Goal: Task Accomplishment & Management: Manage account settings

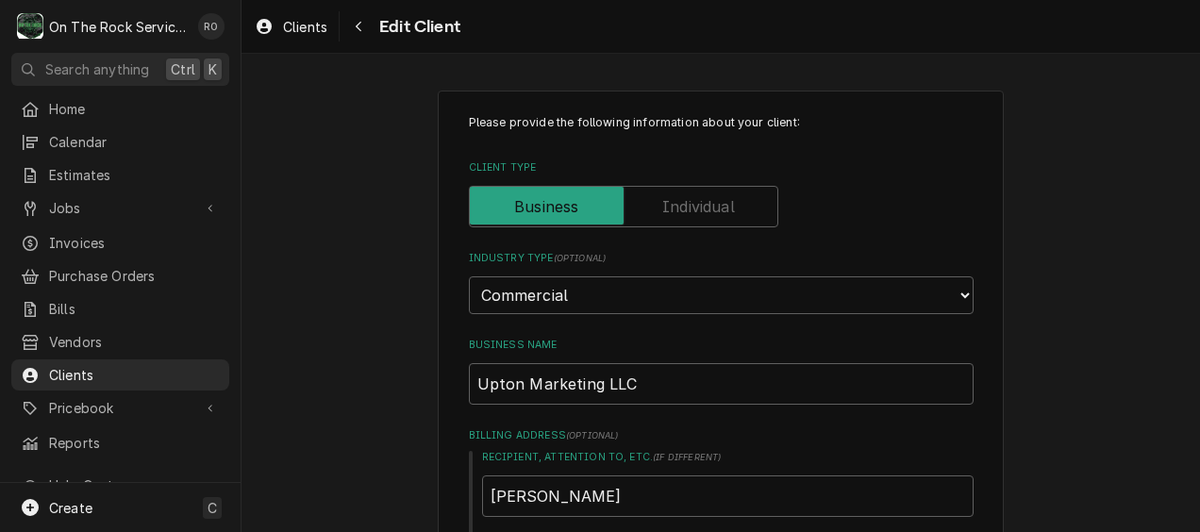
type textarea "x"
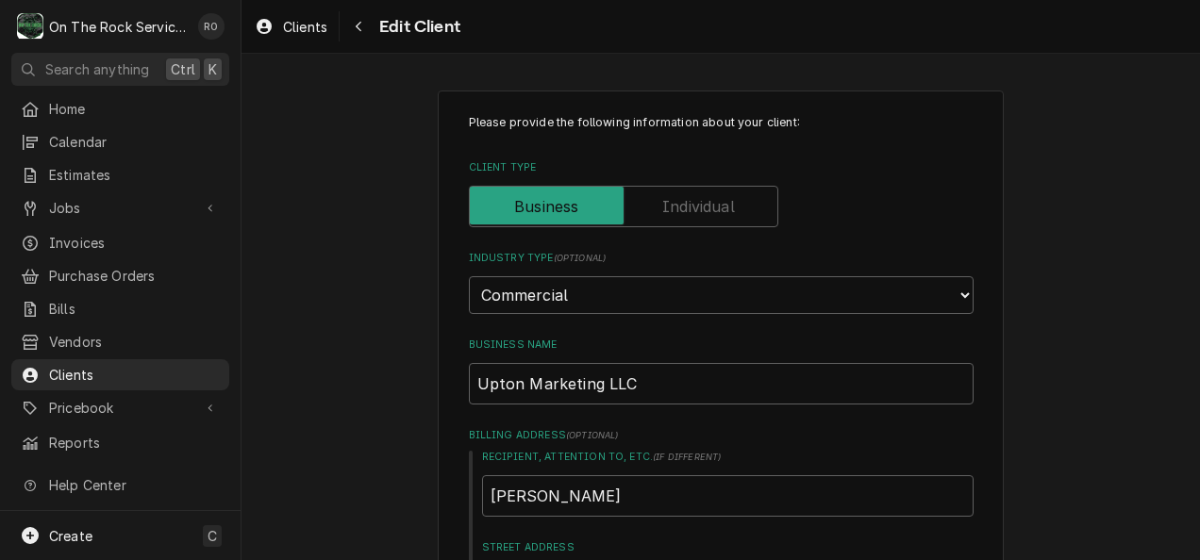
scroll to position [1518, 0]
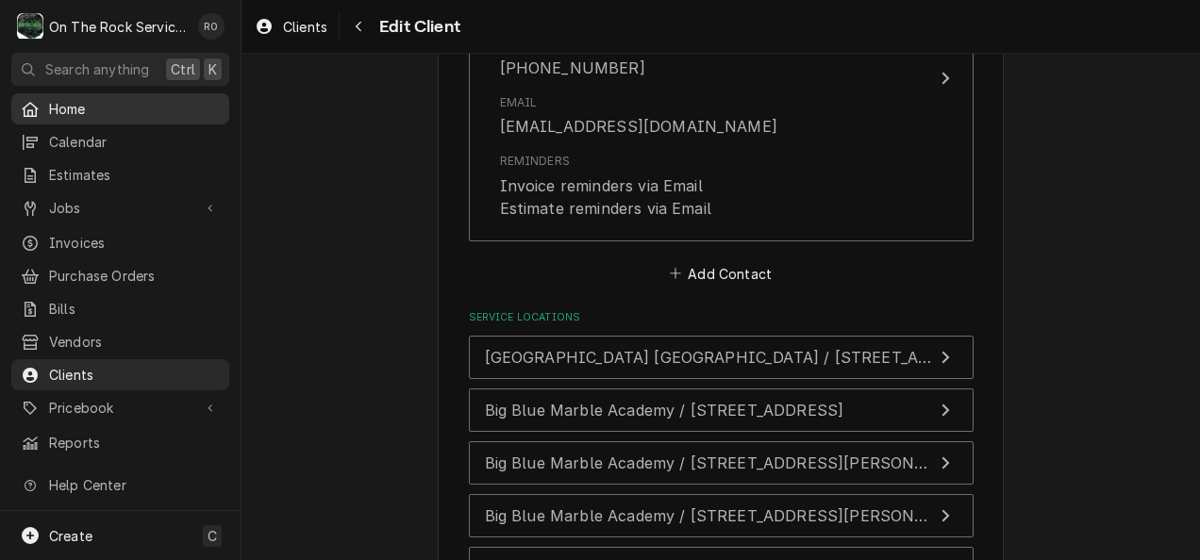
click at [85, 110] on span "Home" at bounding box center [134, 109] width 171 height 20
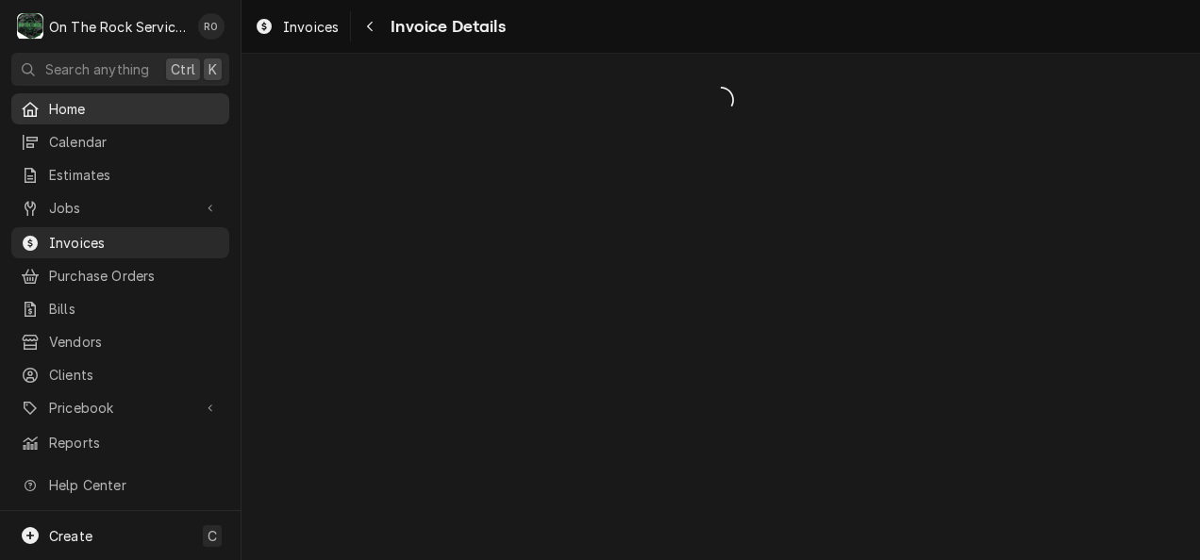
click at [119, 108] on span "Home" at bounding box center [134, 109] width 171 height 20
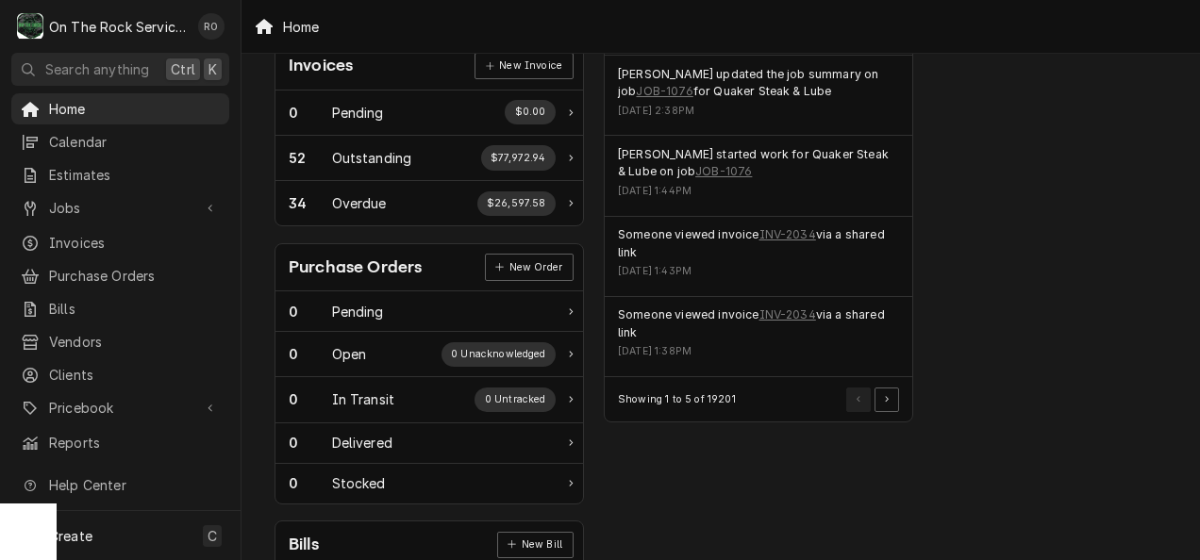
scroll to position [578, 0]
click at [783, 312] on link "INV-2034" at bounding box center [788, 316] width 57 height 17
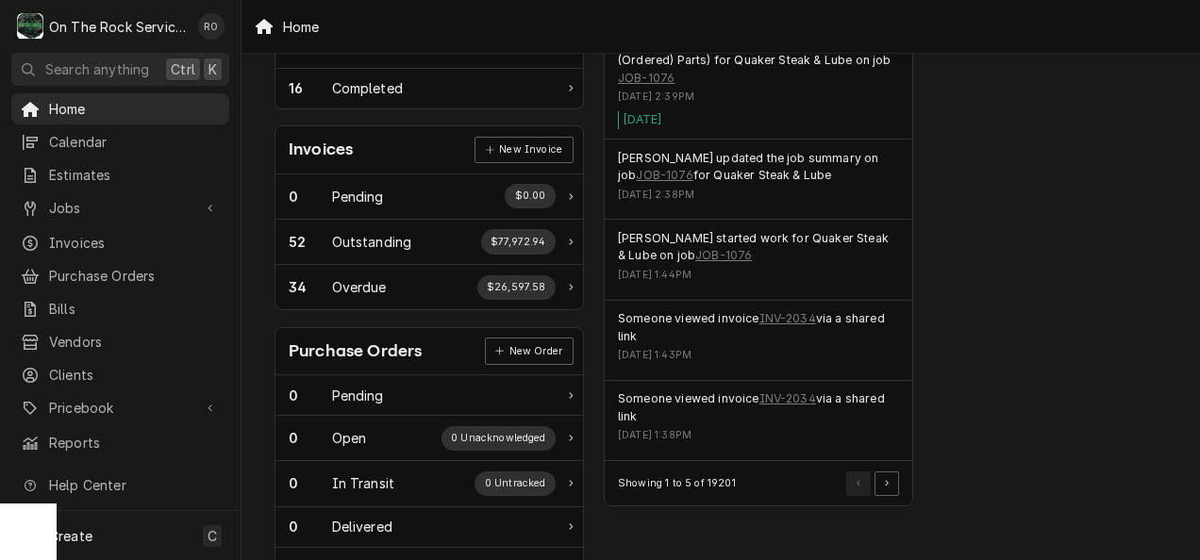
scroll to position [496, 0]
click at [888, 471] on button "Pagination Controls" at bounding box center [887, 483] width 25 height 25
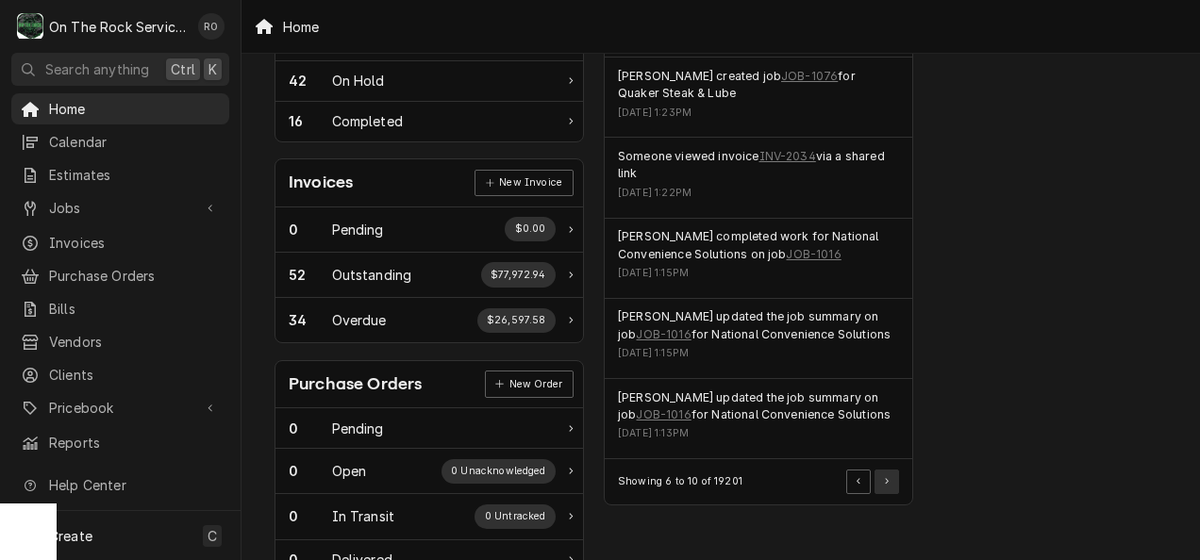
scroll to position [461, 0]
click at [815, 247] on link "JOB-1016" at bounding box center [813, 255] width 55 height 17
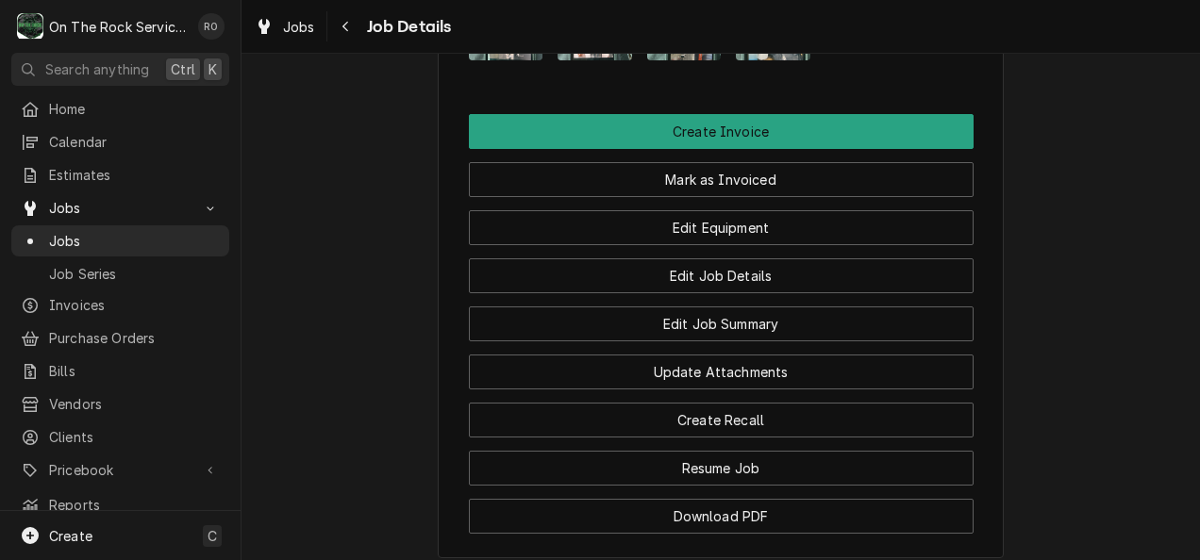
scroll to position [1727, 0]
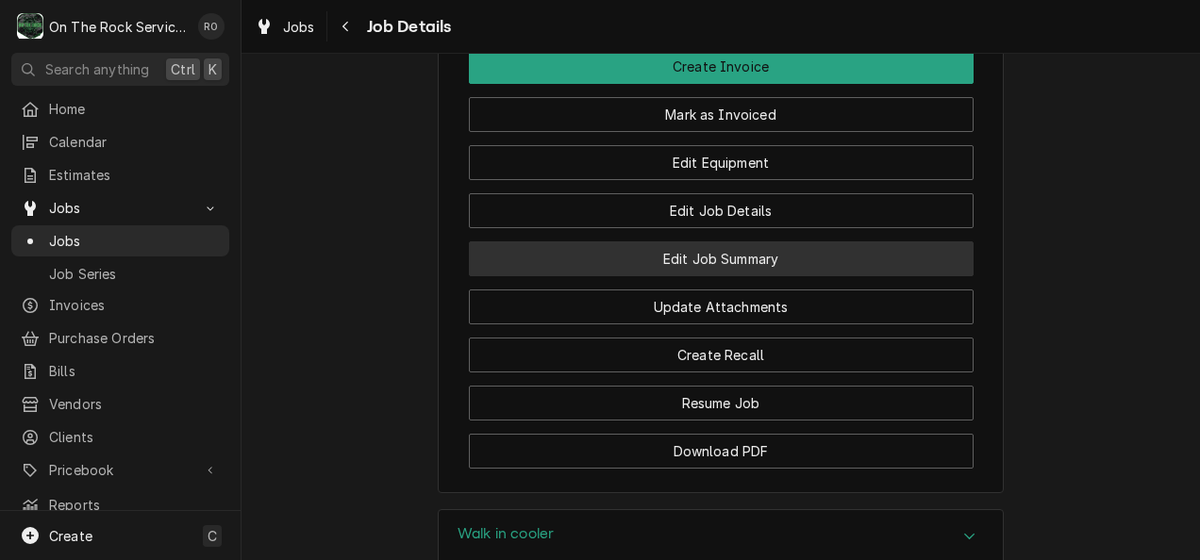
click at [847, 264] on button "Edit Job Summary" at bounding box center [721, 259] width 505 height 35
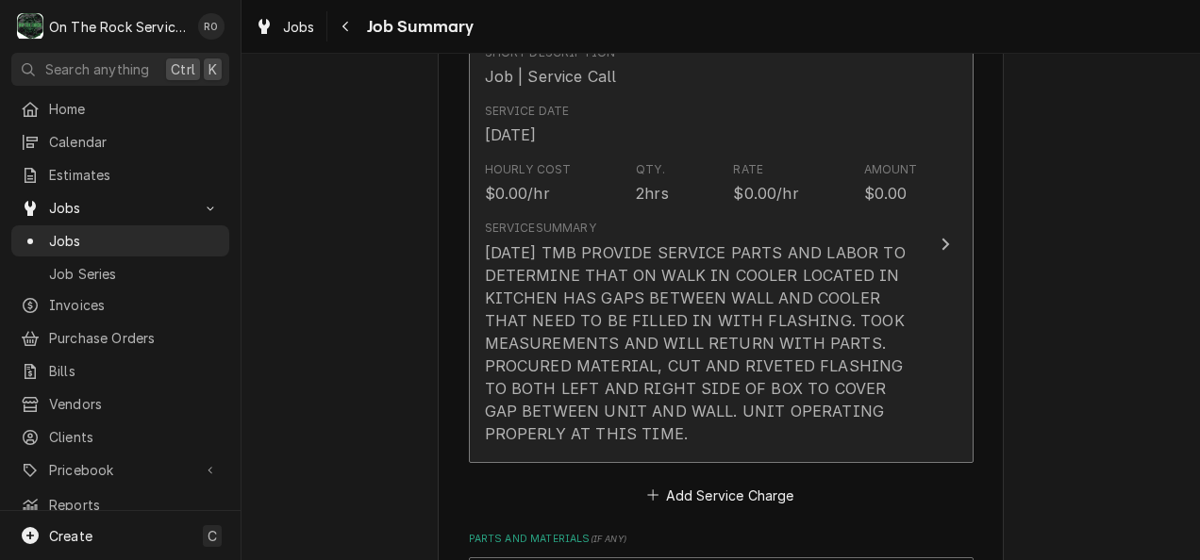
click at [919, 338] on button "Short Description Job | Service Call Service Date [DATE] Hourly Cost $0.00/hr Q…" at bounding box center [721, 244] width 505 height 437
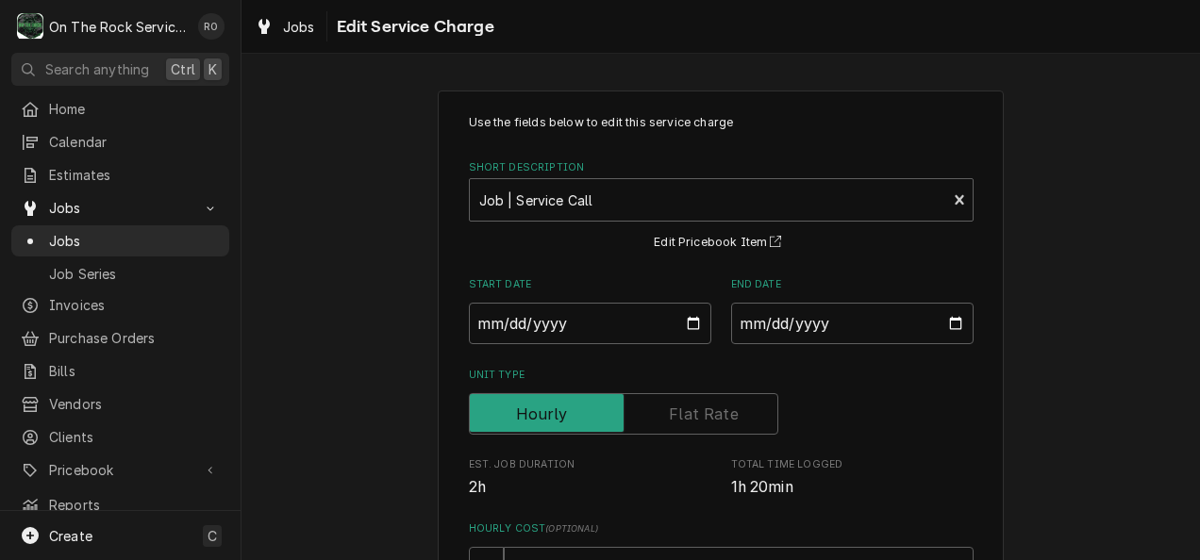
scroll to position [545, 0]
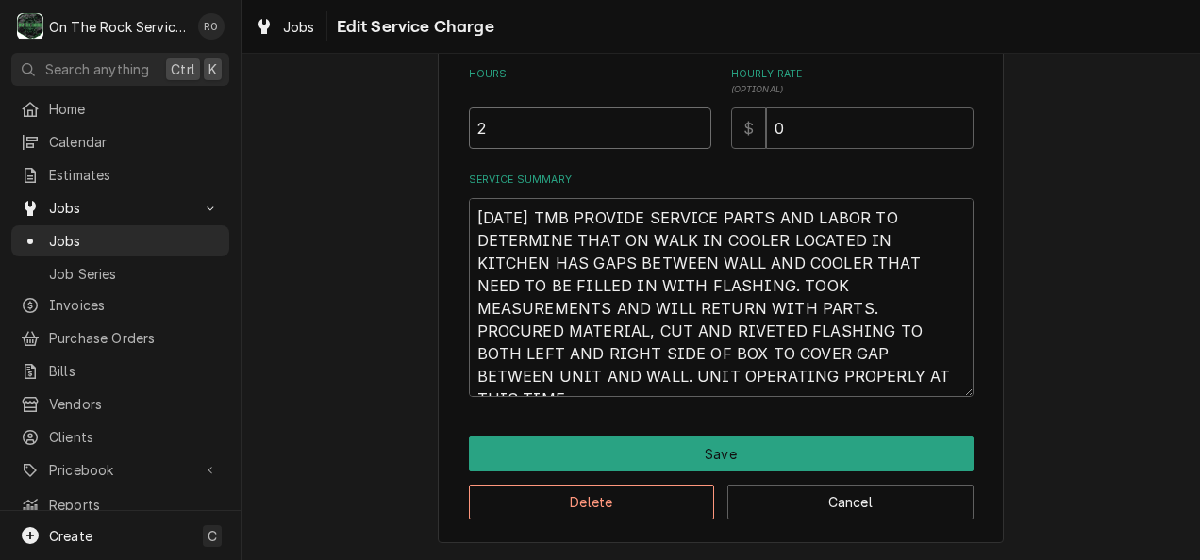
drag, startPoint x: 583, startPoint y: 142, endPoint x: 455, endPoint y: 121, distance: 130.0
click at [455, 121] on div "Use the fields below to edit this service charge Short Description Job | Servic…" at bounding box center [721, 44] width 566 height 999
type textarea "x"
type input "3"
drag, startPoint x: 683, startPoint y: 379, endPoint x: 451, endPoint y: 201, distance: 292.7
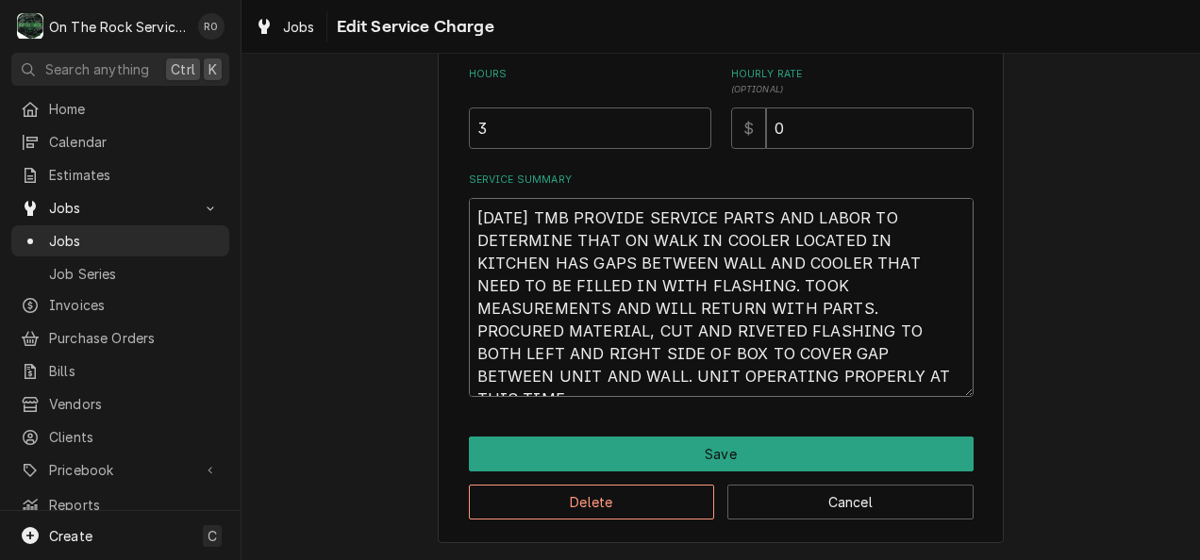
click at [451, 201] on div "Use the fields below to edit this service charge Short Description Job | Servic…" at bounding box center [721, 44] width 566 height 999
type textarea "x"
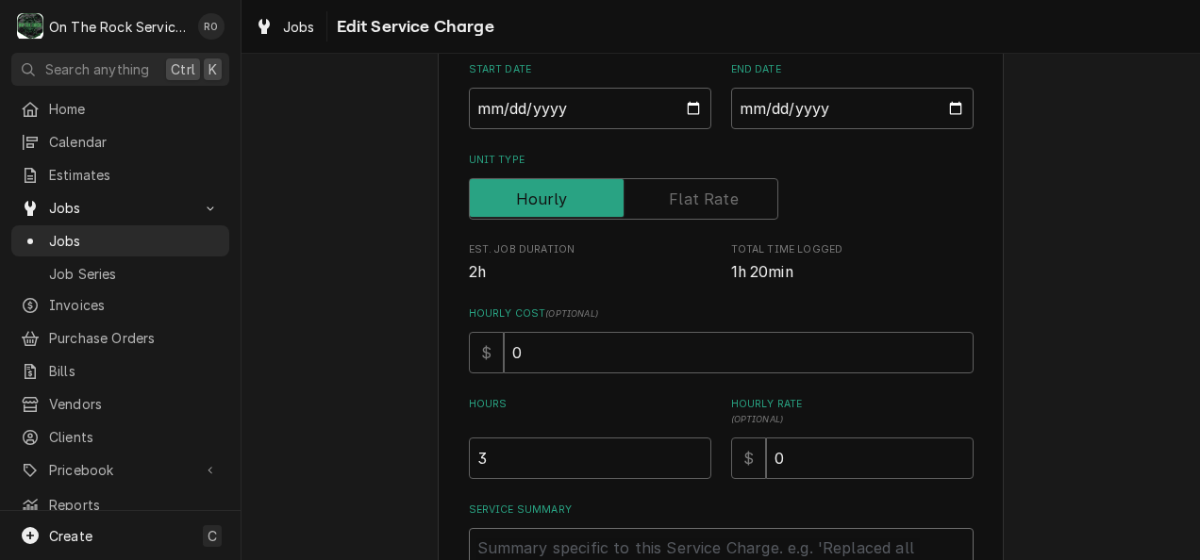
scroll to position [432, 0]
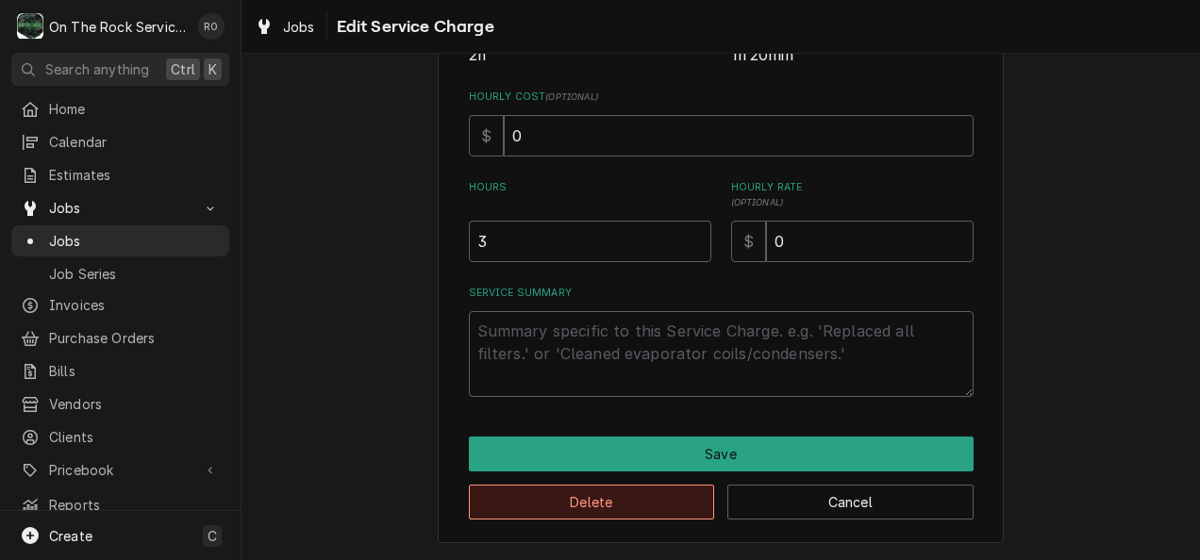
click at [642, 516] on button "Delete" at bounding box center [592, 502] width 246 height 35
type textarea "x"
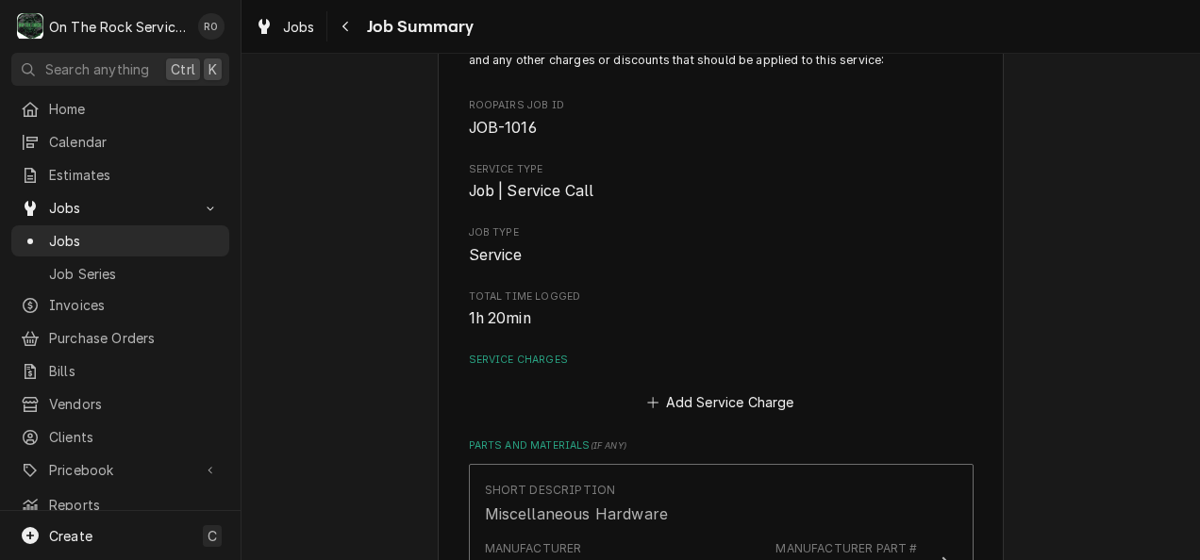
scroll to position [316, 0]
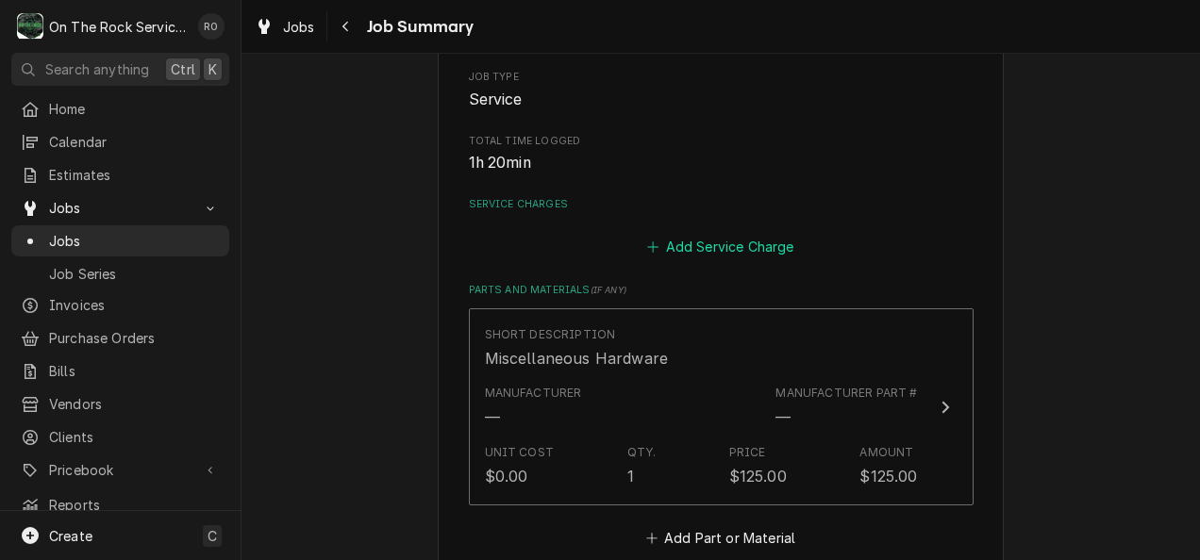
click at [691, 243] on button "Add Service Charge" at bounding box center [720, 246] width 153 height 26
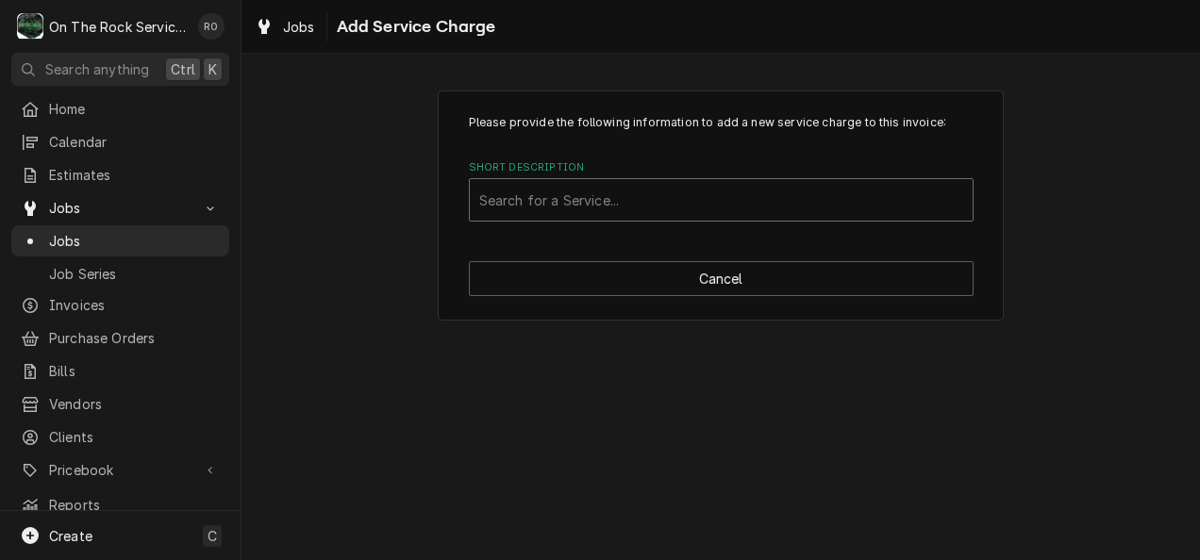
click at [718, 201] on div "Short Description" at bounding box center [721, 200] width 484 height 34
type input "labor"
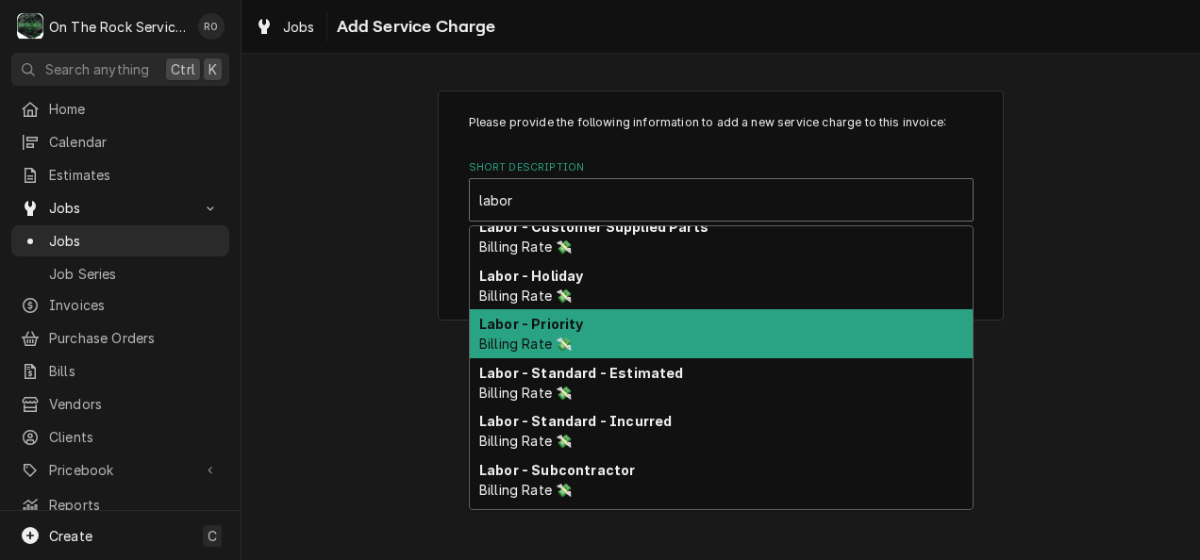
scroll to position [135, 0]
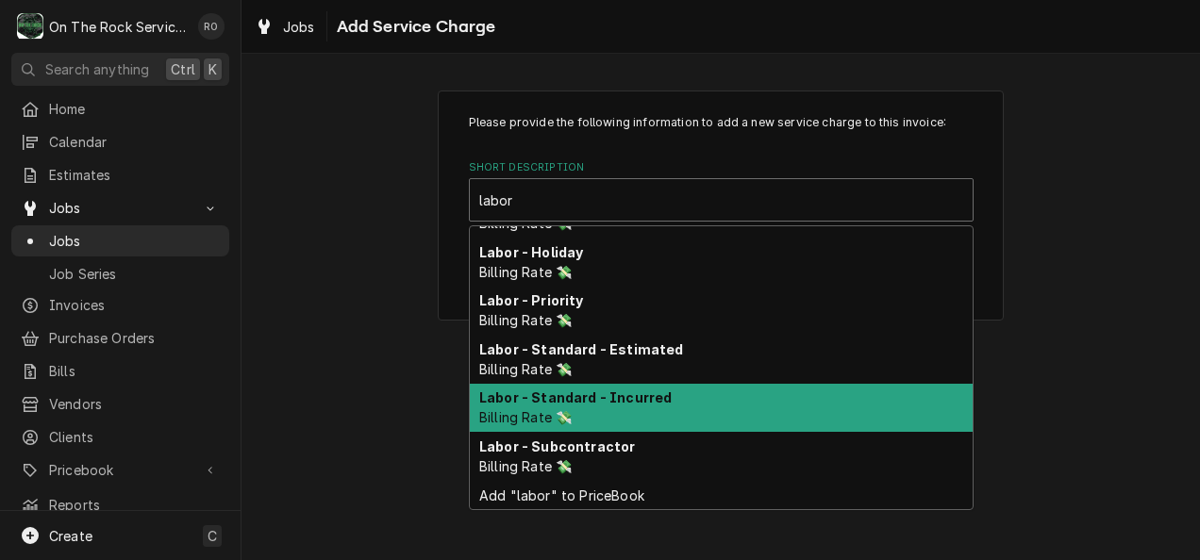
click at [710, 422] on div "Labor - Standard - Incurred Billing Rate 💸" at bounding box center [721, 408] width 503 height 49
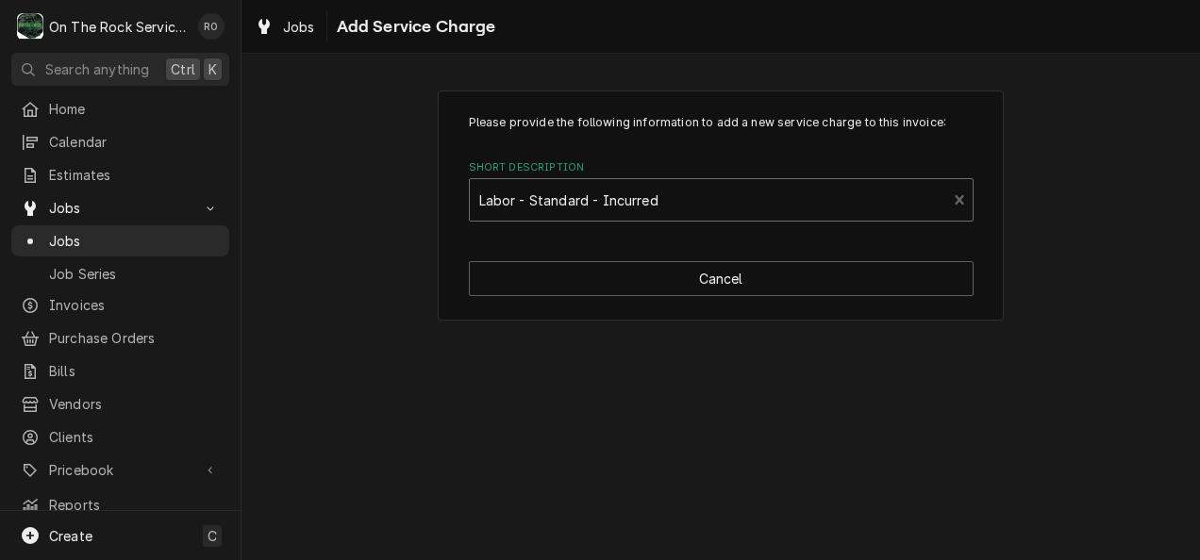
type textarea "x"
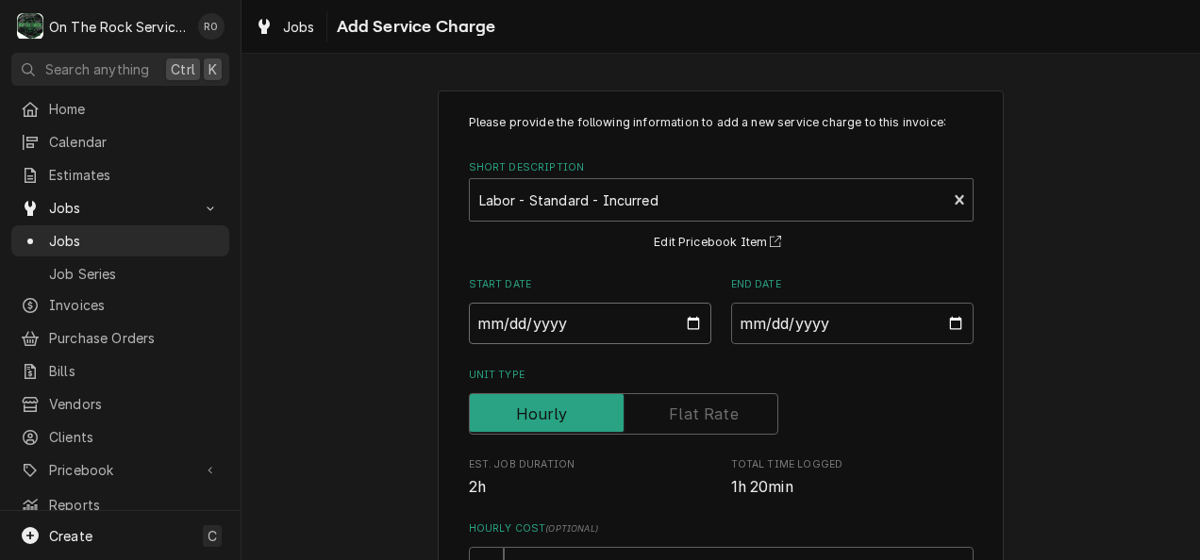
click at [679, 319] on input "Start Date" at bounding box center [590, 324] width 242 height 42
type input "2025-09-15"
click at [951, 325] on input "End Date" at bounding box center [852, 324] width 242 height 42
type textarea "x"
type input "2025-09-15"
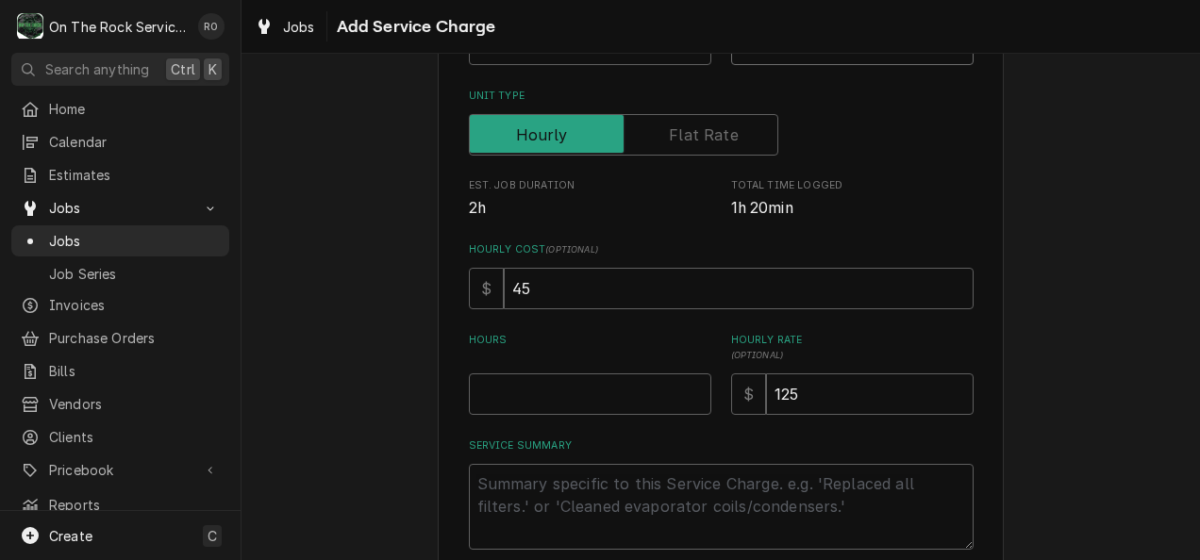
scroll to position [383, 0]
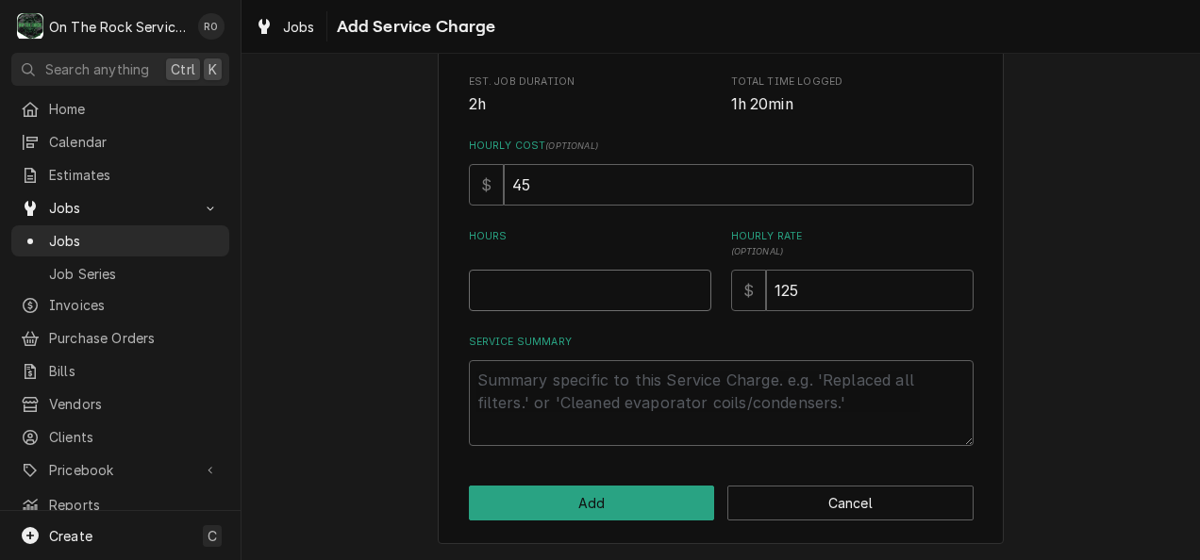
click at [643, 286] on input "Hours" at bounding box center [590, 291] width 242 height 42
type textarea "x"
type input "3"
click at [584, 370] on textarea "Service Summary" at bounding box center [721, 403] width 505 height 86
paste textarea "9/15/25 TMB PROVIDE SERVICE PARTS AND LABOR TO DETERMINE THAT ON WALK IN COOLER…"
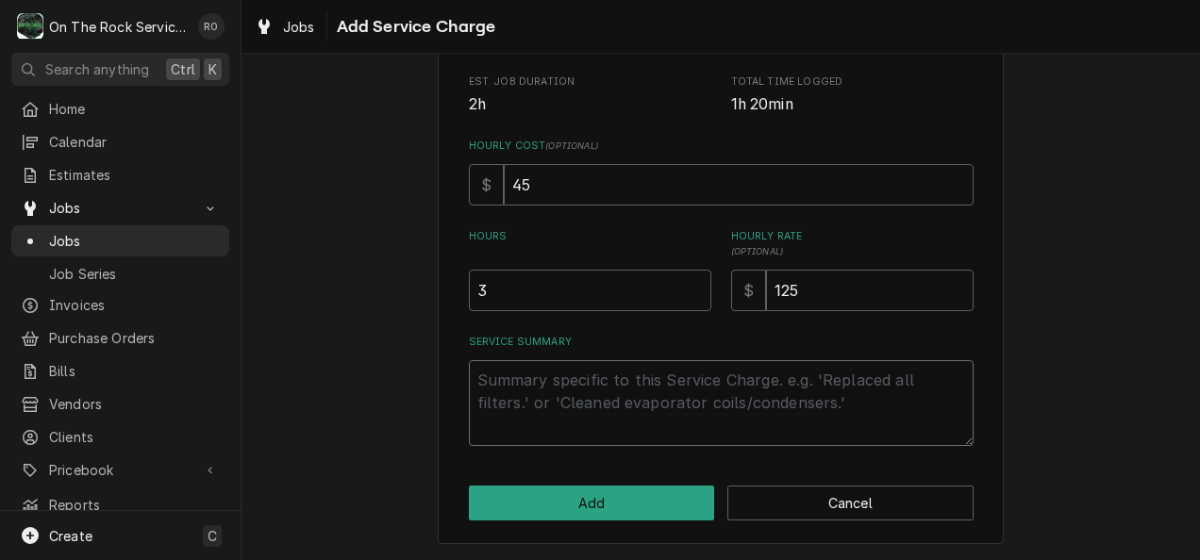
type textarea "x"
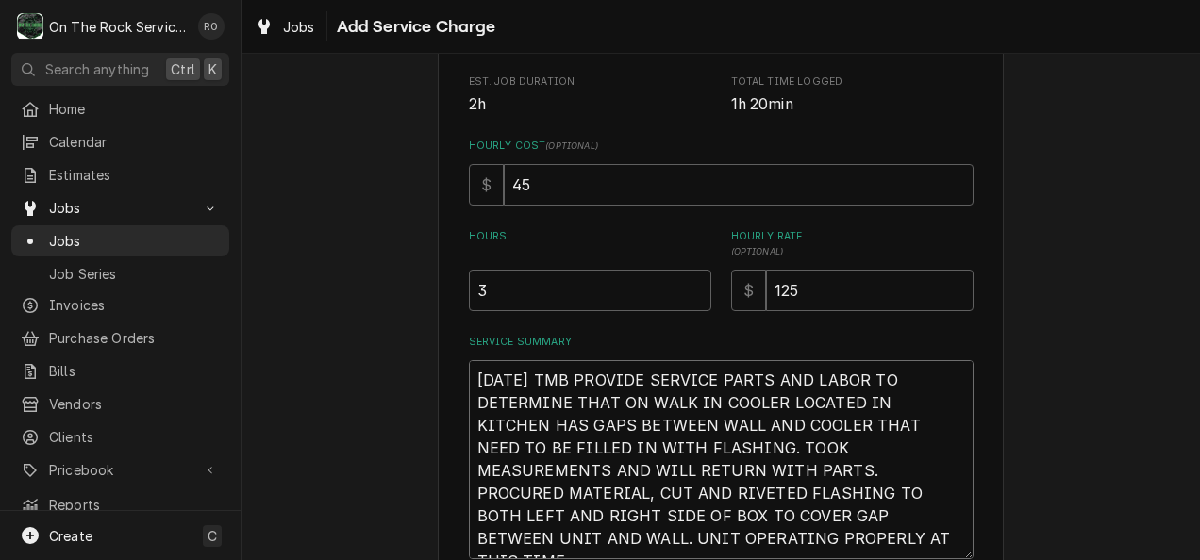
scroll to position [496, 0]
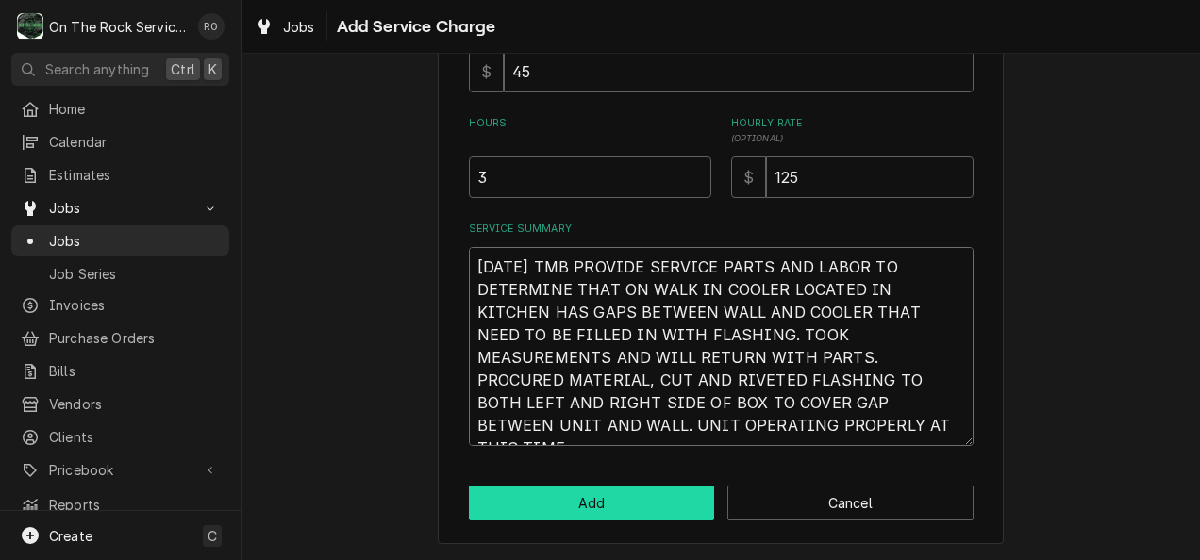
type textarea "[DATE] TMB PROVIDE SERVICE PARTS AND LABOR TO DETERMINE THAT ON WALK IN COOLER …"
click at [621, 501] on button "Add" at bounding box center [592, 503] width 246 height 35
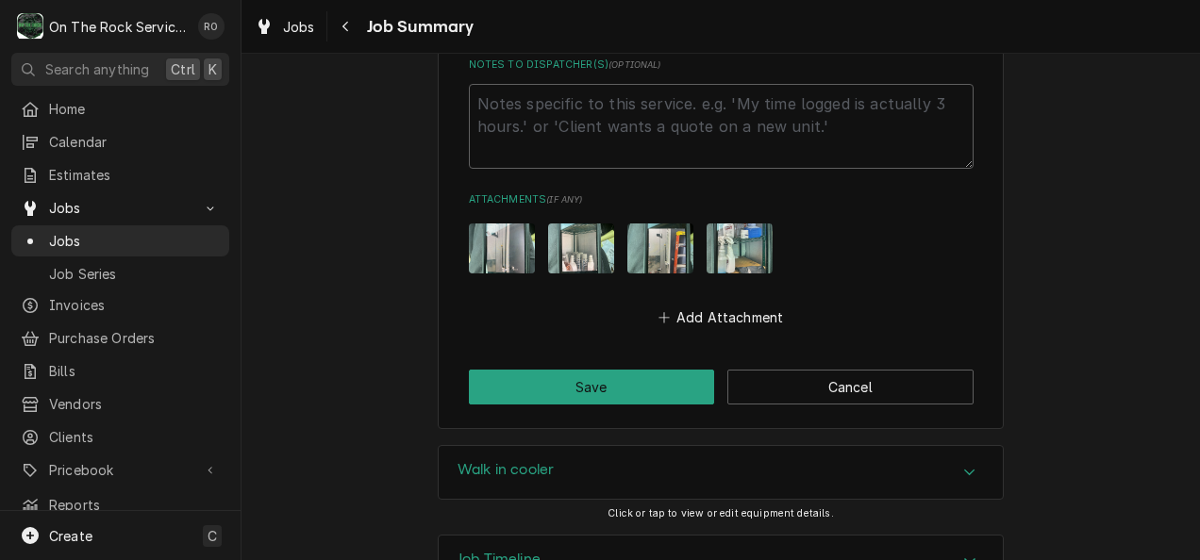
scroll to position [1724, 0]
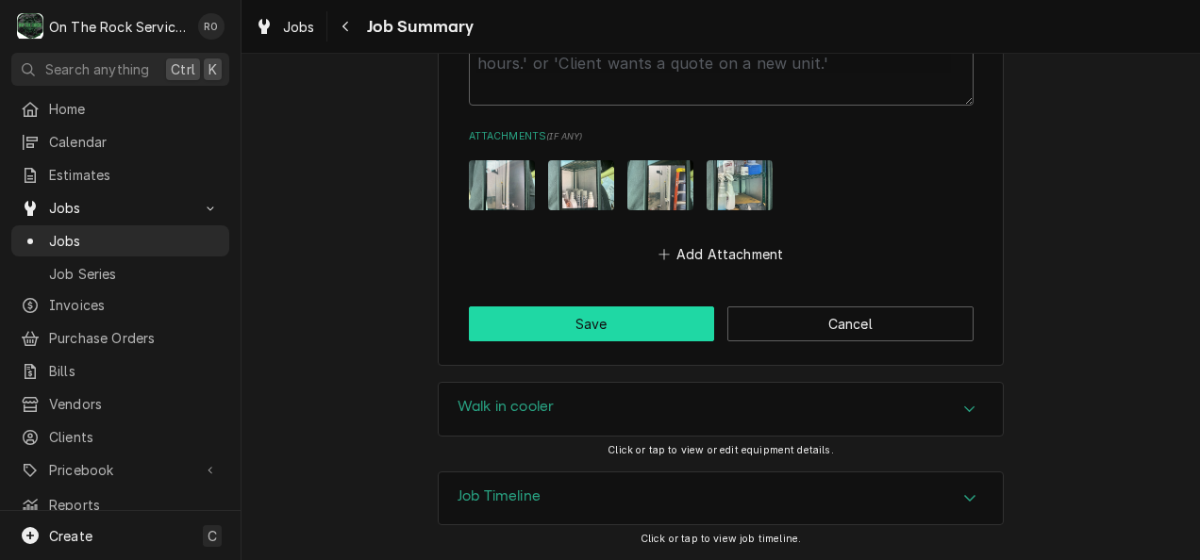
click at [662, 318] on button "Save" at bounding box center [592, 324] width 246 height 35
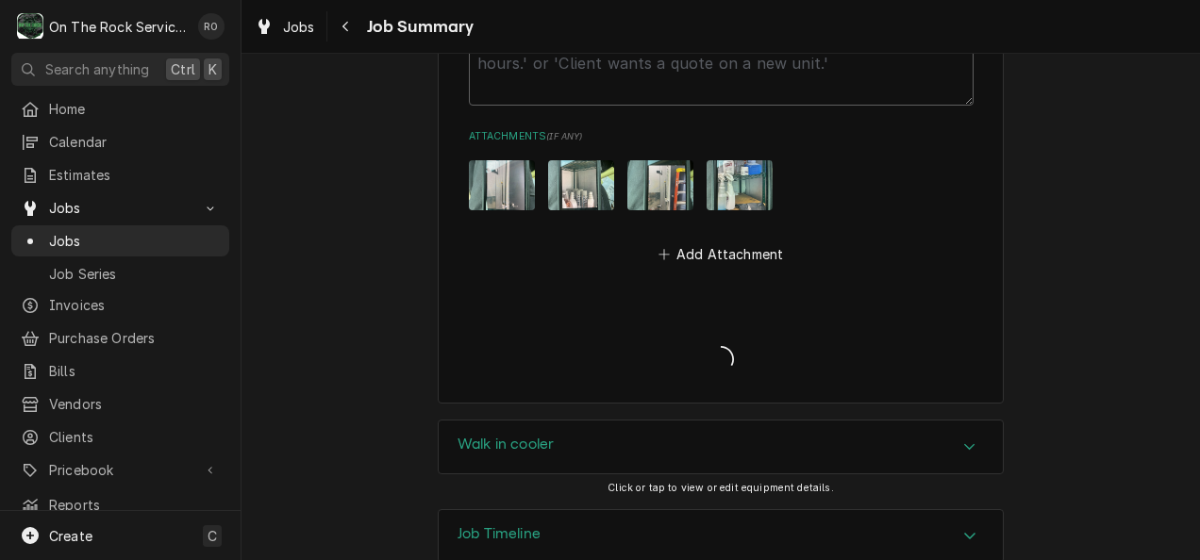
type textarea "x"
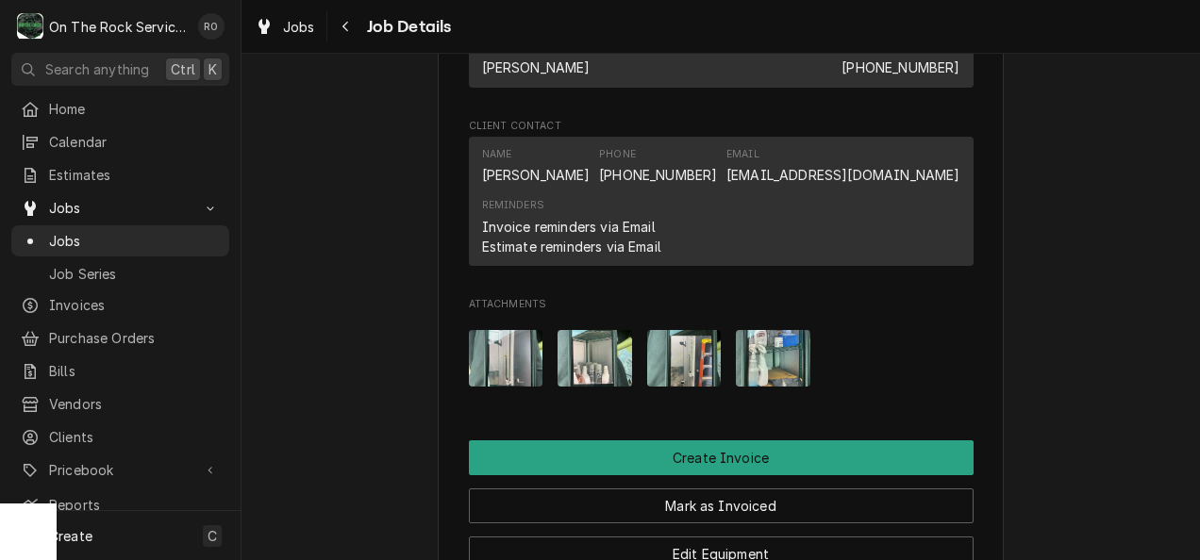
scroll to position [1337, 0]
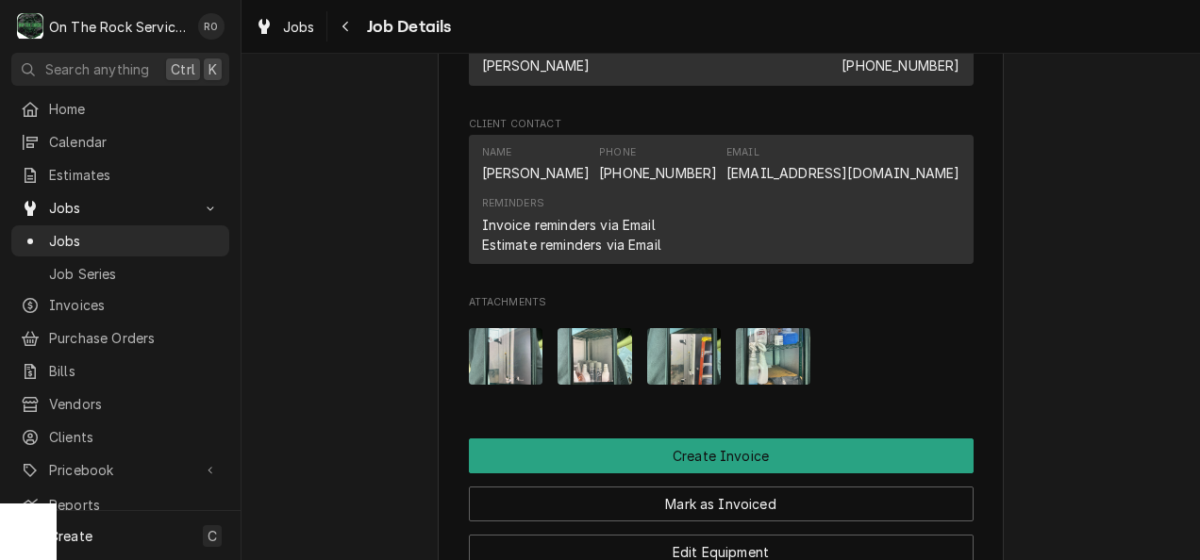
click at [593, 368] on img "Attachments" at bounding box center [595, 356] width 75 height 56
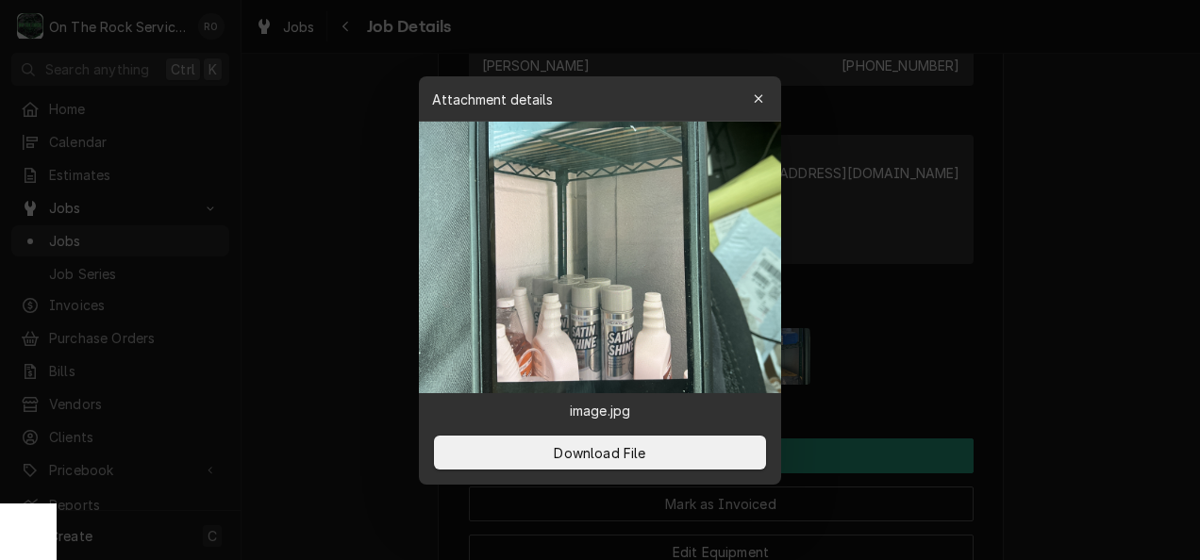
click at [593, 368] on img at bounding box center [600, 258] width 362 height 272
click at [768, 98] on button "button" at bounding box center [758, 99] width 30 height 30
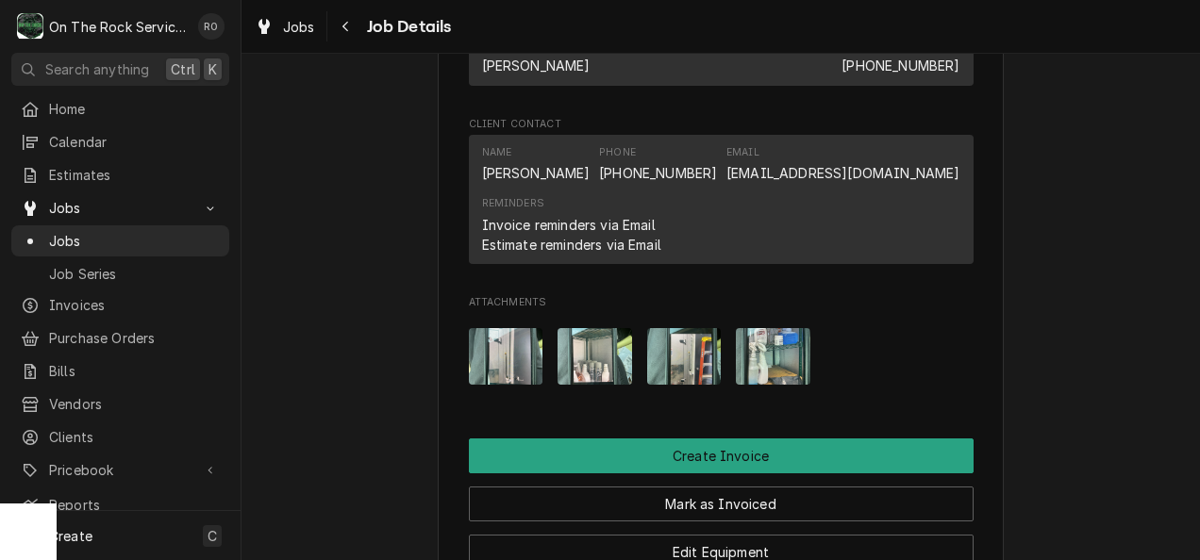
click at [681, 361] on img "Attachments" at bounding box center [684, 356] width 75 height 56
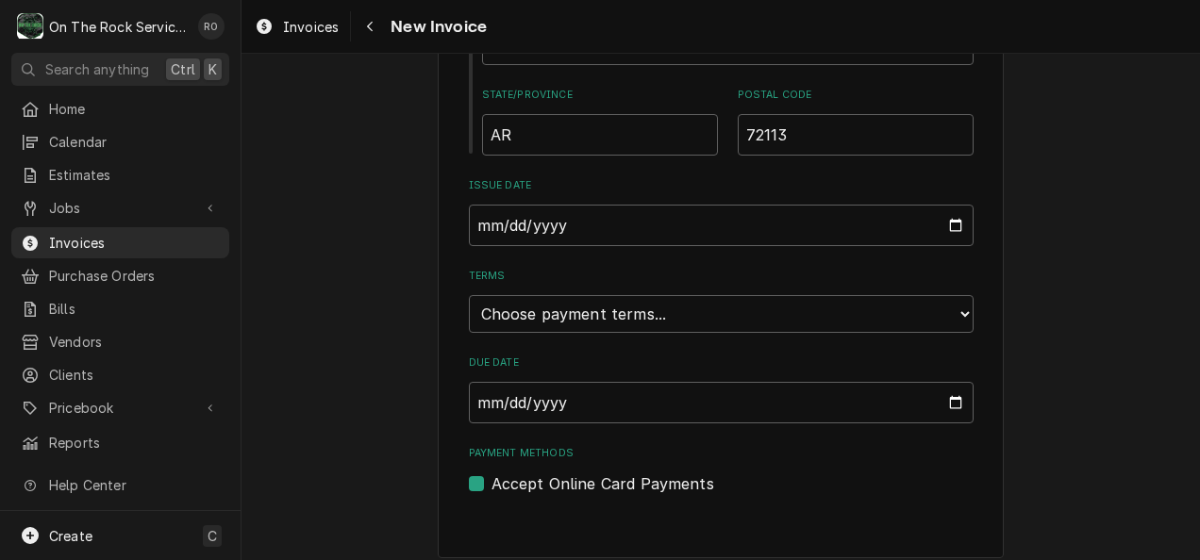
scroll to position [1011, 0]
click at [949, 312] on select "Choose payment terms... Same Day Net 7 Net 14 Net 21 Net 30 Net 45 Net 60 Net 90" at bounding box center [721, 312] width 505 height 38
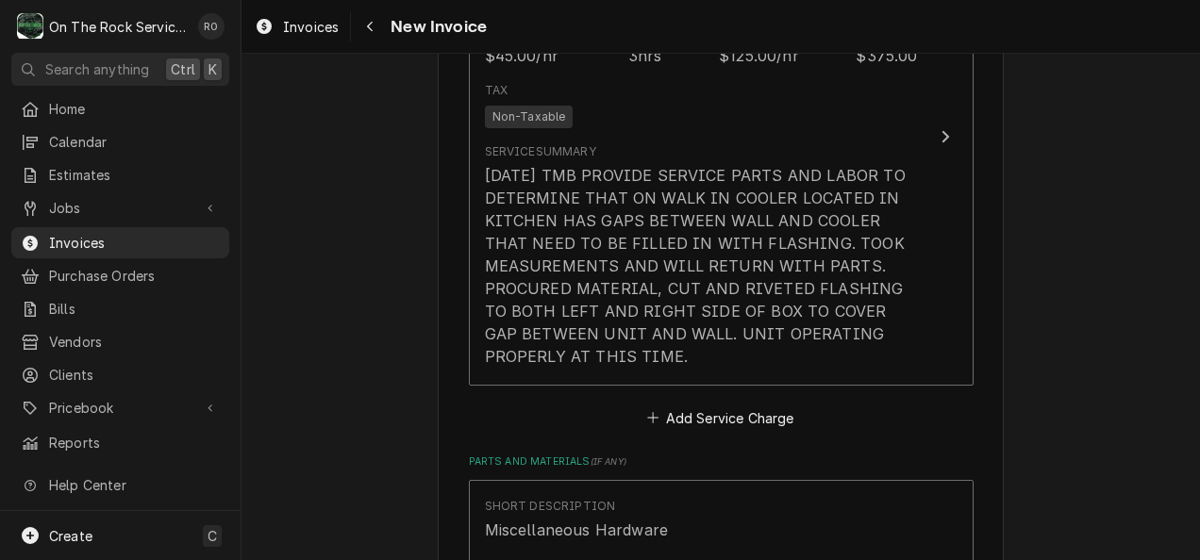
scroll to position [1710, 0]
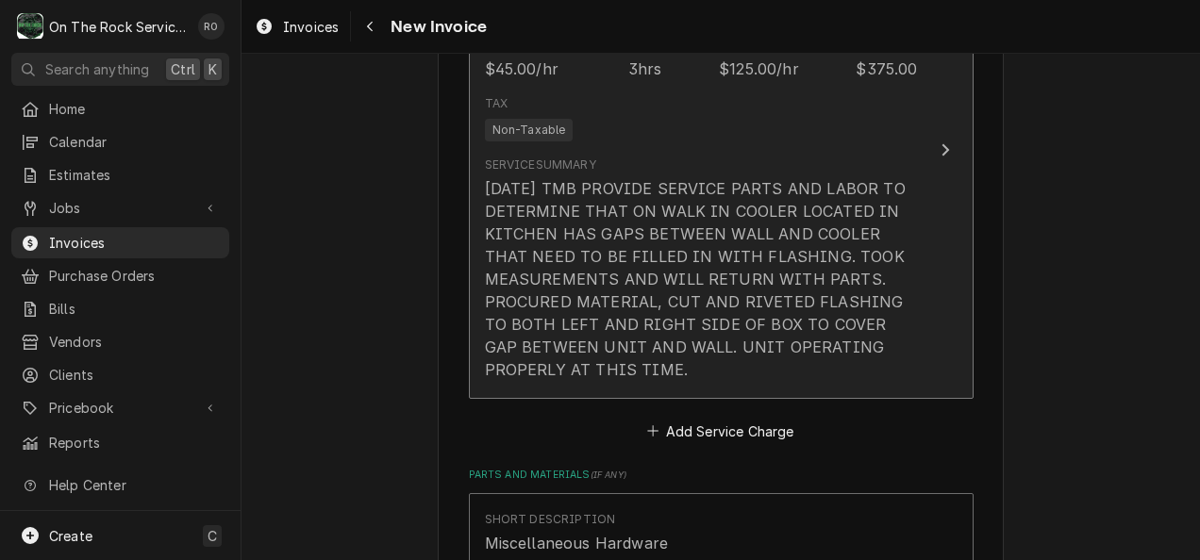
click at [828, 276] on div "9/15/25 TMB PROVIDE SERVICE PARTS AND LABOR TO DETERMINE THAT ON WALK IN COOLER…" at bounding box center [701, 279] width 433 height 204
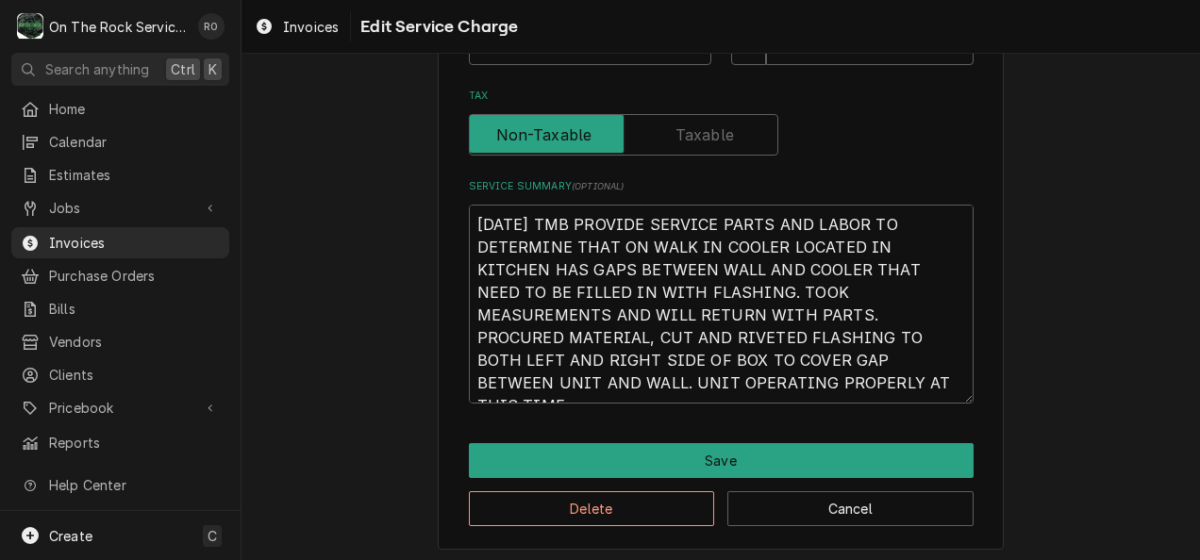
scroll to position [621, 0]
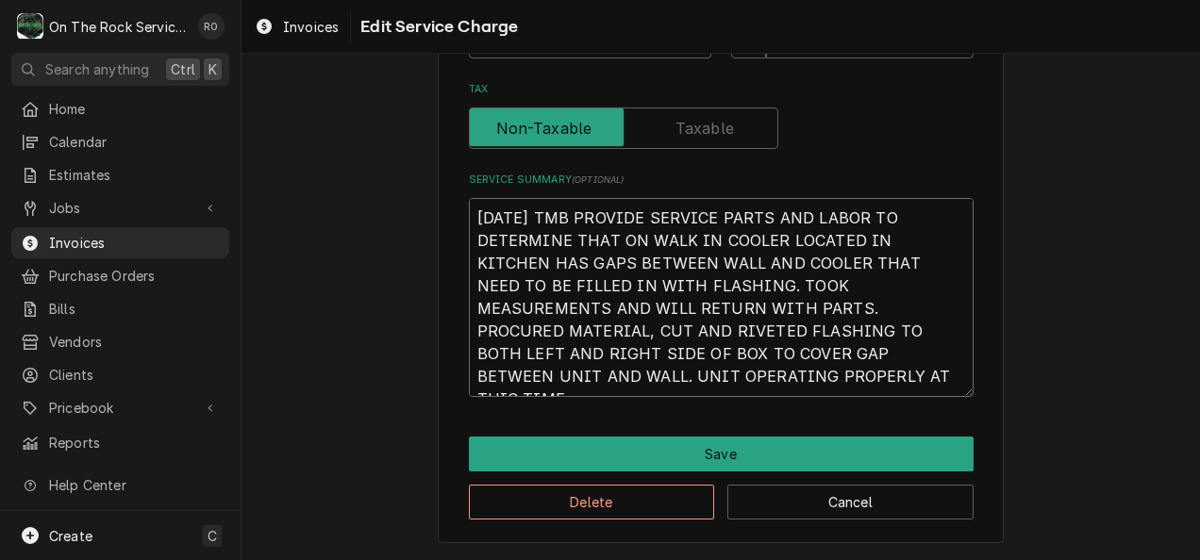
drag, startPoint x: 865, startPoint y: 285, endPoint x: 944, endPoint y: 288, distance: 78.4
click at [944, 288] on textarea "9/15/25 TMB PROVIDE SERVICE PARTS AND LABOR TO DETERMINE THAT ON WALK IN COOLER…" at bounding box center [721, 297] width 505 height 199
type textarea "x"
type textarea "9/15/25 TMB PROVIDE SERVICE PARTS AND LABOR TO DETERMINE THAT ON WALK IN COOLER…"
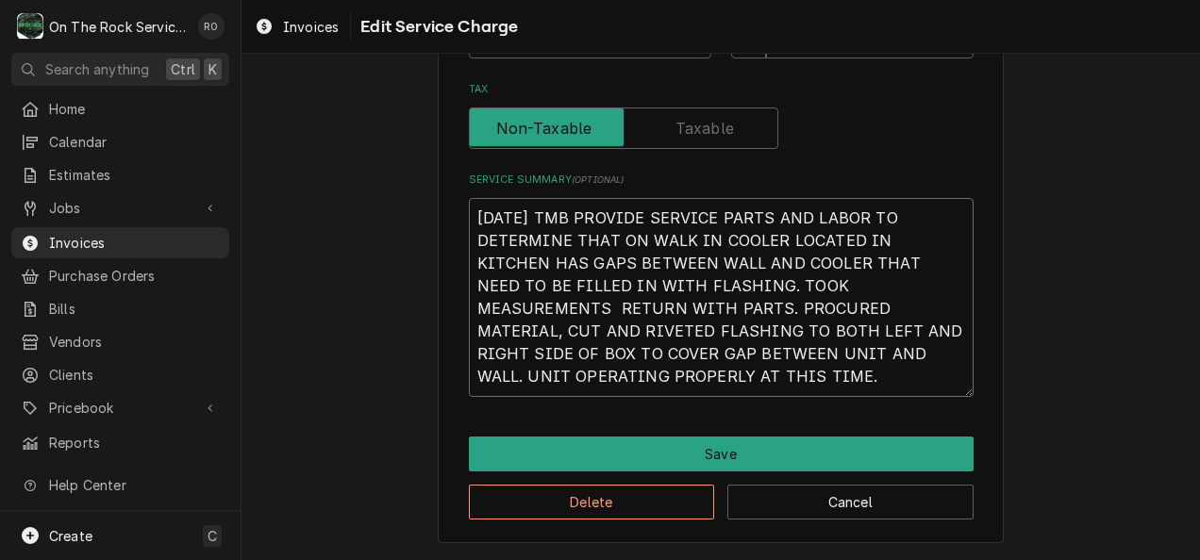
type textarea "x"
type textarea "9/15/25 TMB PROVIDE SERVICE PARTS AND LABOR TO DETERMINE THAT ON WALK IN COOLER…"
type textarea "x"
type textarea "9/15/25 TMB PROVIDE SERVICE PARTS AND LABOR TO DETERMINE THAT ON WALK IN COOLER…"
type textarea "x"
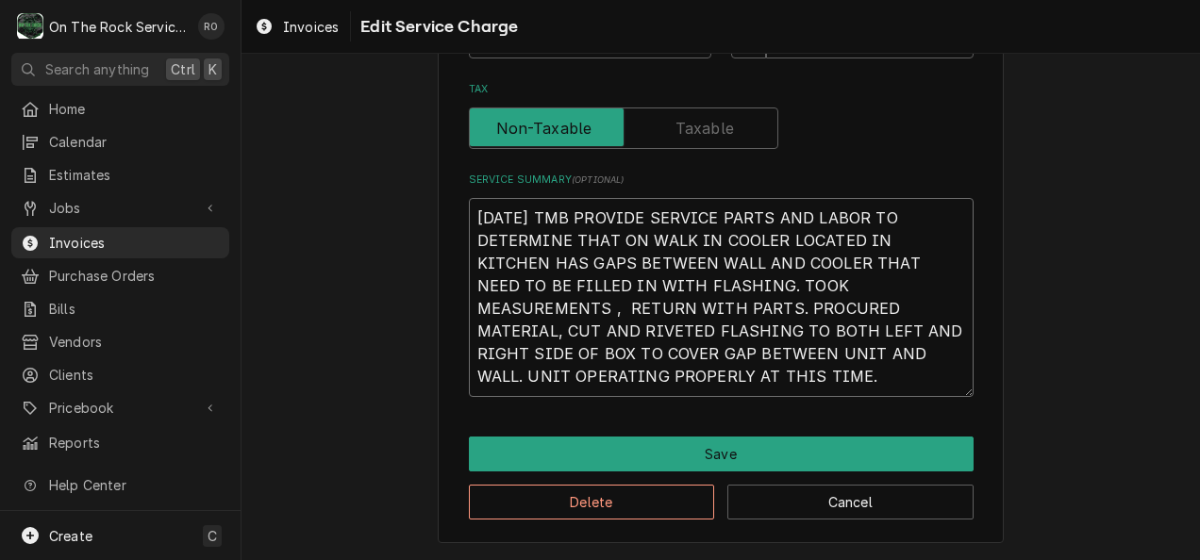
type textarea "9/15/25 TMB PROVIDE SERVICE PARTS AND LABOR TO DETERMINE THAT ON WALK IN COOLER…"
type textarea "x"
type textarea "9/15/25 TMB PROVIDE SERVICE PARTS AND LABOR TO DETERMINE THAT ON WALK IN COOLER…"
type textarea "x"
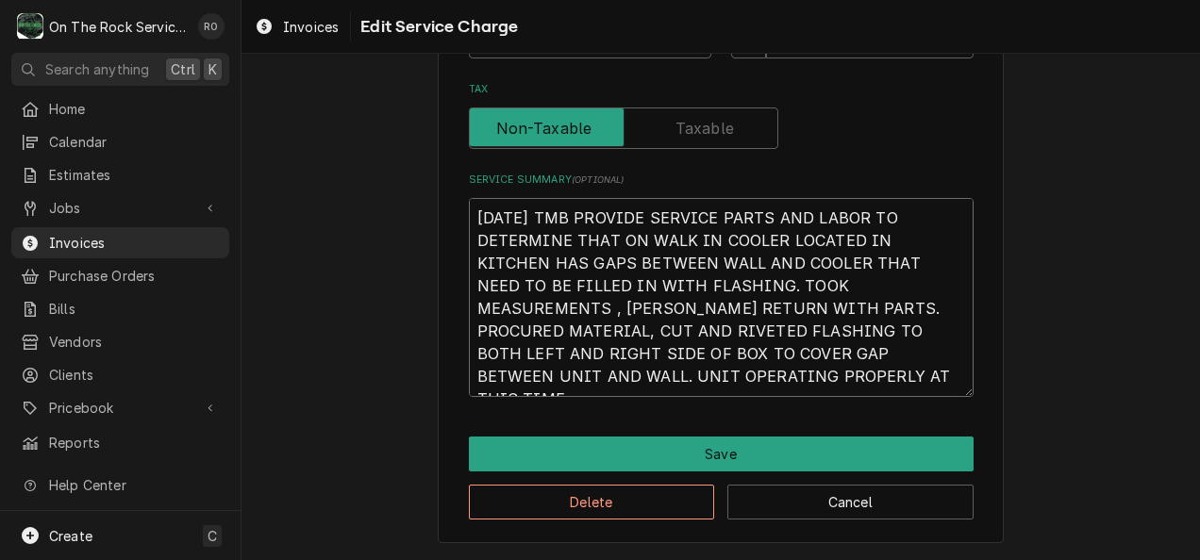
type textarea "9/15/25 TMB PROVIDE SERVICE PARTS AND LABOR TO DETERMINE THAT ON WALK IN COOLER…"
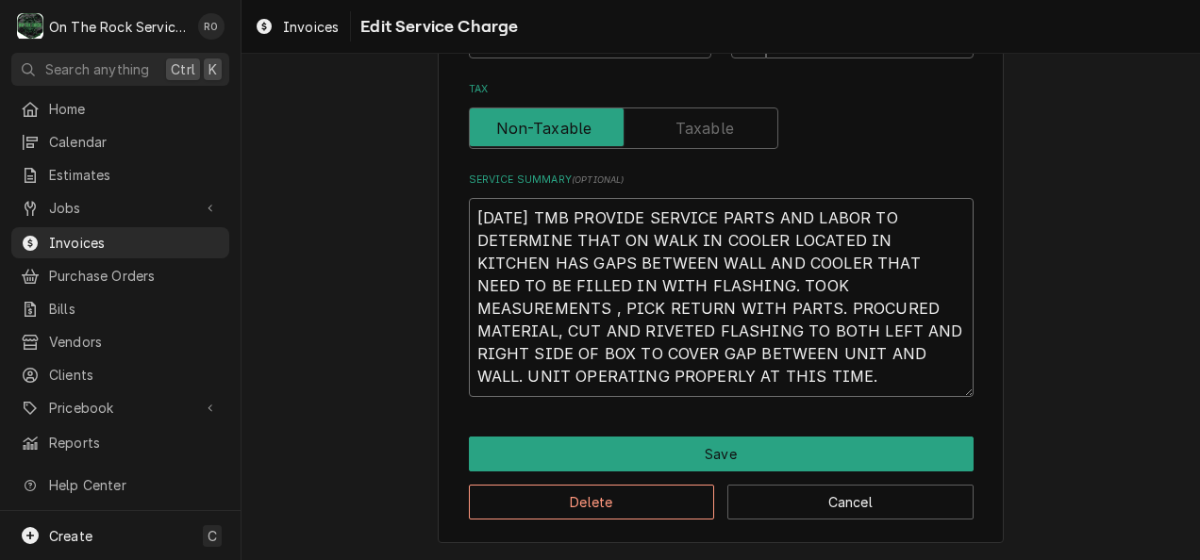
type textarea "x"
type textarea "9/15/25 TMB PROVIDE SERVICE PARTS AND LABOR TO DETERMINE THAT ON WALK IN COOLER…"
type textarea "x"
type textarea "9/15/25 TMB PROVIDE SERVICE PARTS AND LABOR TO DETERMINE THAT ON WALK IN COOLER…"
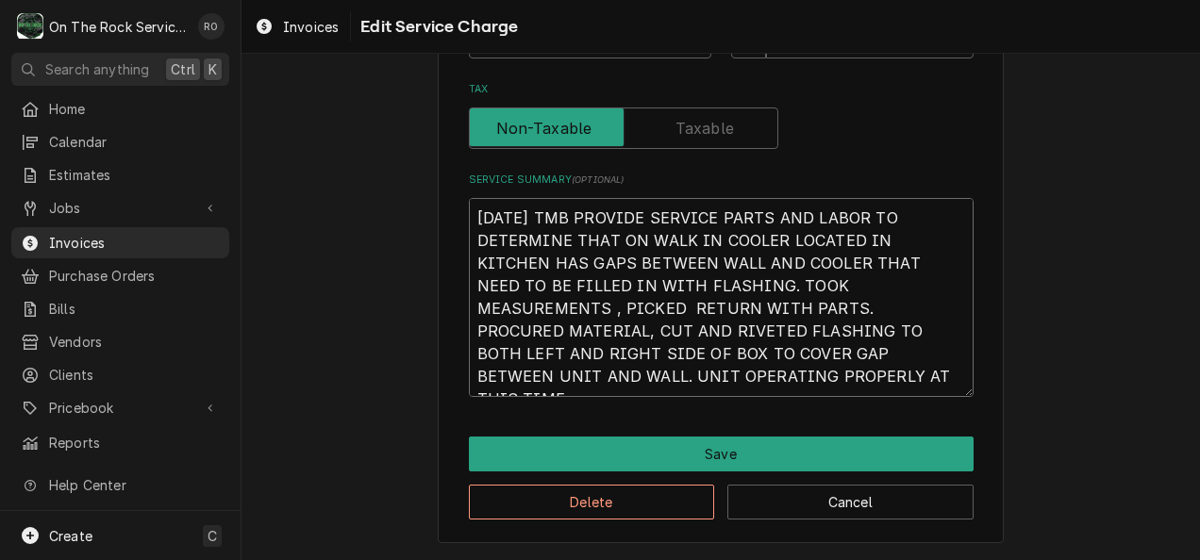
type textarea "x"
type textarea "9/15/25 TMB PROVIDE SERVICE PARTS AND LABOR TO DETERMINE THAT ON WALK IN COOLER…"
type textarea "x"
type textarea "9/15/25 TMB PROVIDE SERVICE PARTS AND LABOR TO DETERMINE THAT ON WALK IN COOLER…"
type textarea "x"
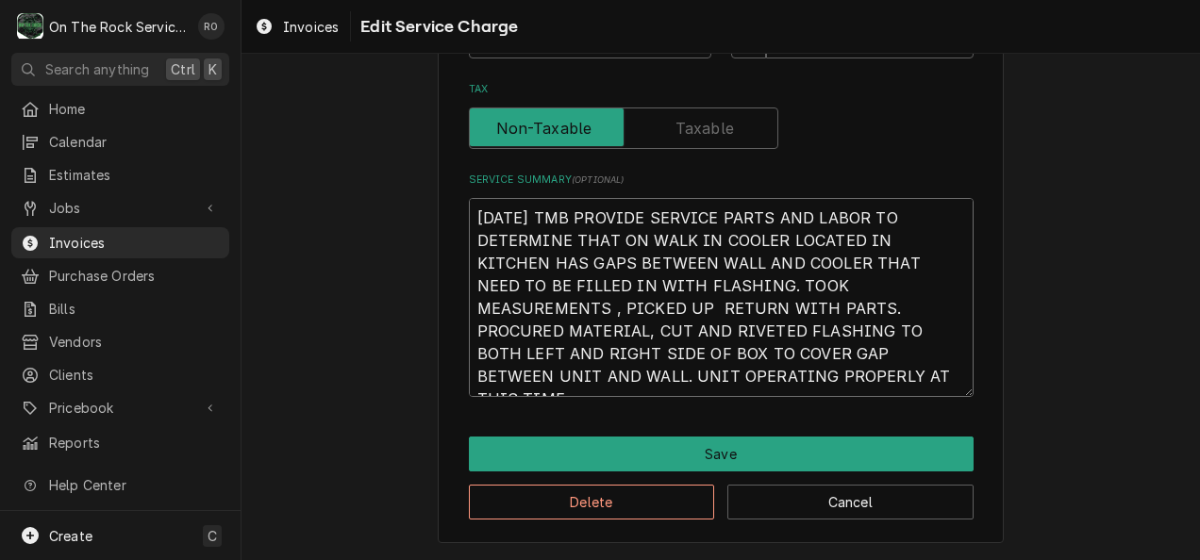
type textarea "9/15/25 TMB PROVIDE SERVICE PARTS AND LABOR TO DETERMINE THAT ON WALK IN COOLER…"
type textarea "x"
type textarea "9/15/25 TMB PROVIDE SERVICE PARTS AND LABOR TO DETERMINE THAT ON WALK IN COOLER…"
type textarea "x"
type textarea "9/15/25 TMB PROVIDE SERVICE PARTS AND LABOR TO DETERMINE THAT ON WALK IN COOLER…"
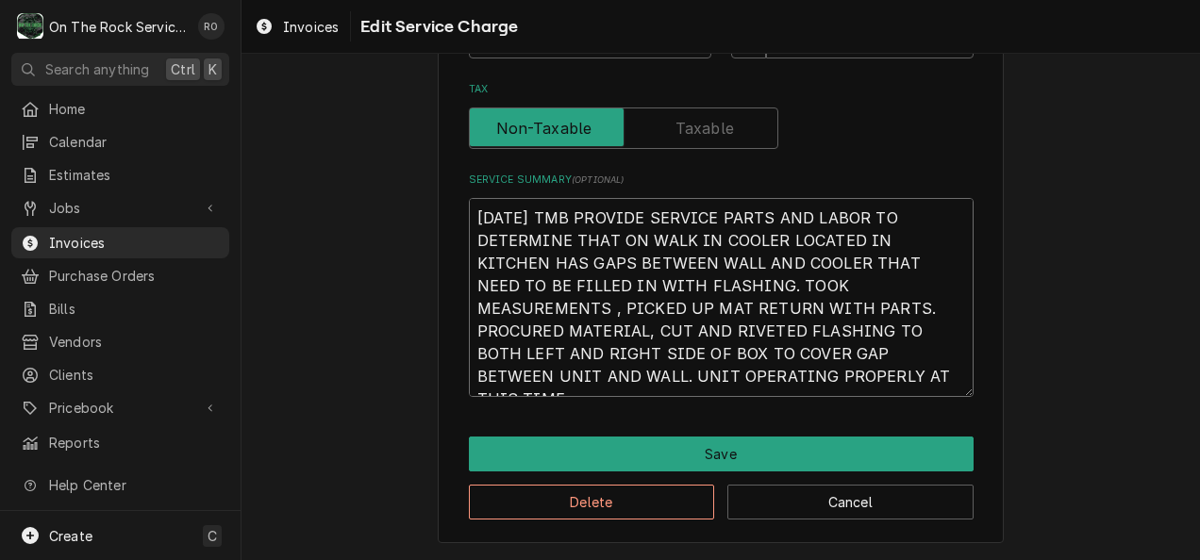
type textarea "x"
type textarea "9/15/25 TMB PROVIDE SERVICE PARTS AND LABOR TO DETERMINE THAT ON WALK IN COOLER…"
type textarea "x"
type textarea "9/15/25 TMB PROVIDE SERVICE PARTS AND LABOR TO DETERMINE THAT ON WALK IN COOLER…"
type textarea "x"
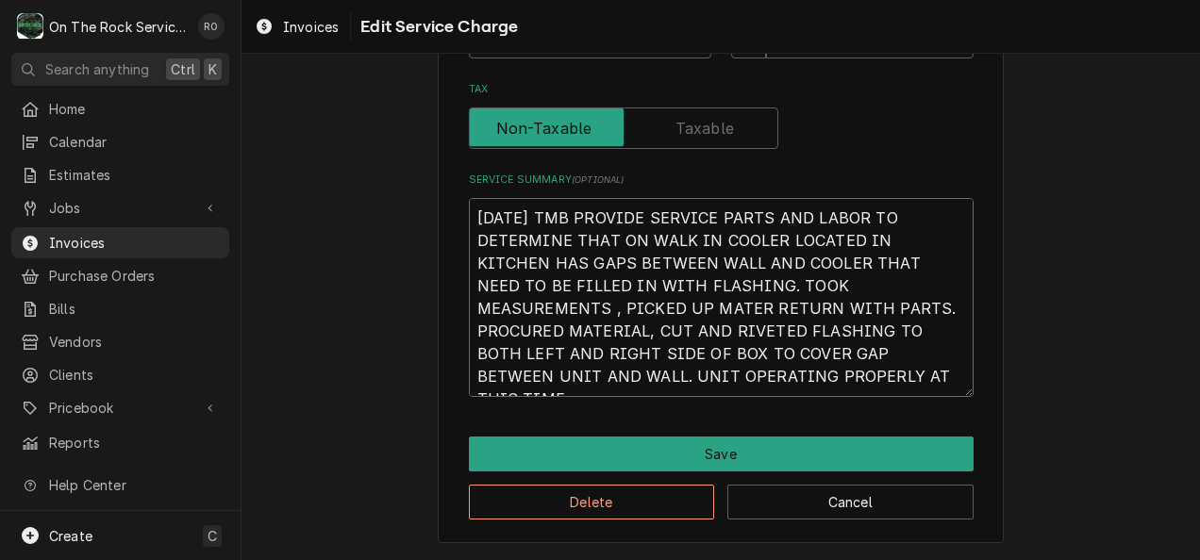
type textarea "9/15/25 TMB PROVIDE SERVICE PARTS AND LABOR TO DETERMINE THAT ON WALK IN COOLER…"
type textarea "x"
type textarea "9/15/25 TMB PROVIDE SERVICE PARTS AND LABOR TO DETERMINE THAT ON WALK IN COOLER…"
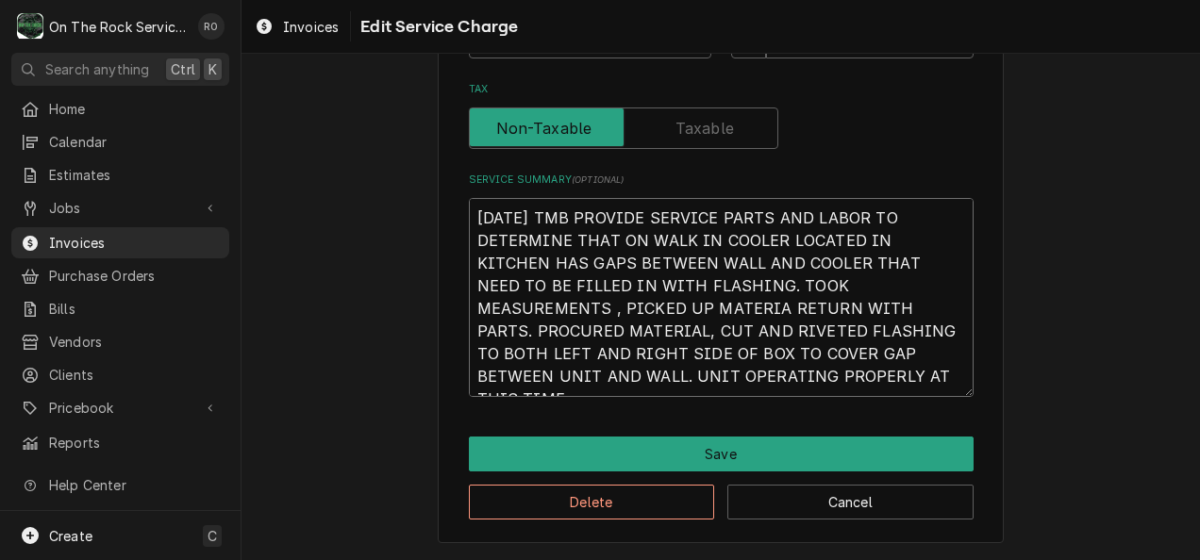
type textarea "x"
type textarea "9/15/25 TMB PROVIDE SERVICE PARTS AND LABOR TO DETERMINE THAT ON WALK IN COOLER…"
type textarea "x"
type textarea "9/15/25 TMB PROVIDE SERVICE PARTS AND LABOR TO DETERMINE THAT ON WALK IN COOLER…"
type textarea "x"
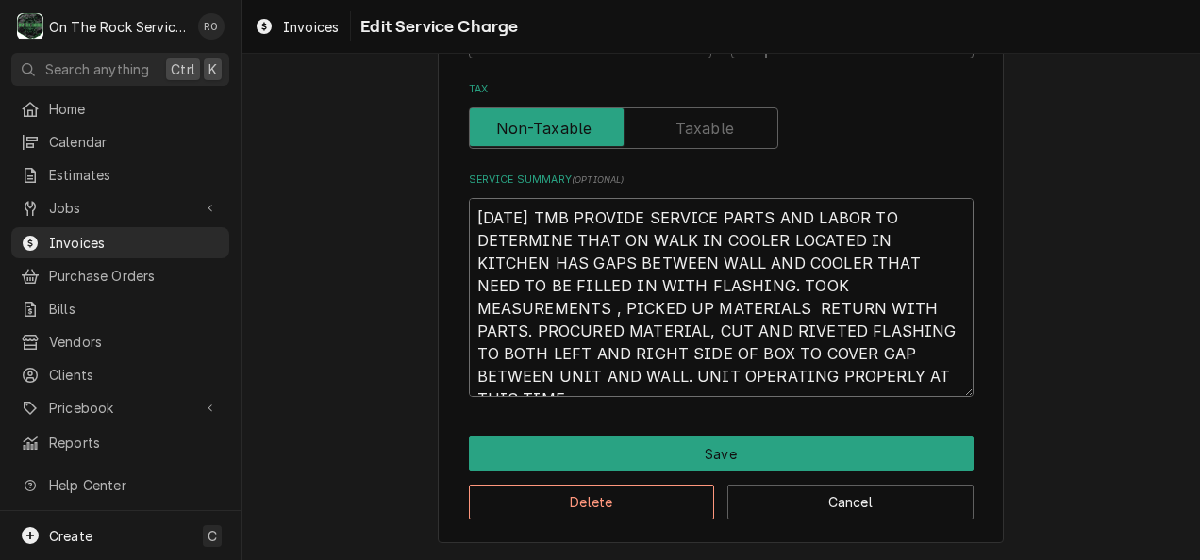
type textarea "9/15/25 TMB PROVIDE SERVICE PARTS AND LABOR TO DETERMINE THAT ON WALK IN COOLER…"
type textarea "x"
type textarea "9/15/25 TMB PROVIDE SERVICE PARTS AND LABOR TO DETERMINE THAT ON WALK IN COOLER…"
type textarea "x"
type textarea "9/15/25 TMB PROVIDE SERVICE PARTS AND LABOR TO DETERMINE THAT ON WALK IN COOLER…"
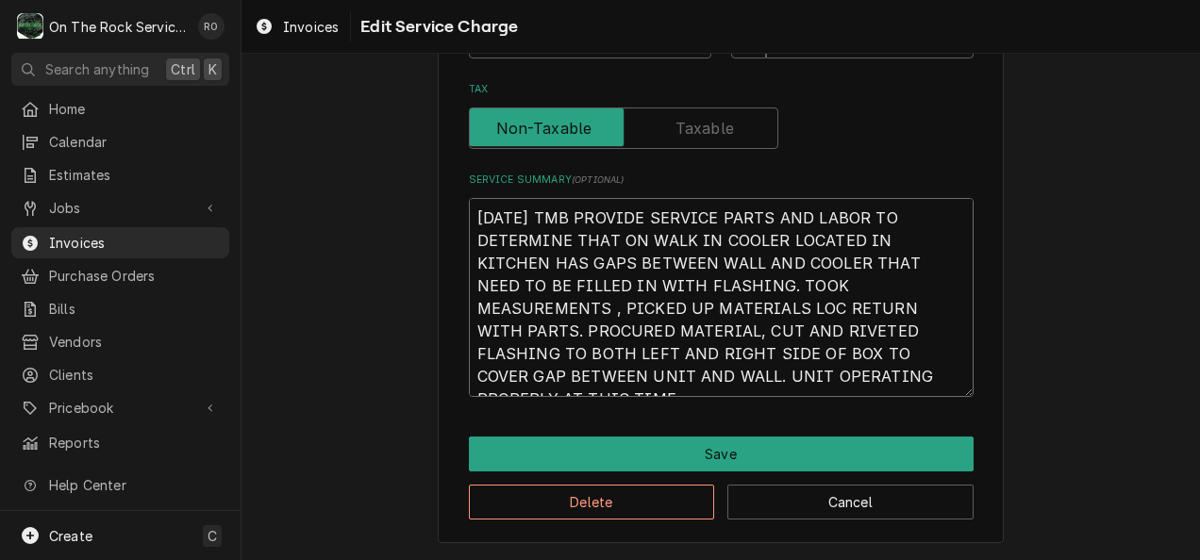
type textarea "x"
type textarea "9/15/25 TMB PROVIDE SERVICE PARTS AND LABOR TO DETERMINE THAT ON WALK IN COOLER…"
type textarea "x"
type textarea "9/15/25 TMB PROVIDE SERVICE PARTS AND LABOR TO DETERMINE THAT ON WALK IN COOLER…"
type textarea "x"
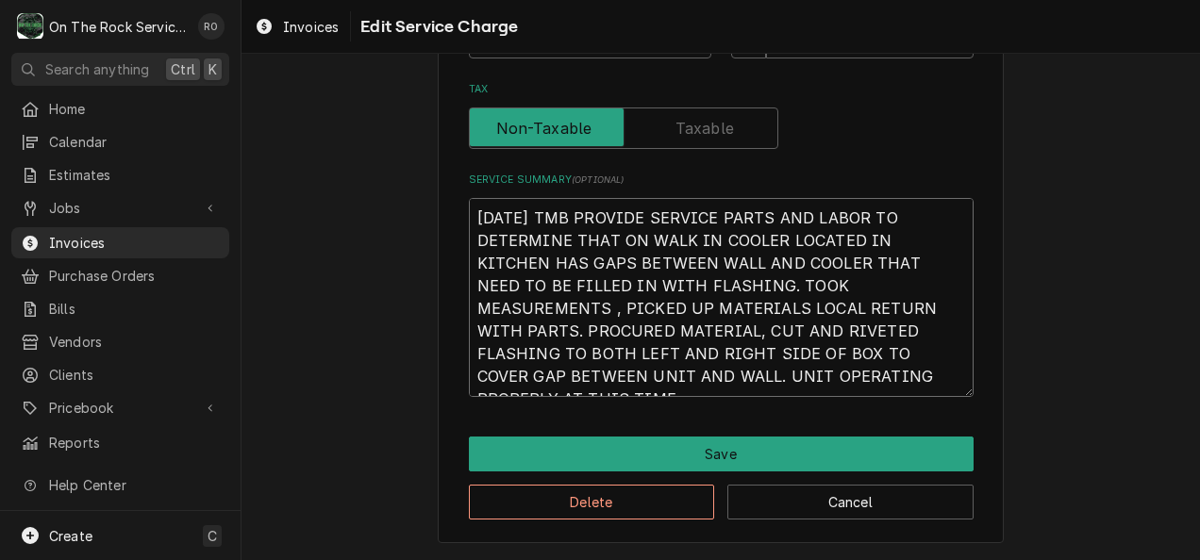
type textarea "9/15/25 TMB PROVIDE SERVICE PARTS AND LABOR TO DETERMINE THAT ON WALK IN COOLER…"
type textarea "x"
type textarea "9/15/25 TMB PROVIDE SERVICE PARTS AND LABOR TO DETERMINE THAT ON WALK IN COOLER…"
drag, startPoint x: 944, startPoint y: 288, endPoint x: 666, endPoint y: 311, distance: 278.4
click at [666, 311] on textarea "9/15/25 TMB PROVIDE SERVICE PARTS AND LABOR TO DETERMINE THAT ON WALK IN COOLER…" at bounding box center [721, 297] width 505 height 199
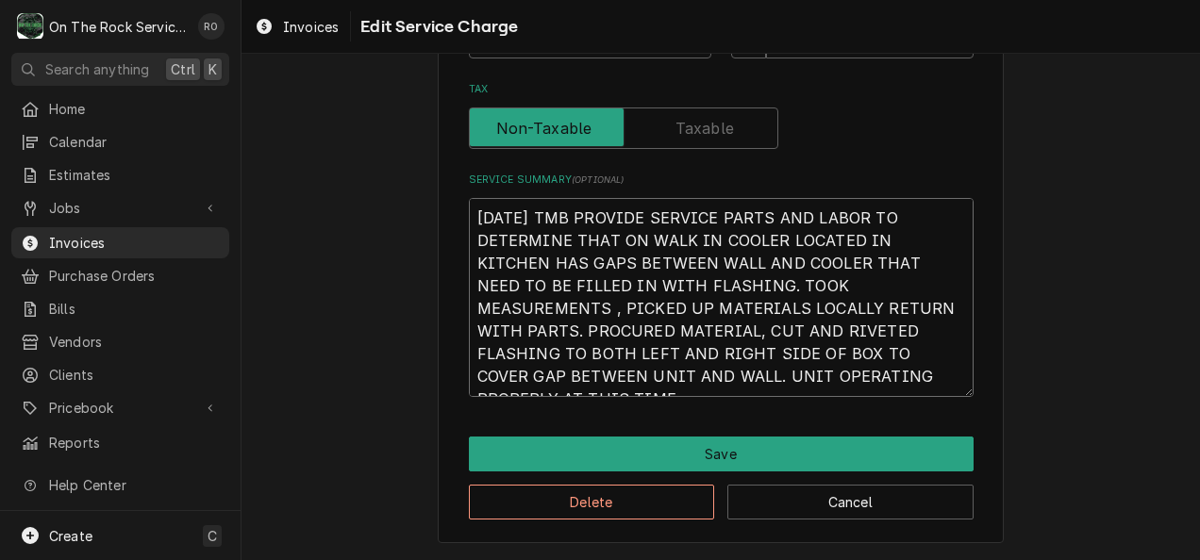
click at [655, 308] on textarea "9/15/25 TMB PROVIDE SERVICE PARTS AND LABOR TO DETERMINE THAT ON WALK IN COOLER…" at bounding box center [721, 297] width 505 height 199
type textarea "x"
type textarea "9/15/25 TMB PROVIDE SERVICE PARTS AND LABOR TO DETERMINE THAT ON WALK IN COOLER…"
type textarea "x"
type textarea "9/15/25 TMB PROVIDE SERVICE PARTS AND LABOR TO DETERMINE THAT ON WALK IN COOLER…"
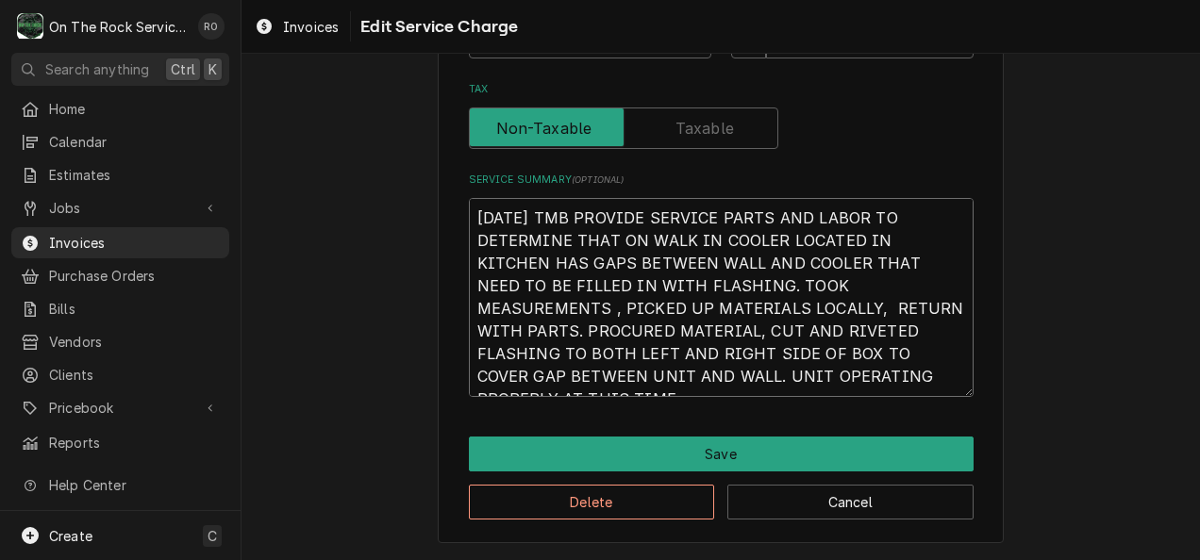
type textarea "x"
type textarea "9/15/25 TMB PROVIDE SERVICE PARTS AND LABOR TO DETERMINE THAT ON WALK IN COOLER…"
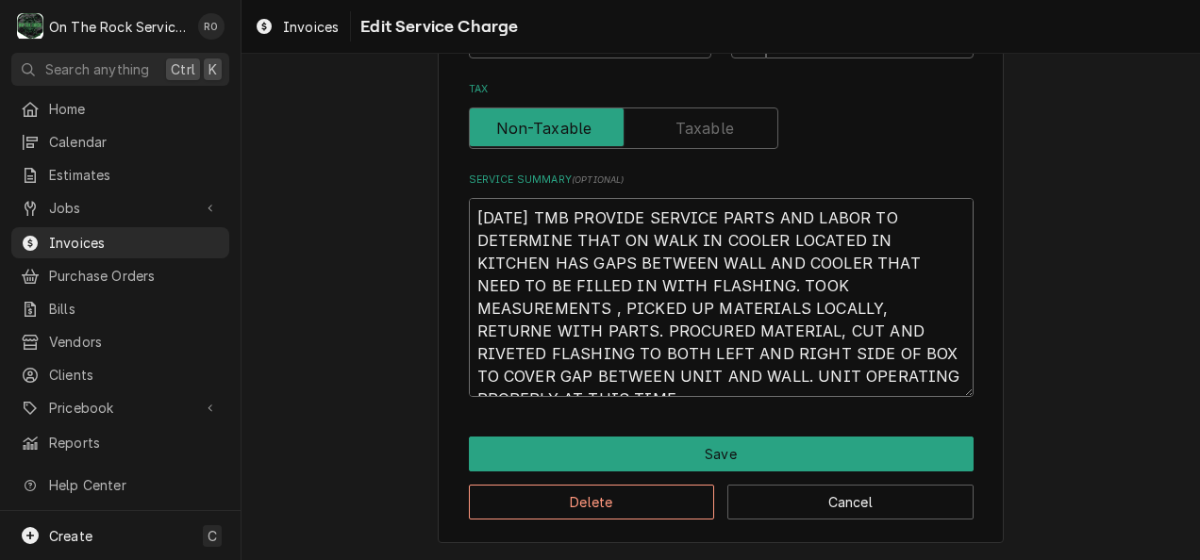
type textarea "x"
type textarea "9/15/25 TMB PROVIDE SERVICE PARTS AND LABOR TO DETERMINE THAT ON WALK IN COOLER…"
drag, startPoint x: 756, startPoint y: 306, endPoint x: 555, endPoint y: 340, distance: 203.8
click at [555, 340] on textarea "9/15/25 TMB PROVIDE SERVICE PARTS AND LABOR TO DETERMINE THAT ON WALK IN COOLER…" at bounding box center [721, 297] width 505 height 199
type textarea "x"
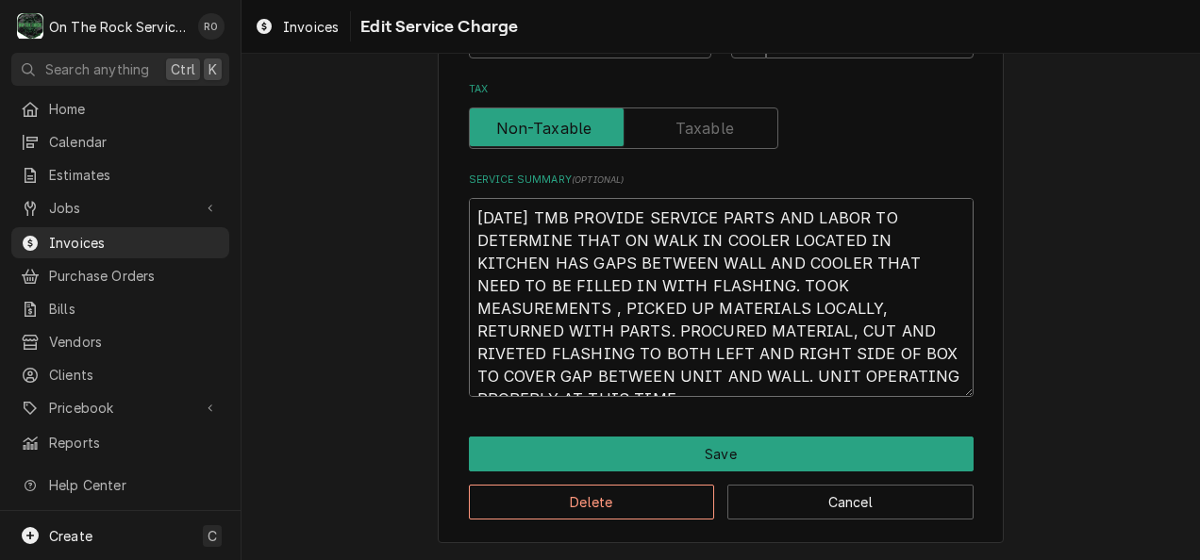
type textarea "9/15/25 TMB PROVIDE SERVICE PARTS AND LABOR TO DETERMINE THAT ON WALK IN COOLER…"
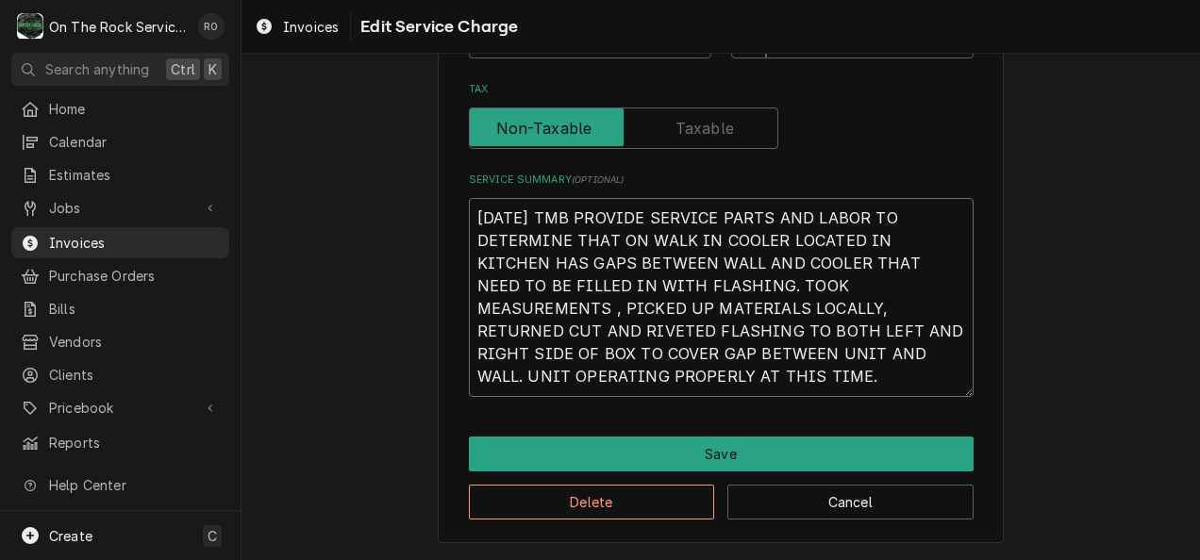
type textarea "x"
type textarea "9/15/25 TMB PROVIDE SERVICE PARTS AND LABOR TO DETERMINE THAT ON WALK IN COOLER…"
type textarea "x"
type textarea "9/15/25 TMB PROVIDE SERVICE PARTS AND LABOR TO DETERMINE THAT ON WALK IN COOLER…"
type textarea "x"
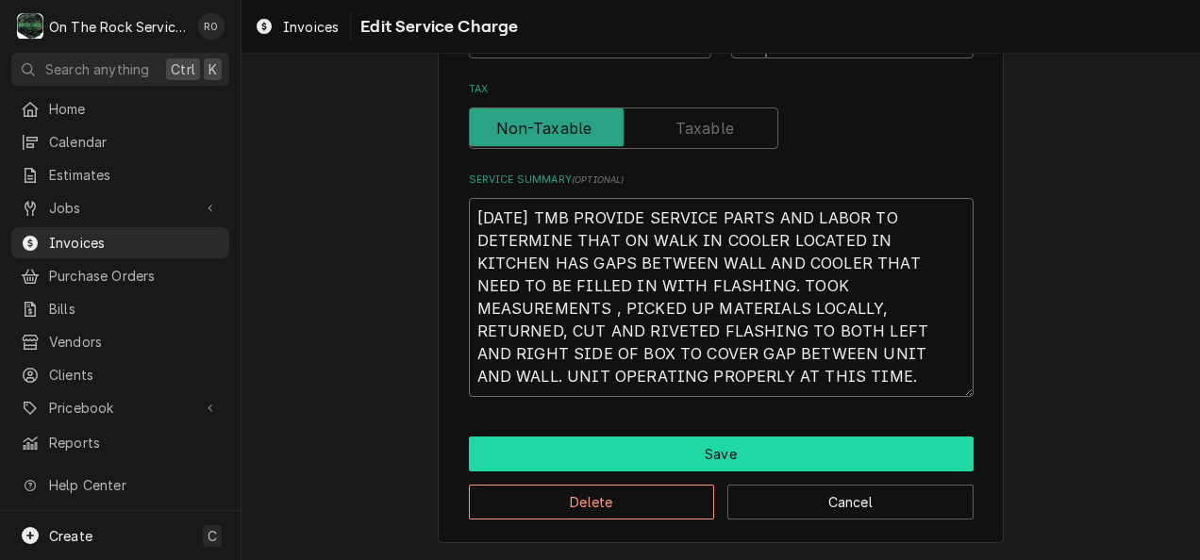
type textarea "9/15/25 TMB PROVIDE SERVICE PARTS AND LABOR TO DETERMINE THAT ON WALK IN COOLER…"
click at [760, 452] on button "Save" at bounding box center [721, 454] width 505 height 35
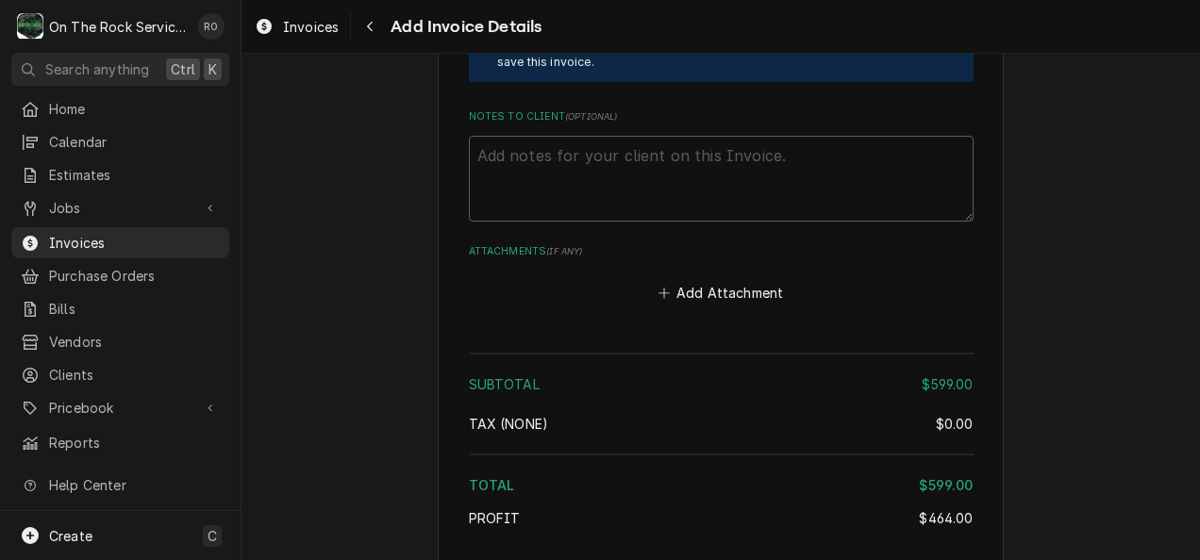
scroll to position [3105, 0]
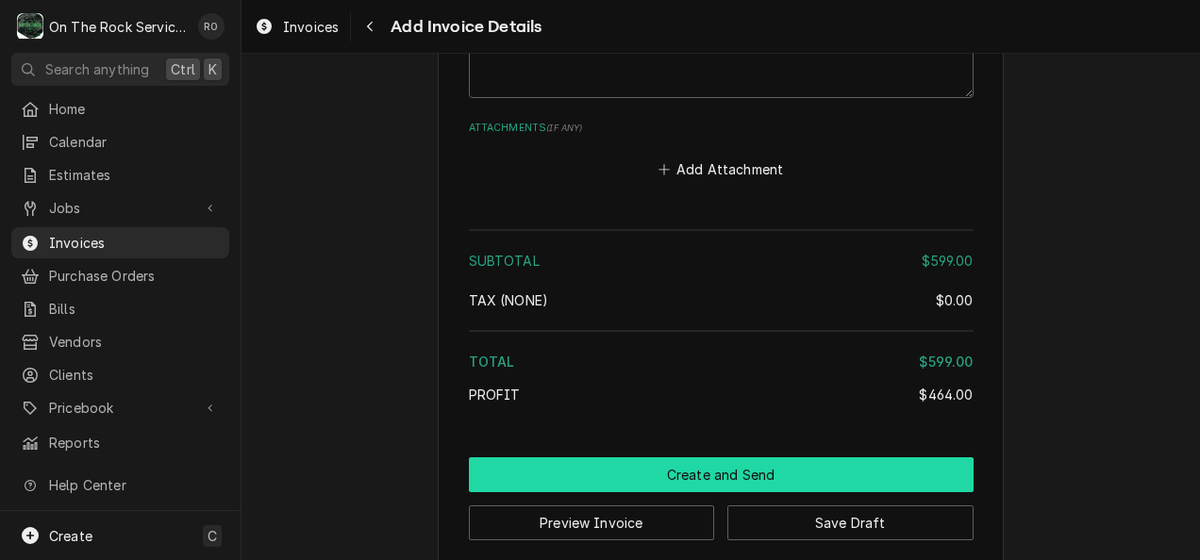
click at [886, 459] on button "Create and Send" at bounding box center [721, 475] width 505 height 35
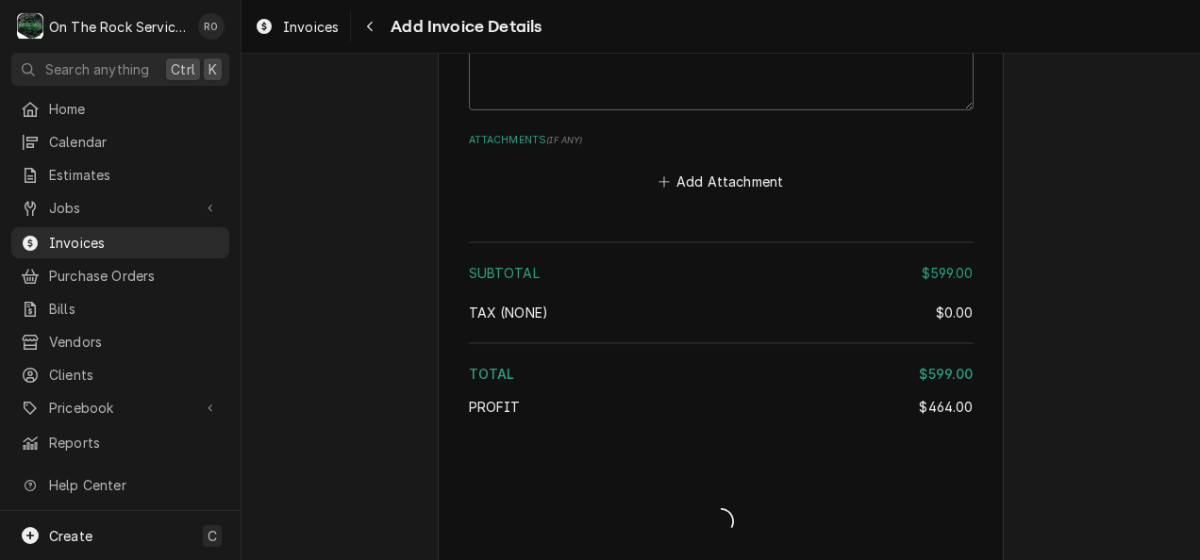
type textarea "x"
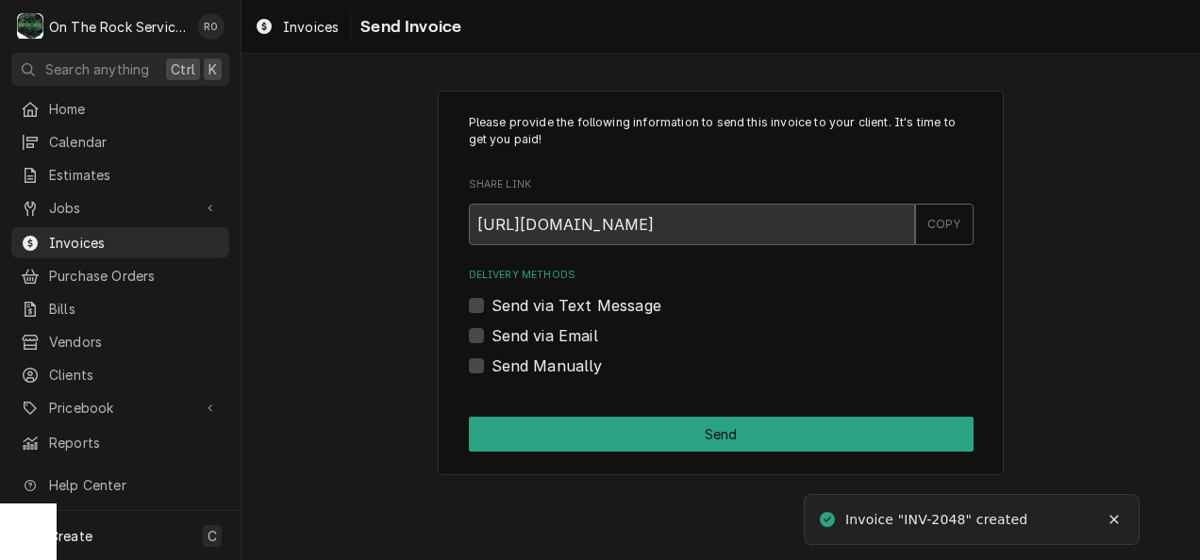
click at [537, 340] on label "Send via Email" at bounding box center [545, 336] width 107 height 23
click at [537, 340] on input "Send via Email" at bounding box center [744, 346] width 505 height 42
checkbox input "true"
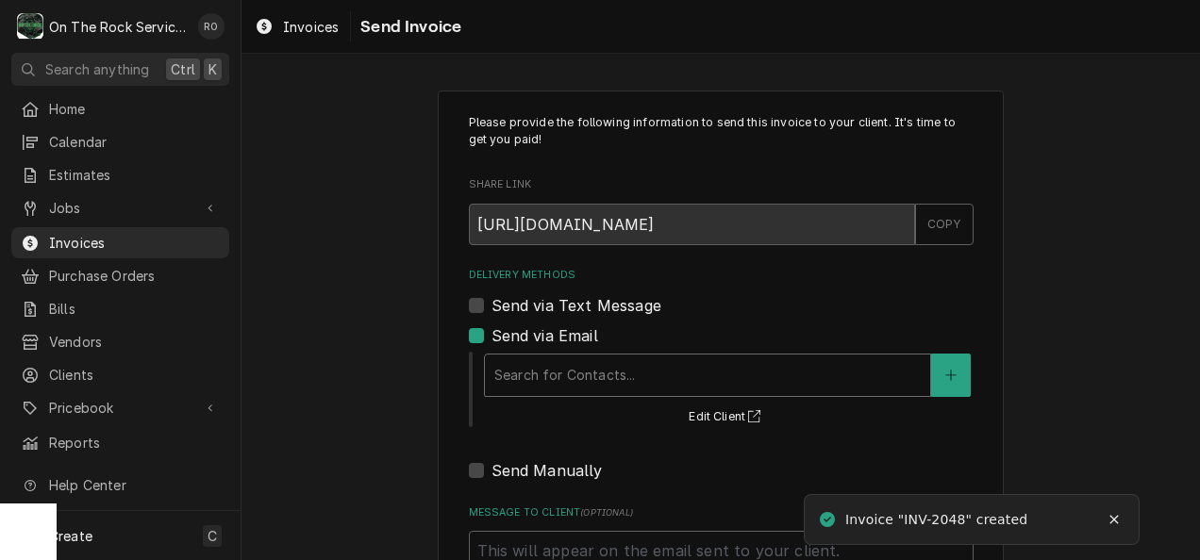
click at [546, 356] on div "Search for Contacts..." at bounding box center [707, 376] width 445 height 42
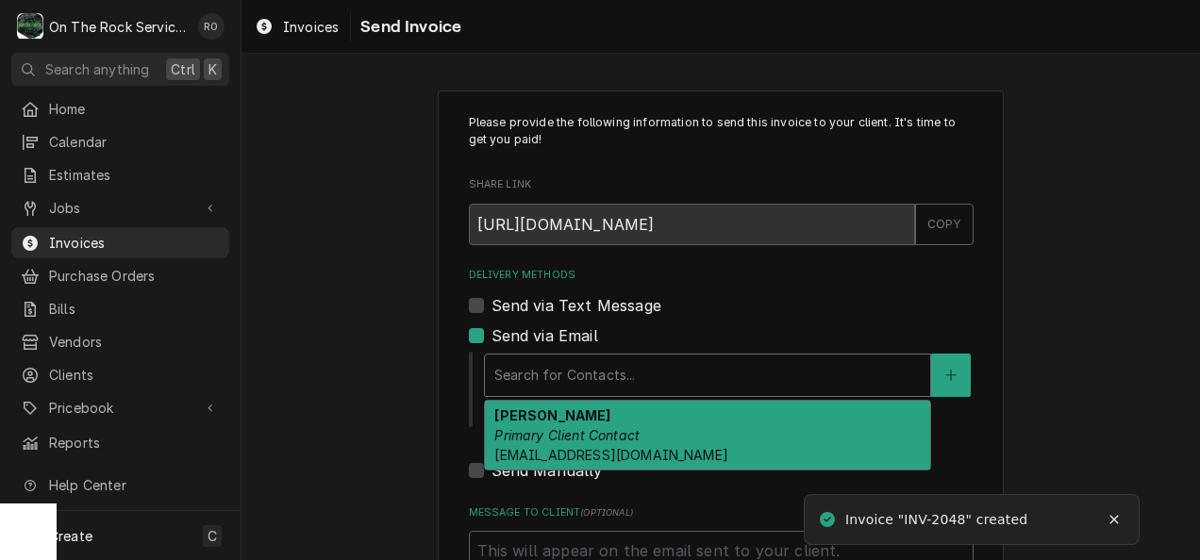
click at [561, 430] on em "Primary Client Contact" at bounding box center [566, 435] width 145 height 16
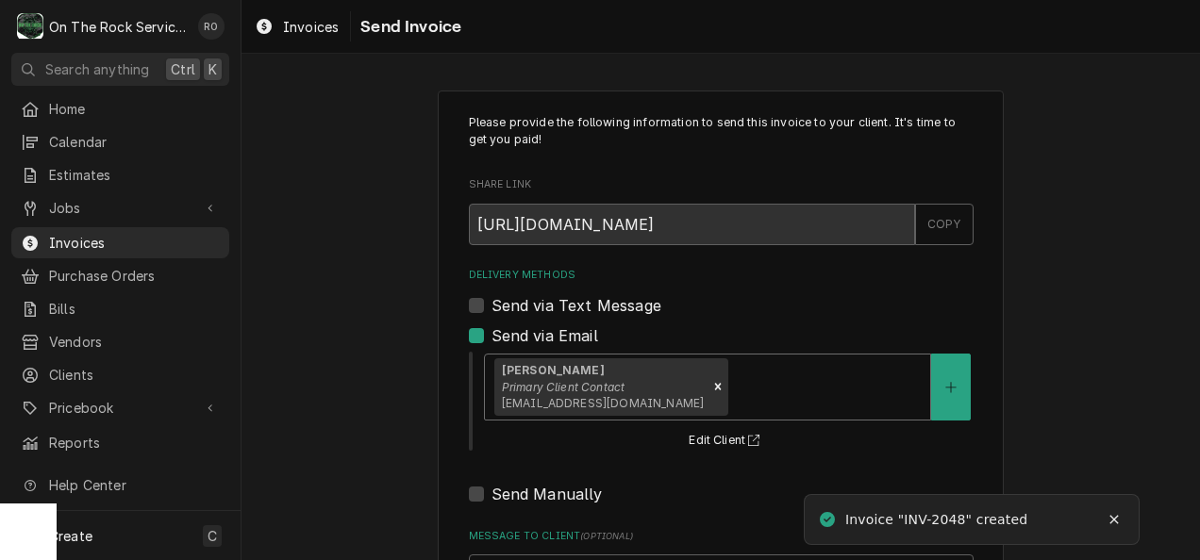
scroll to position [195, 0]
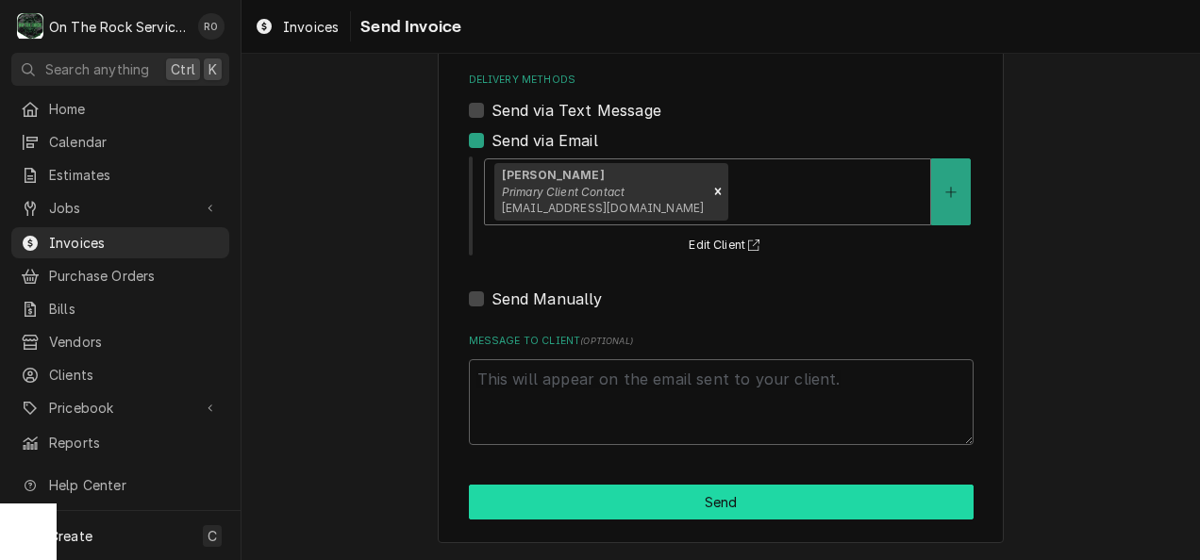
click at [577, 494] on button "Send" at bounding box center [721, 502] width 505 height 35
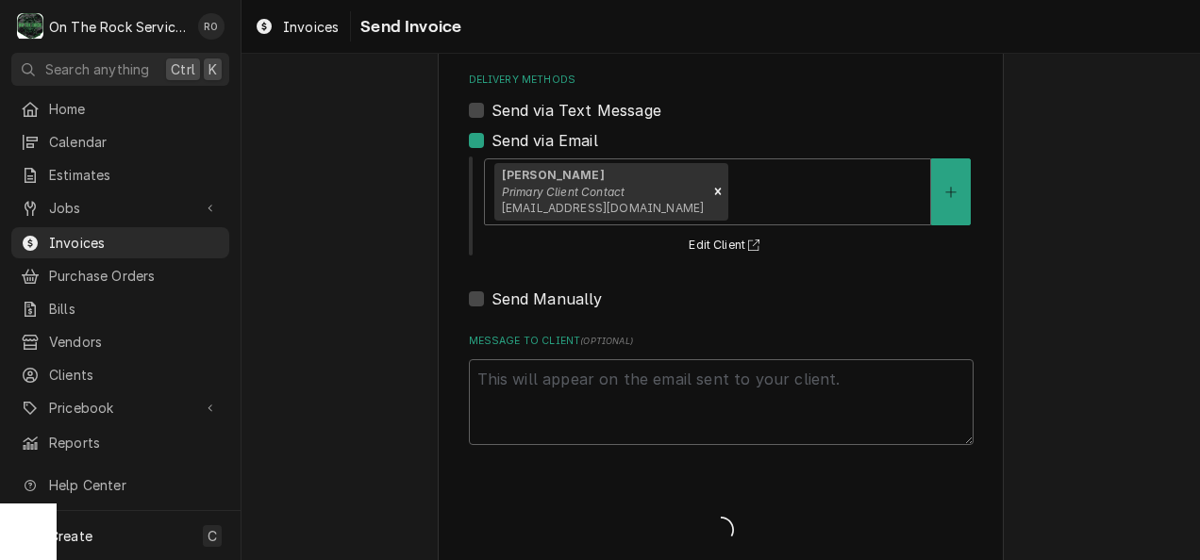
type textarea "x"
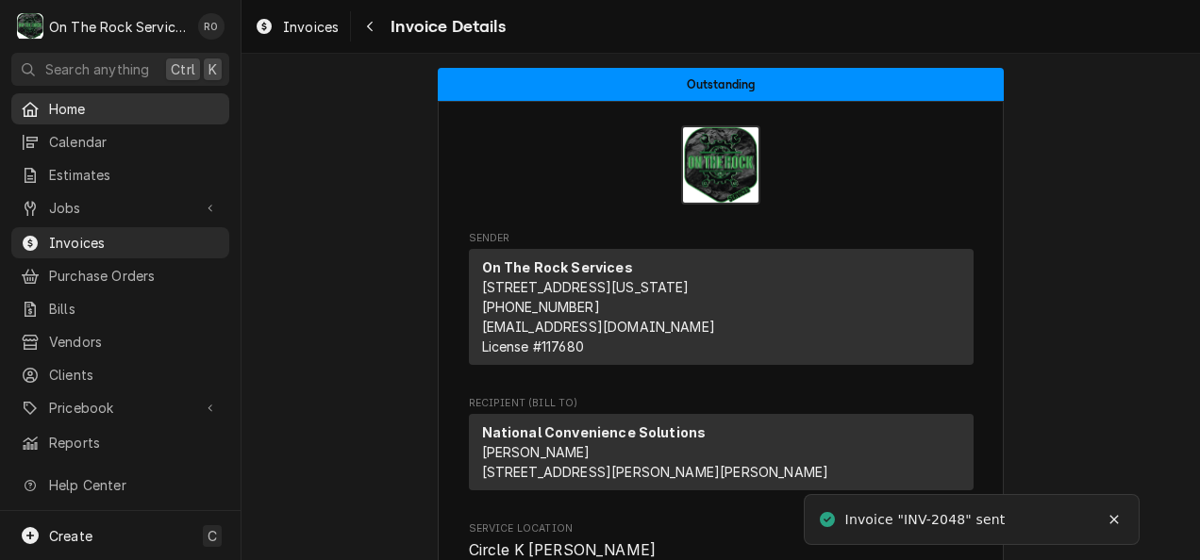
click at [102, 108] on span "Home" at bounding box center [134, 109] width 171 height 20
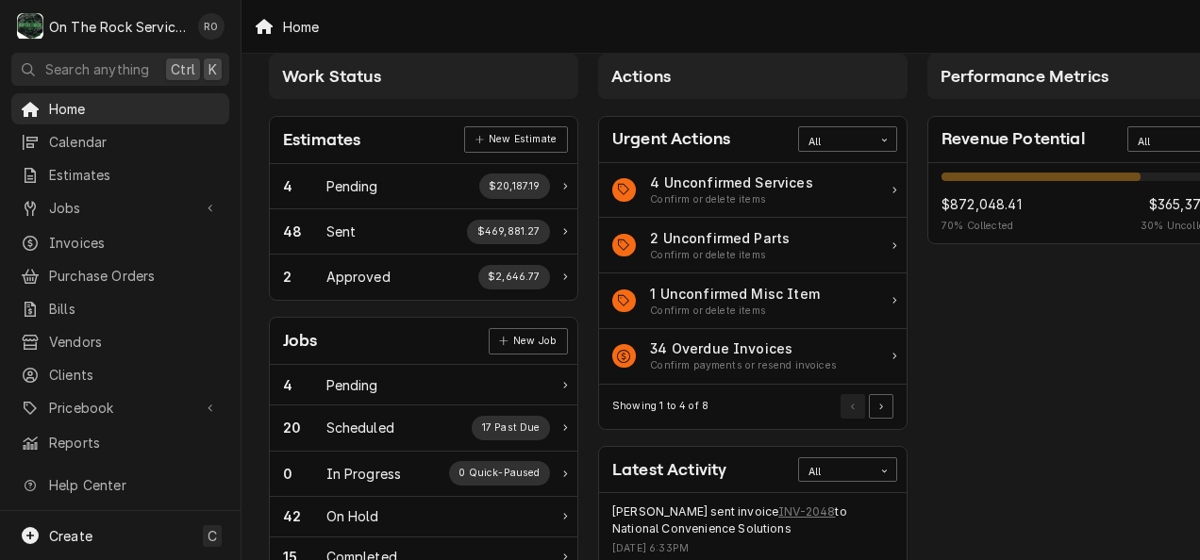
scroll to position [25, 6]
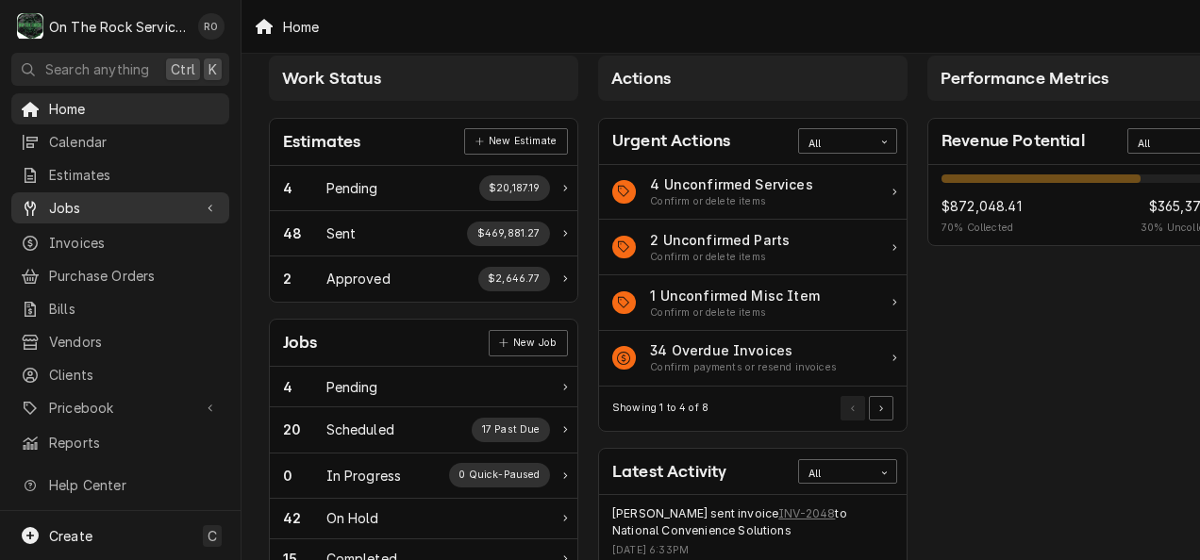
click at [103, 202] on span "Jobs" at bounding box center [120, 208] width 142 height 20
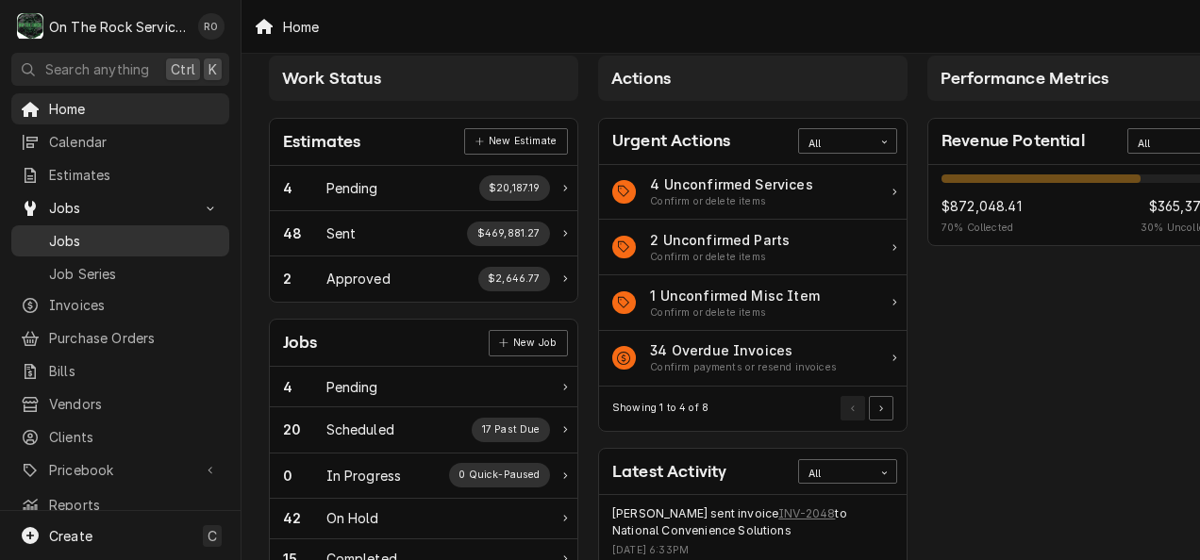
click at [104, 234] on span "Jobs" at bounding box center [134, 241] width 171 height 20
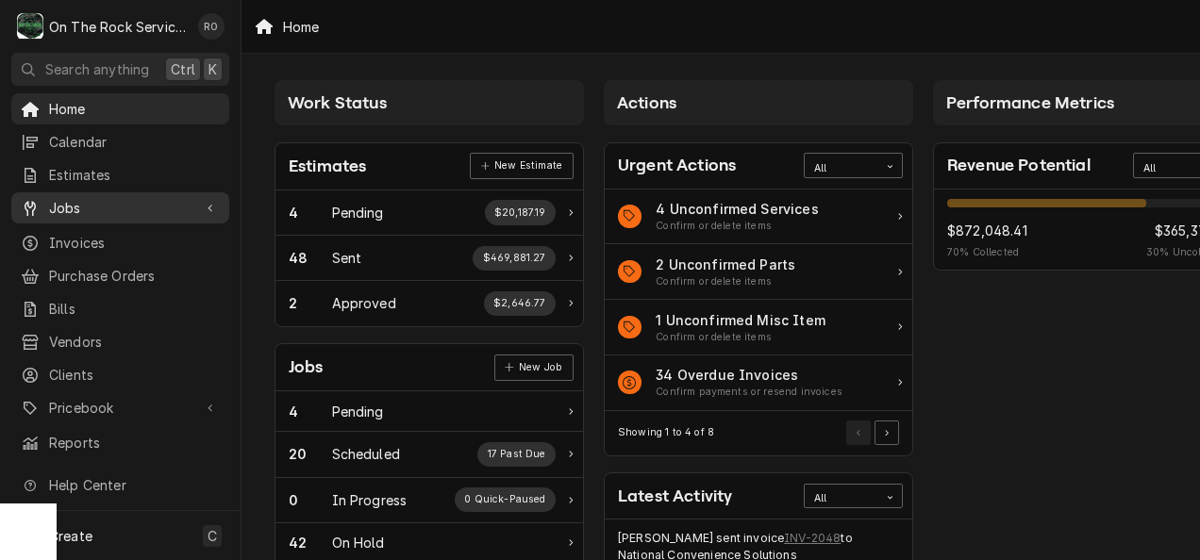
click at [100, 200] on span "Jobs" at bounding box center [120, 208] width 142 height 20
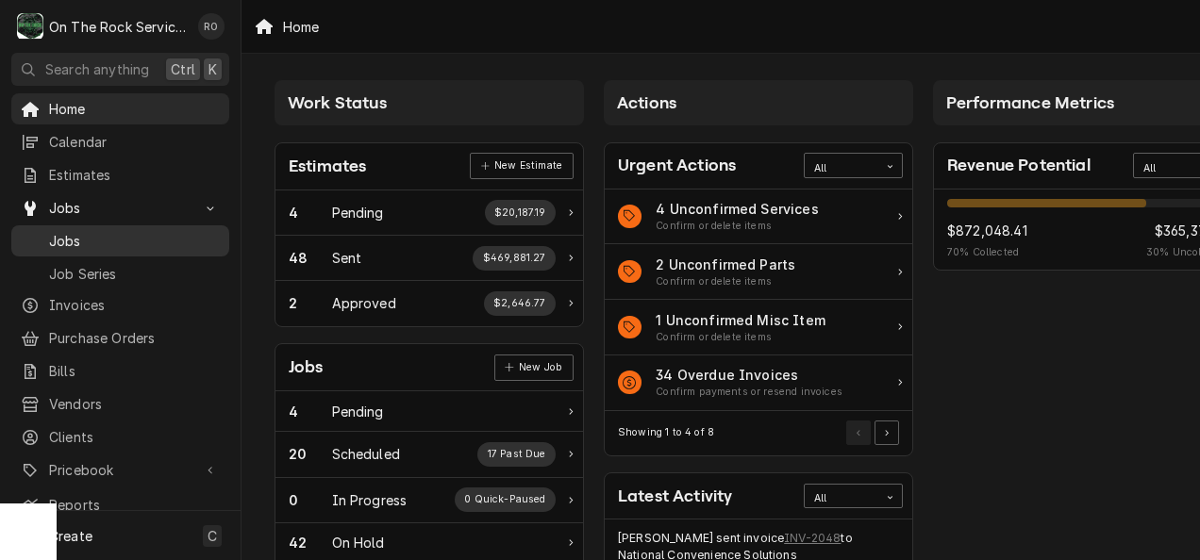
click at [95, 231] on span "Jobs" at bounding box center [134, 241] width 171 height 20
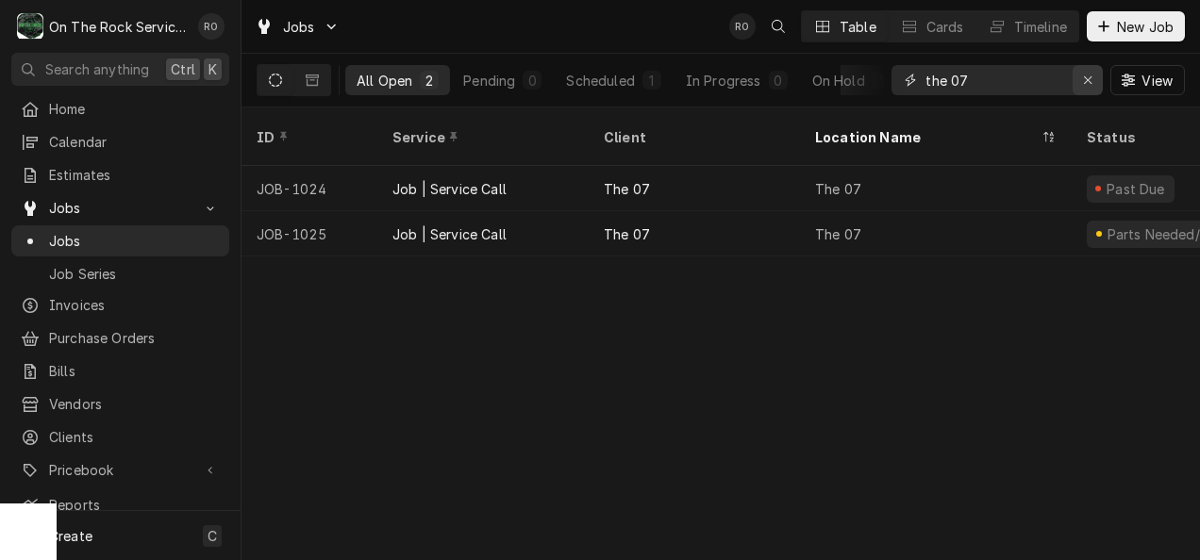
click at [1085, 76] on icon "Erase input" at bounding box center [1088, 80] width 8 height 8
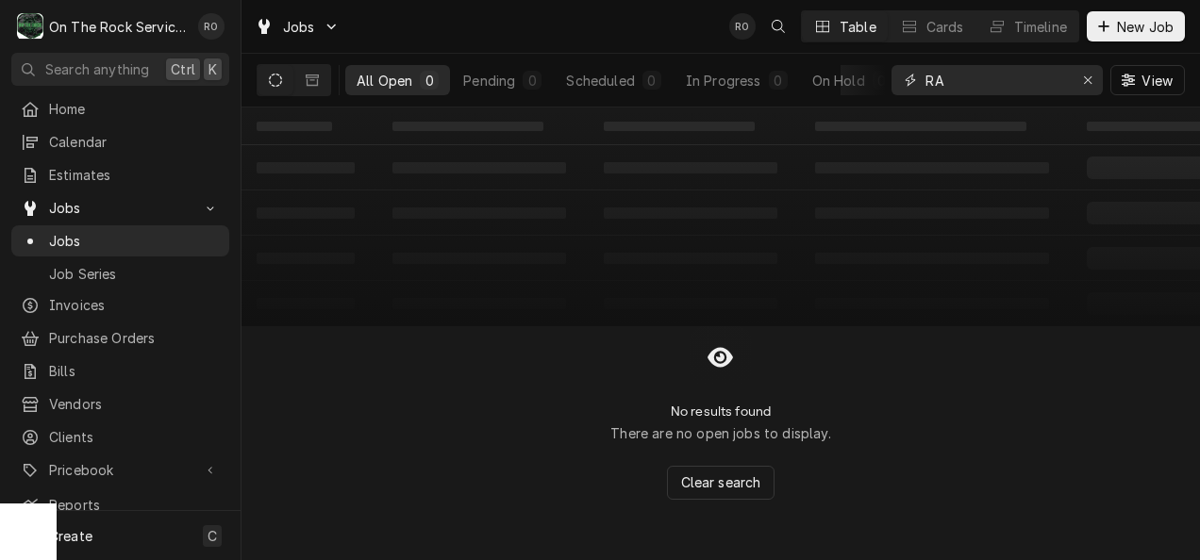
type input "R"
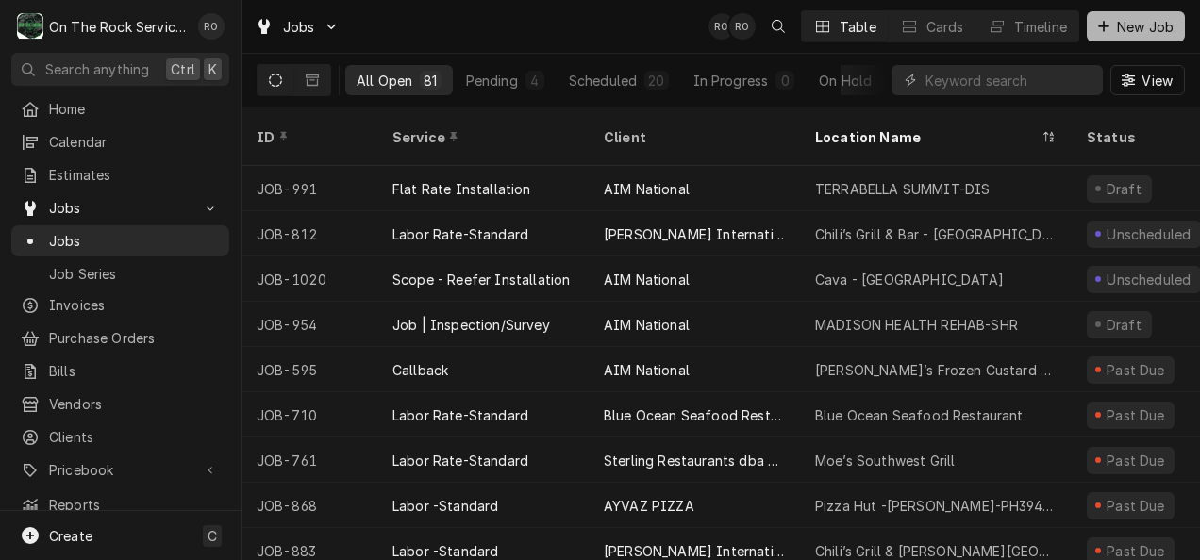
click at [1166, 21] on span "New Job" at bounding box center [1145, 27] width 64 height 20
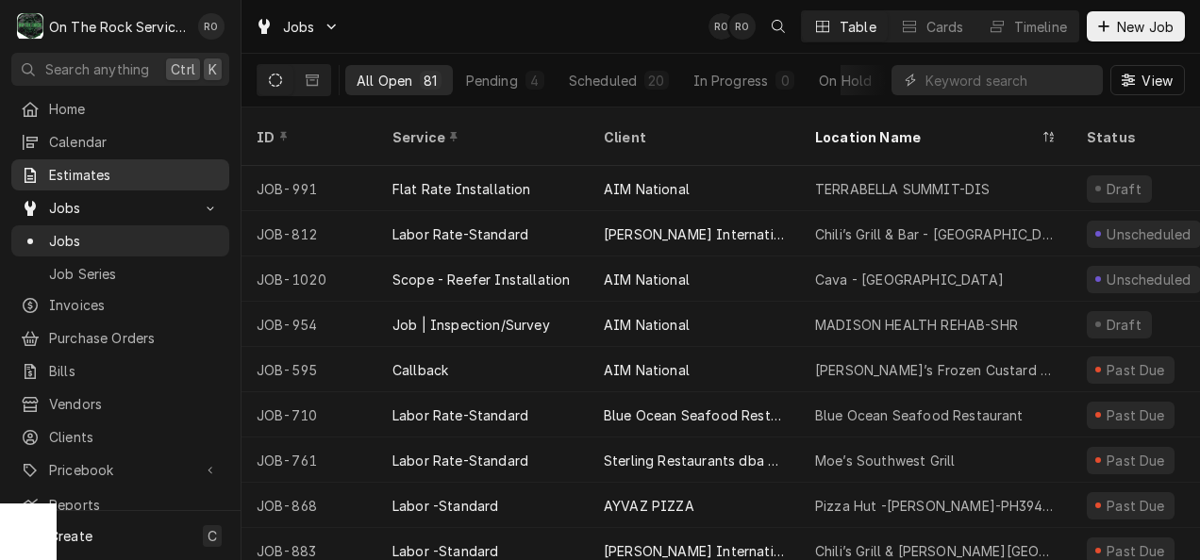
click at [110, 165] on span "Estimates" at bounding box center [134, 175] width 171 height 20
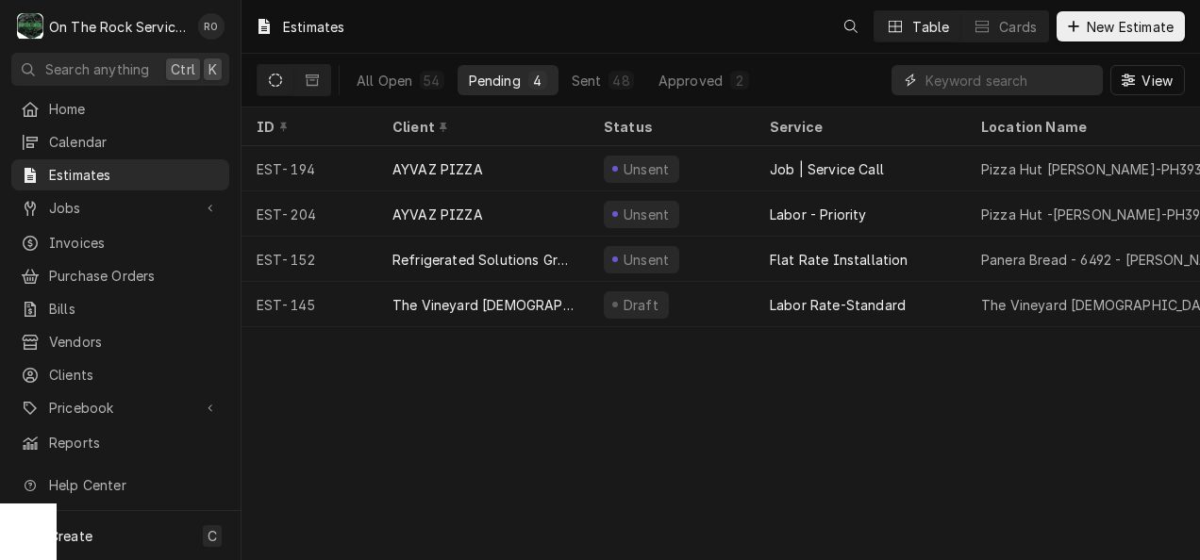
click at [1054, 80] on input "Dynamic Content Wrapper" at bounding box center [1010, 80] width 168 height 30
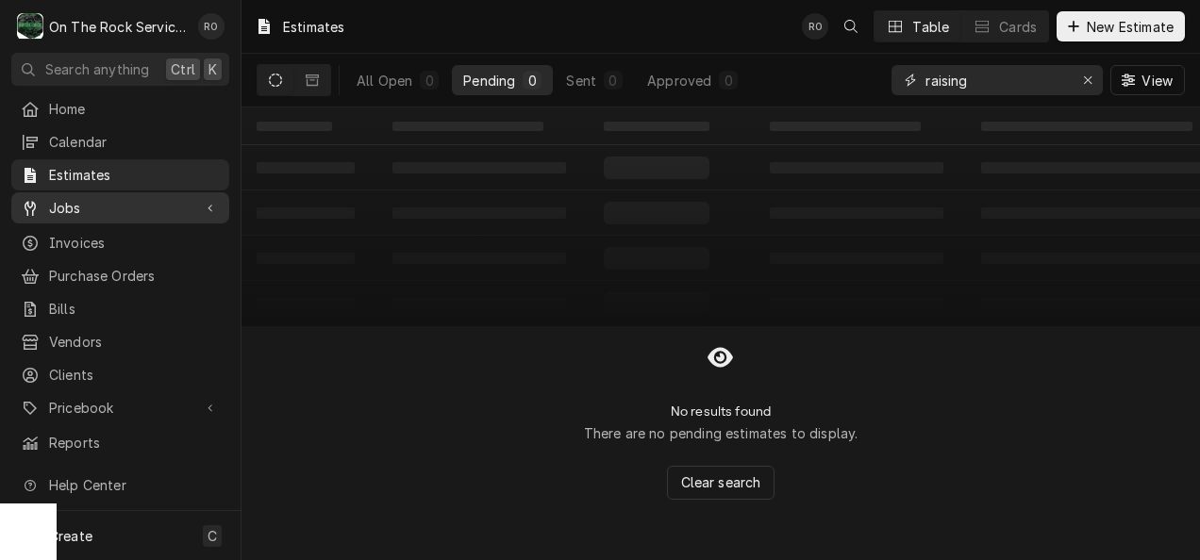
type input "raising"
click at [109, 209] on span "Jobs" at bounding box center [120, 208] width 142 height 20
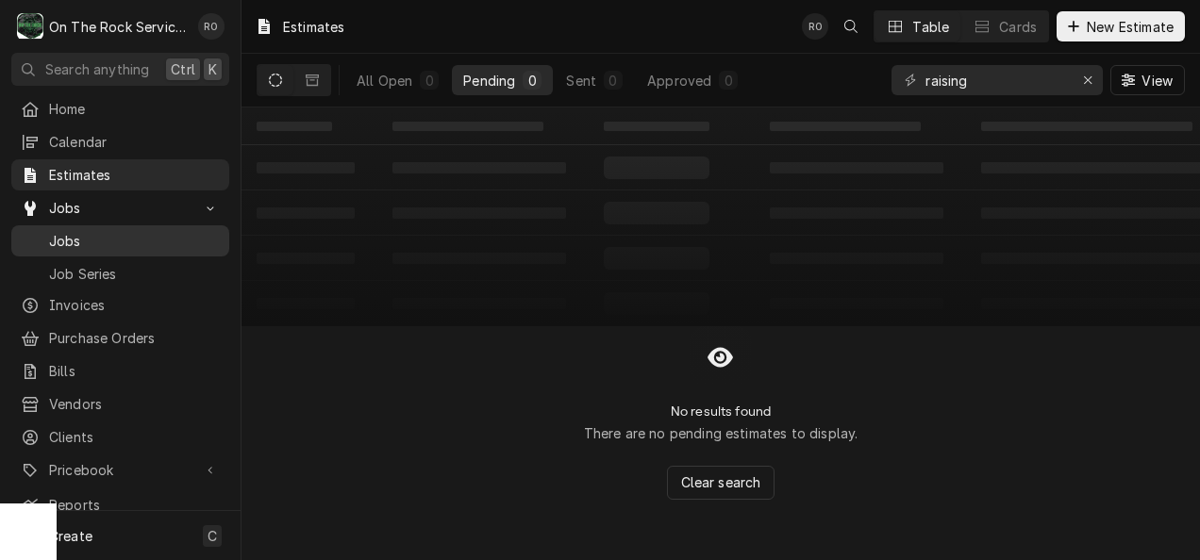
click at [104, 239] on span "Jobs" at bounding box center [134, 241] width 171 height 20
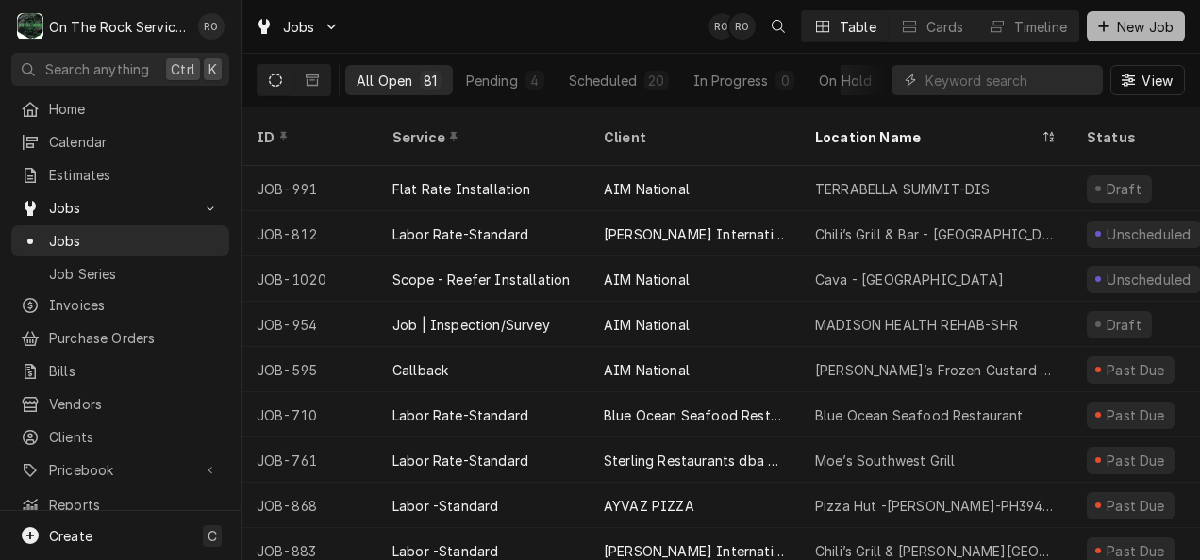
click at [1128, 26] on span "New Job" at bounding box center [1145, 27] width 64 height 20
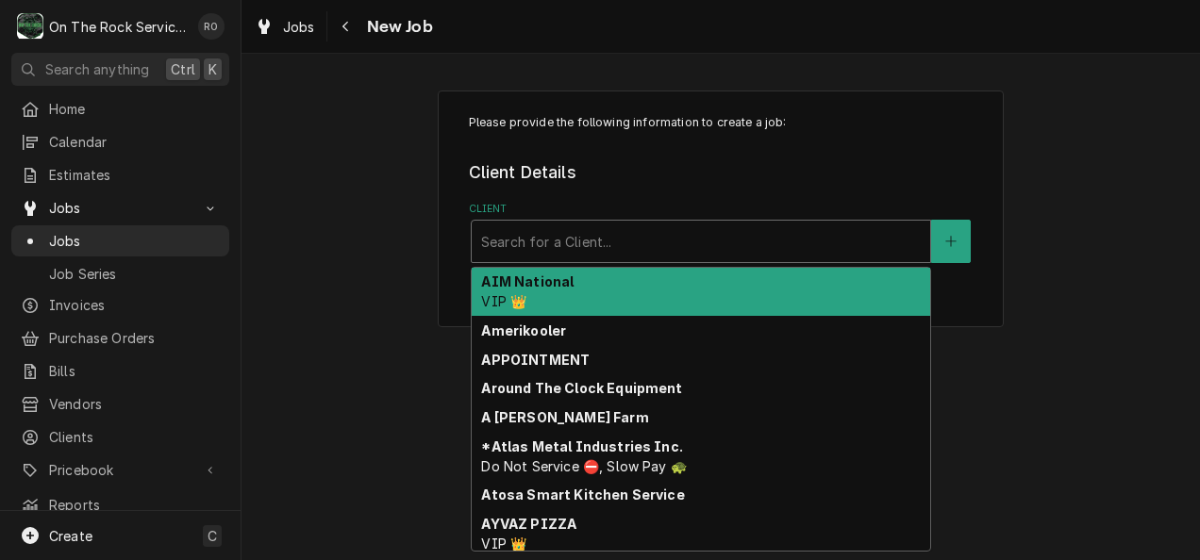
click at [745, 240] on div "Client" at bounding box center [701, 242] width 440 height 34
click at [740, 289] on div "AIM National VIP 👑" at bounding box center [701, 292] width 459 height 49
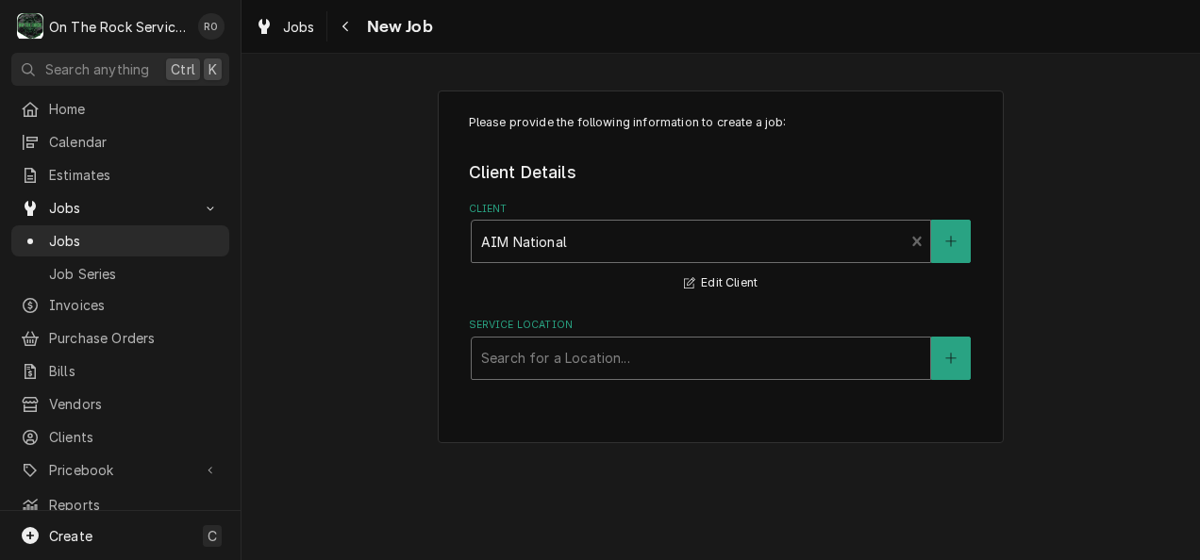
click at [703, 375] on div "Service Location" at bounding box center [701, 359] width 440 height 34
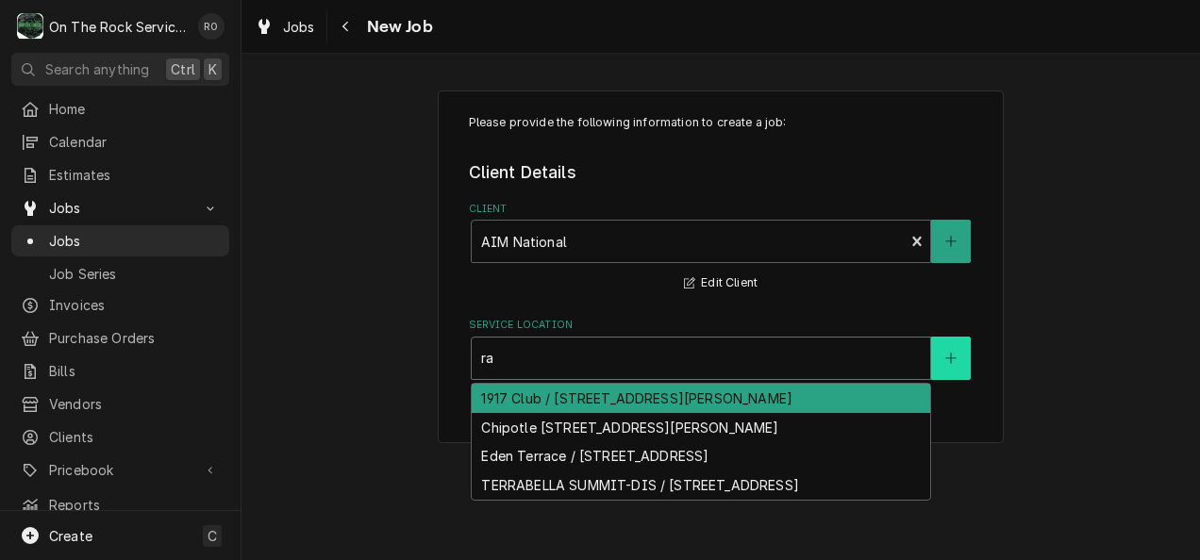
type input "ra"
click at [961, 340] on button "Service Location" at bounding box center [951, 358] width 40 height 43
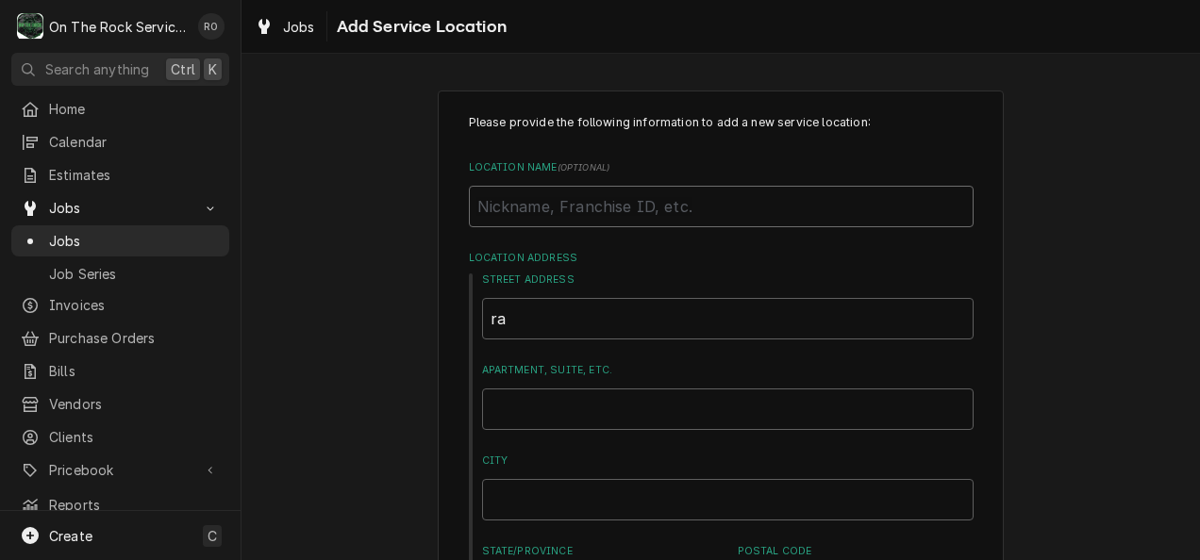
click at [644, 206] on input "Location Name ( optional )" at bounding box center [721, 207] width 505 height 42
type textarea "x"
type input "R"
type textarea "x"
type input "Ra"
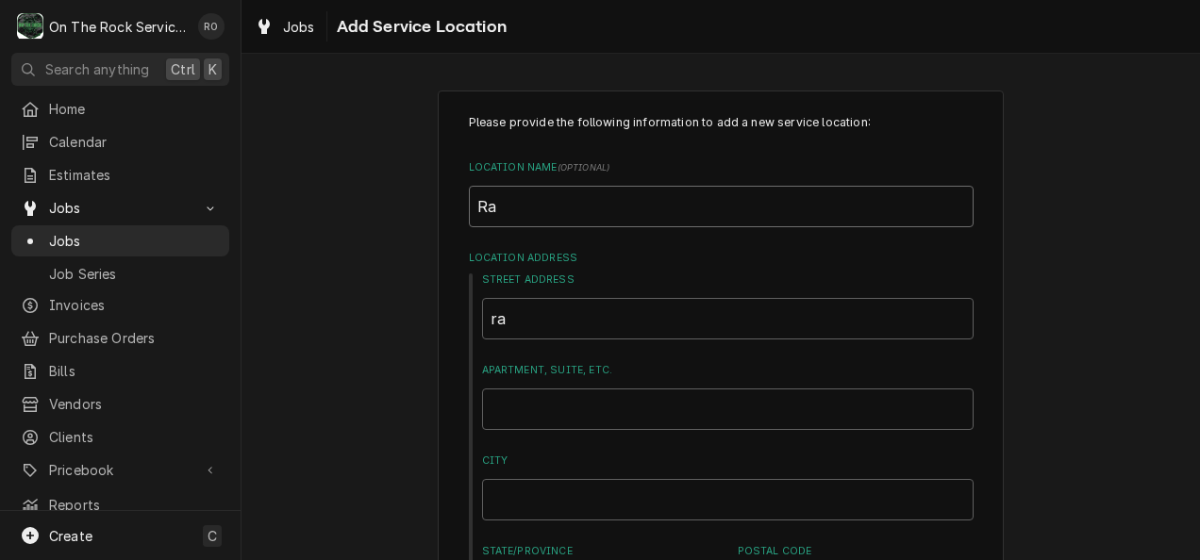
type textarea "x"
type input "Rai"
type textarea "x"
type input "Rais"
type textarea "x"
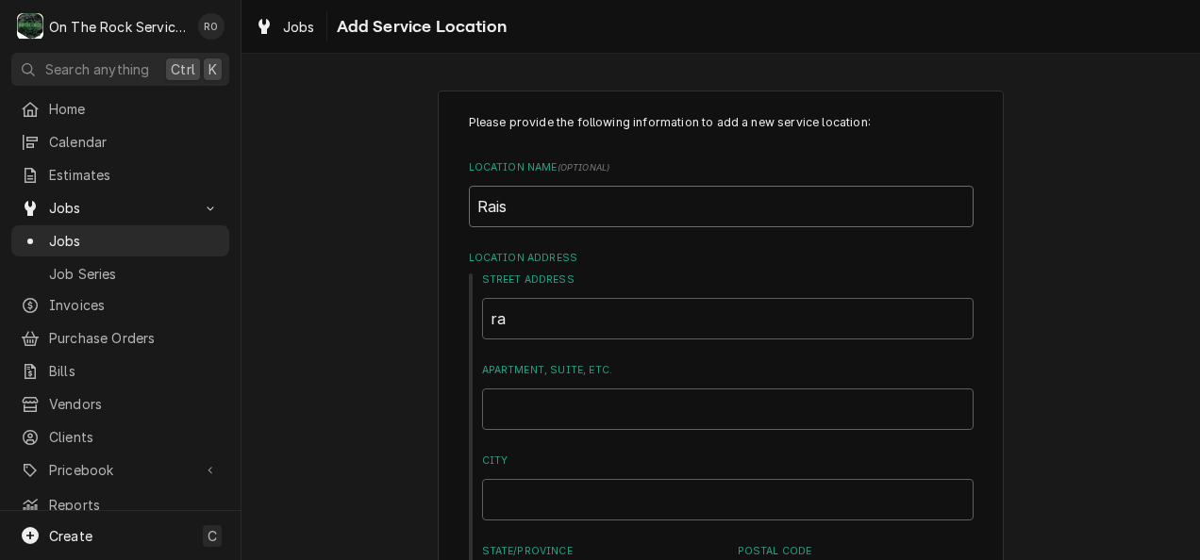
type input "Raisi"
type textarea "x"
type input "Raisin"
type textarea "x"
type input "Raising"
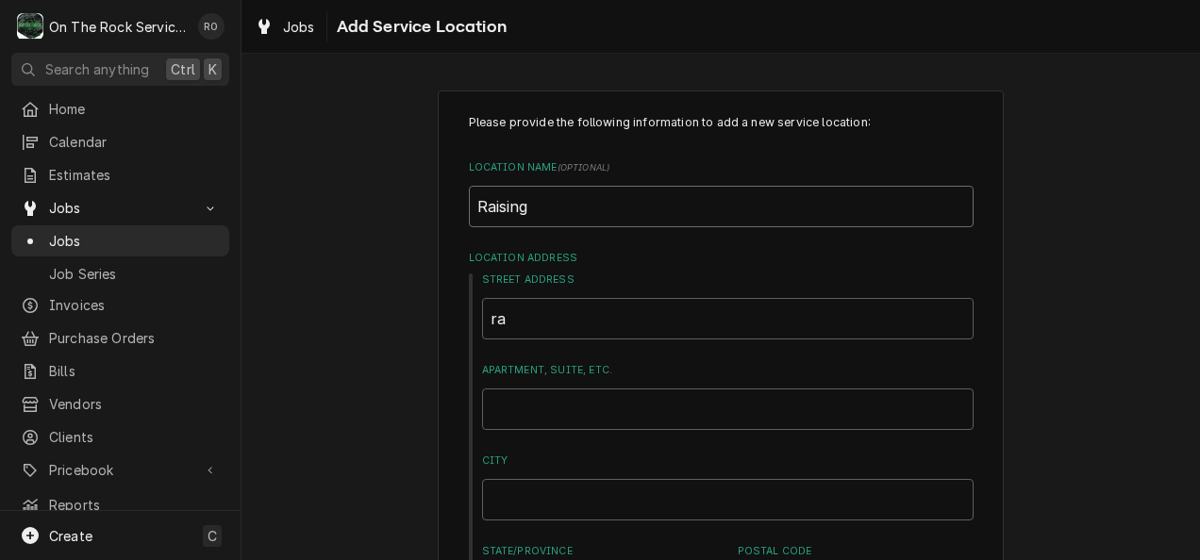
type textarea "x"
type input "Raising C"
type textarea "x"
type input "Raising Ca"
type textarea "x"
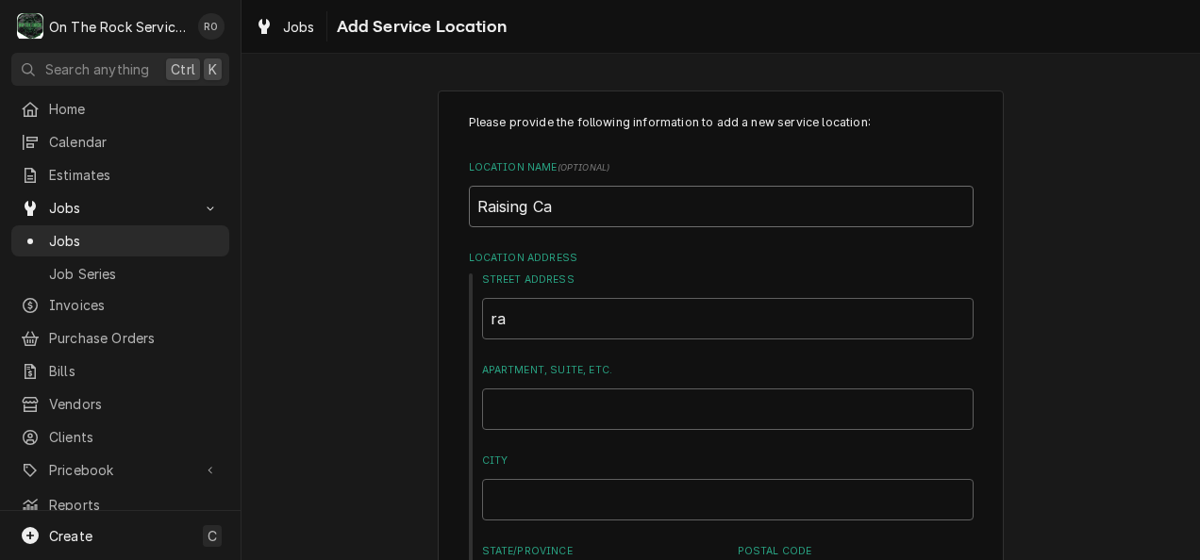
type input "Raising Can"
type textarea "x"
type input "Raising Cane"
type textarea "x"
type input "Raising Canes"
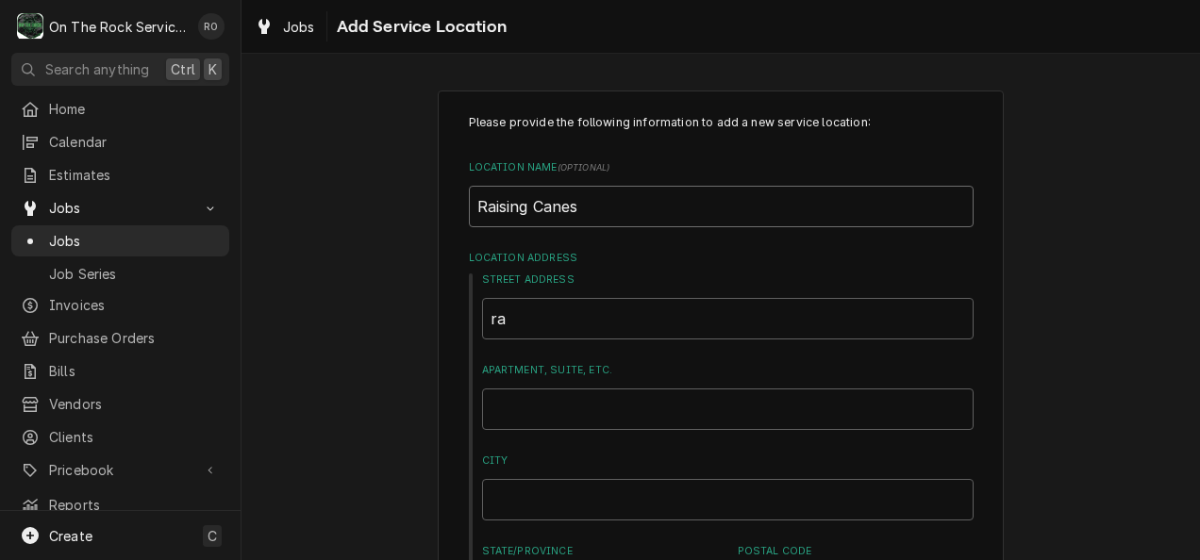
type textarea "x"
type input "Raising Canes"
type textarea "x"
type input "Raising Canes -"
type textarea "x"
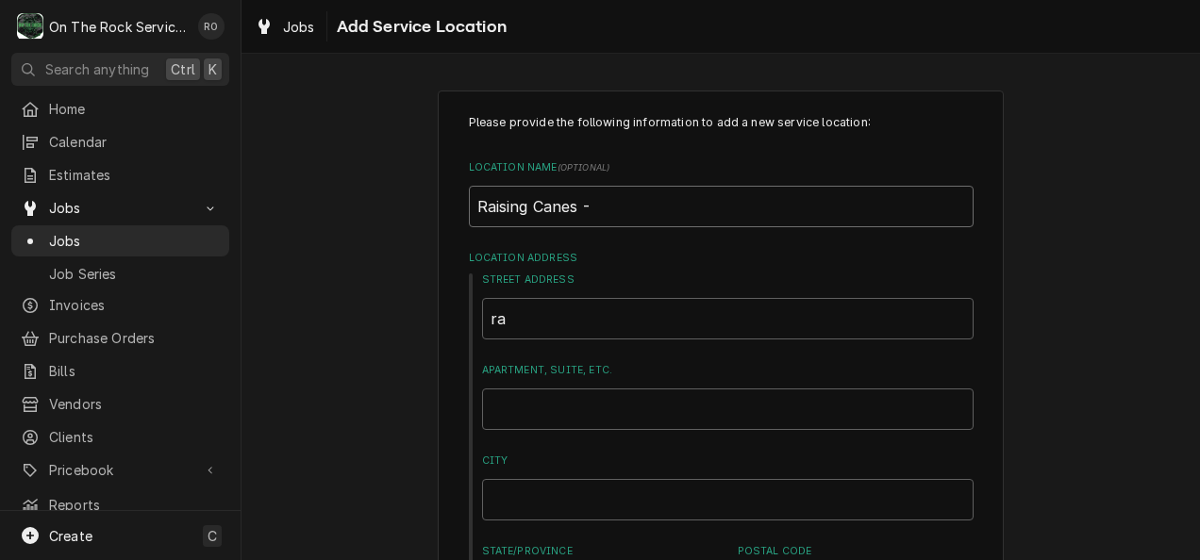
type input "Raising Canes -"
type textarea "x"
type input "Raising Canes - R"
type textarea "x"
type input "Raising Canes - Rc"
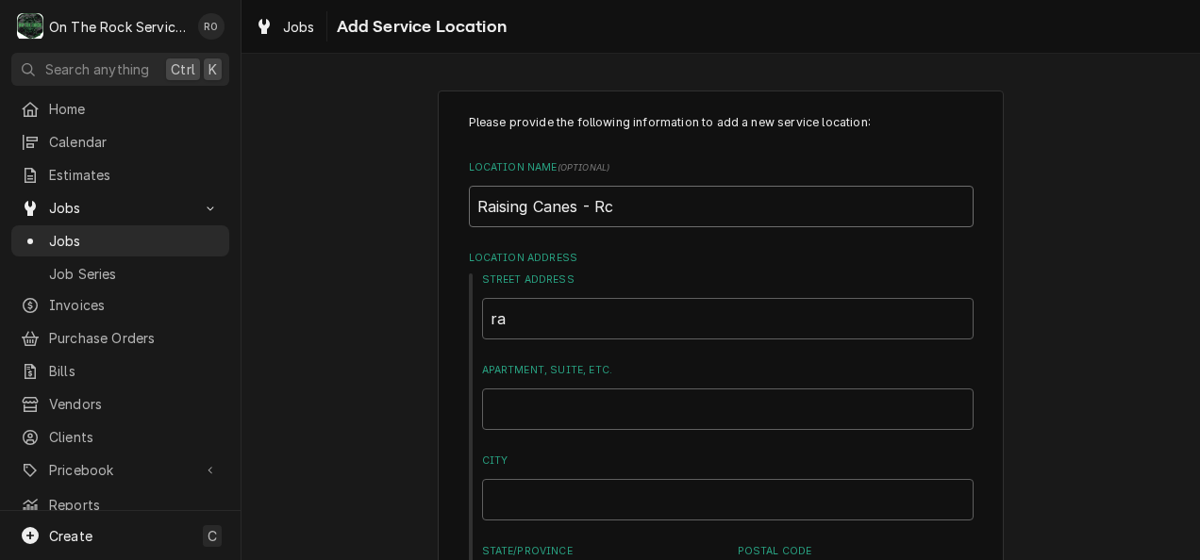
type textarea "x"
type input "Raising Canes - R"
type textarea "x"
type input "Raising Canes - Ro"
type textarea "x"
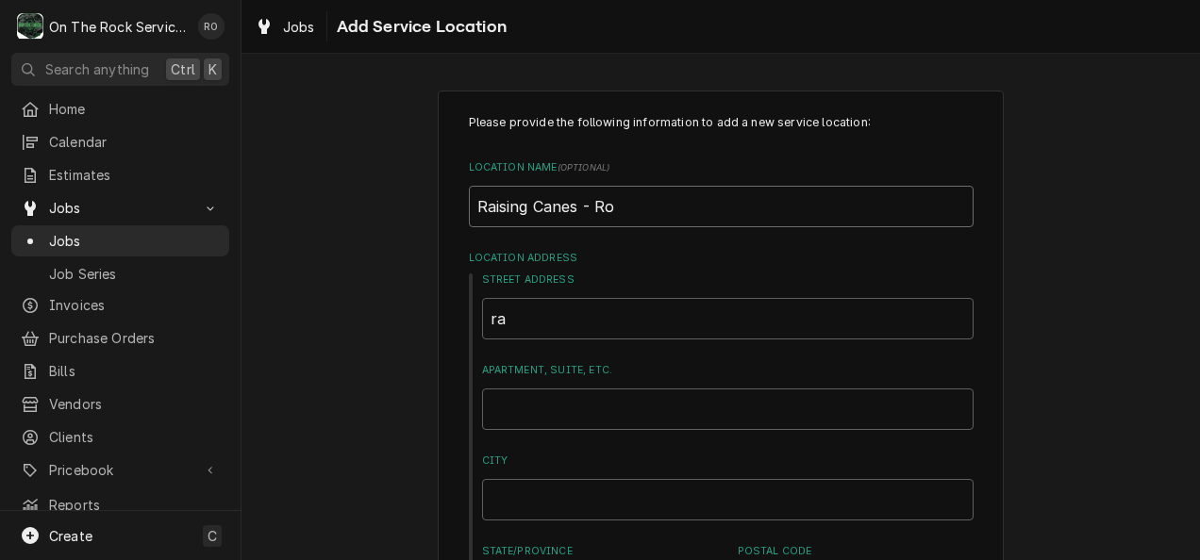
type input "Raising Canes - Roc"
type textarea "x"
type input "Raising Canes - Rock"
type textarea "x"
type input "Raising Canes - Rock"
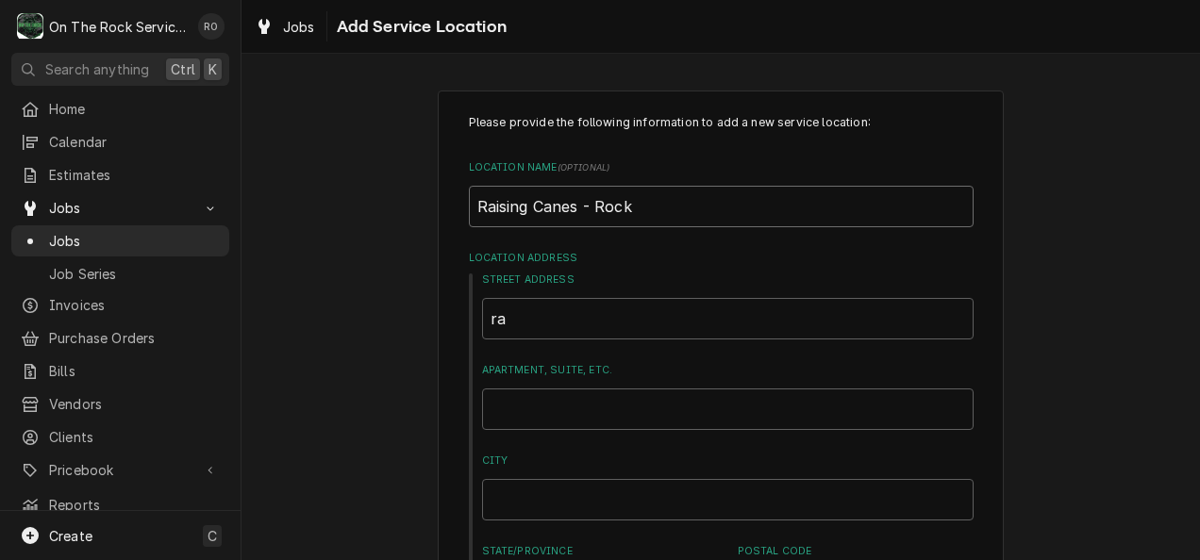
type textarea "x"
type input "Raising Canes - Rock H"
type textarea "x"
type input "Raising Canes - Rock HI"
type textarea "x"
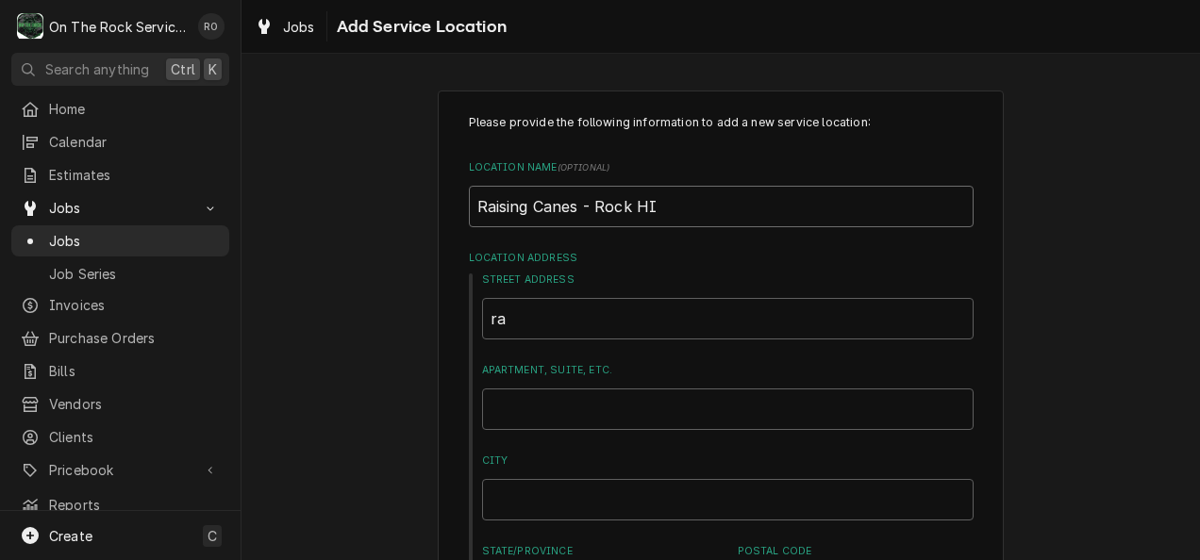
type input "Raising Canes - Rock HIl"
type textarea "x"
type input "Raising Canes - Rock HIll"
type textarea "x"
type input "Raising Canes - Rock HIll"
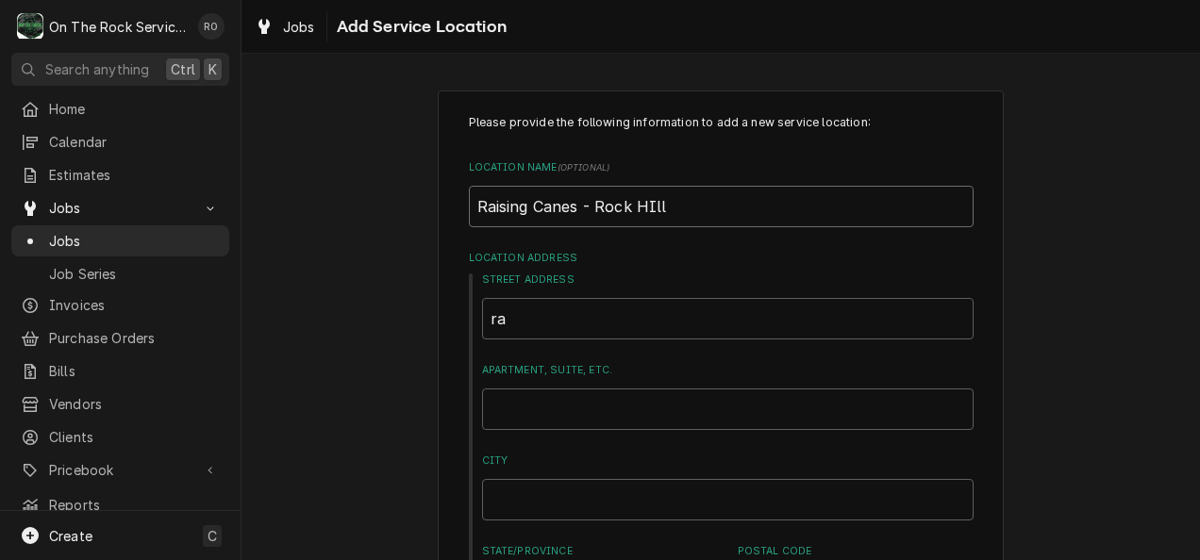
type textarea "x"
type input "Raising Canes - Rock HIll"
type textarea "x"
type input "Raising Canes - Rock HIl"
type textarea "x"
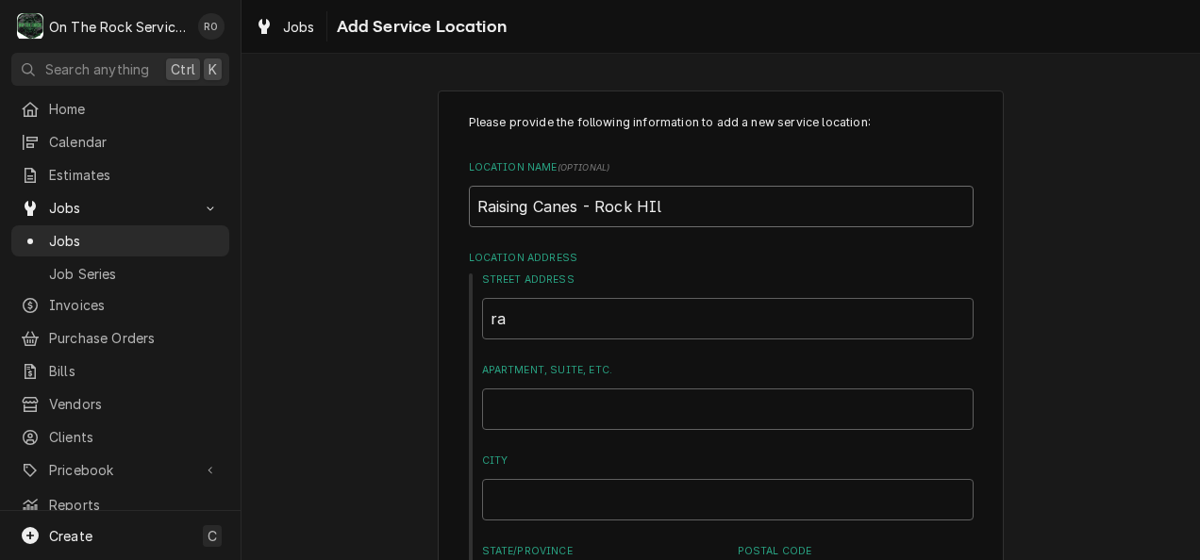
type input "Raising Canes - Rock HI"
type textarea "x"
type input "Raising Canes - Rock H"
type textarea "x"
type input "Raising Canes - Rock Hi"
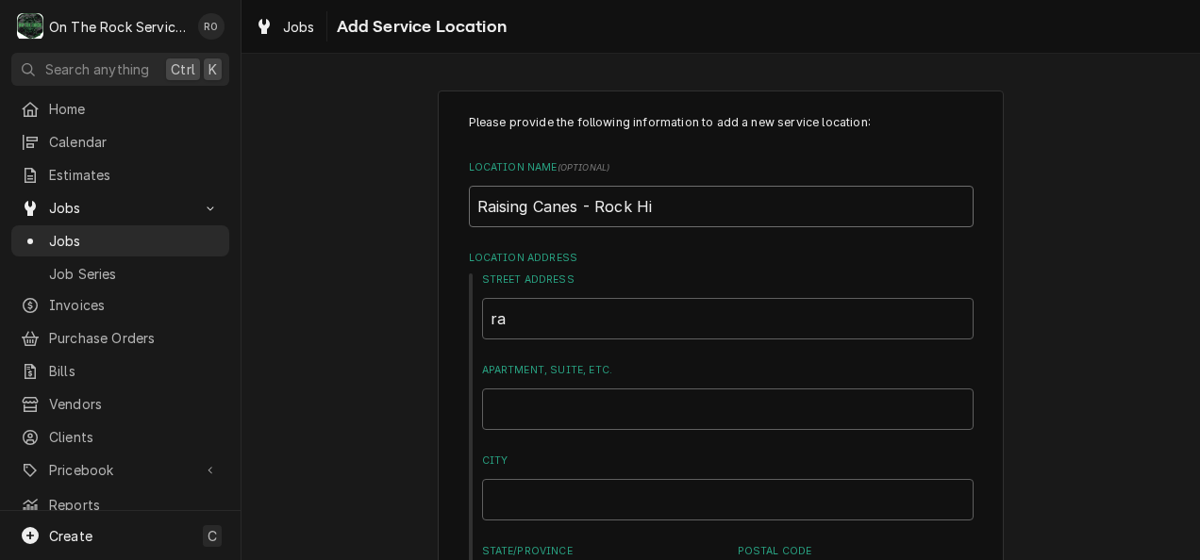
type textarea "x"
type input "Raising Canes - Rock Hil"
type textarea "x"
type input "Raising Canes - Rock Hill"
type textarea "x"
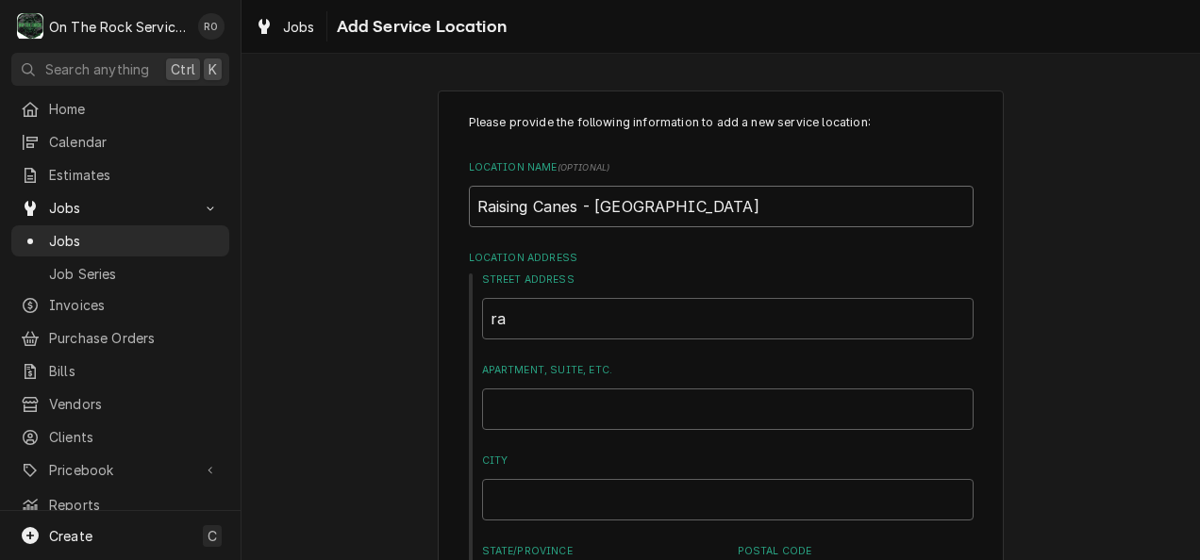
type input "Raising Canes - Rock Hill"
type textarea "x"
type input "Raising Canes - Rock Hill S"
type textarea "x"
type input "Raising Canes - Rock Hill SC"
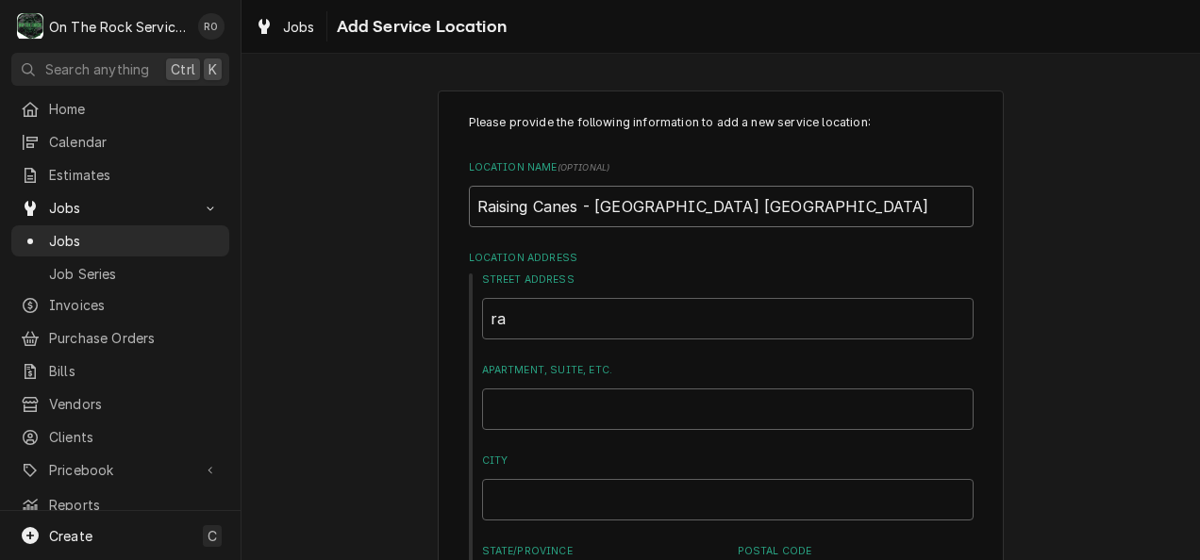
type textarea "x"
type input "Raising Canes - Rock Hill SC"
type textarea "x"
type input "Raising Canes - Rock Hill SC"
drag, startPoint x: 561, startPoint y: 317, endPoint x: 322, endPoint y: 308, distance: 239.8
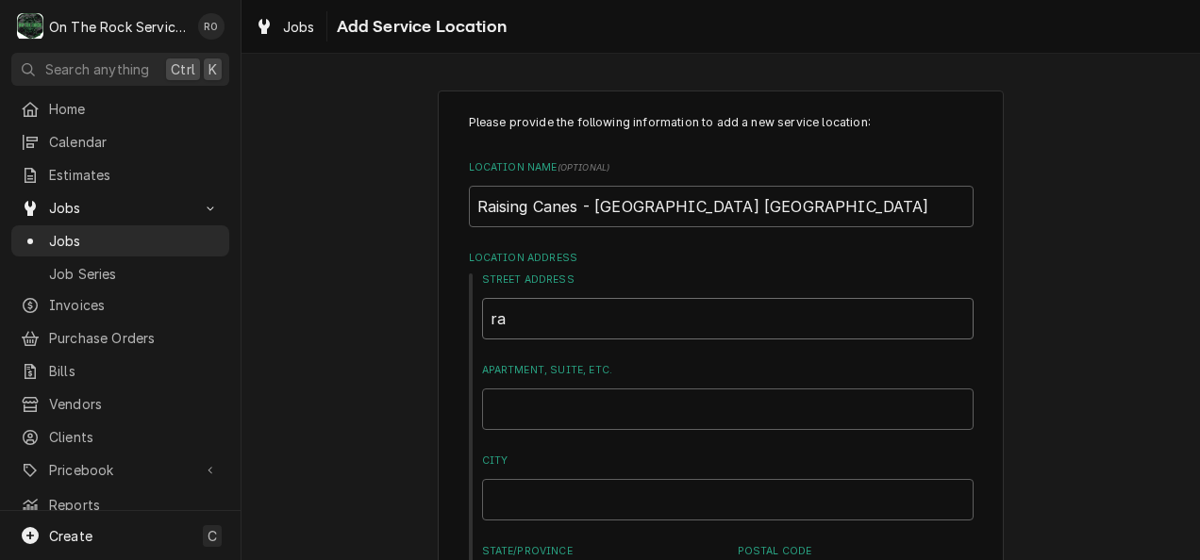
type textarea "x"
type input "5"
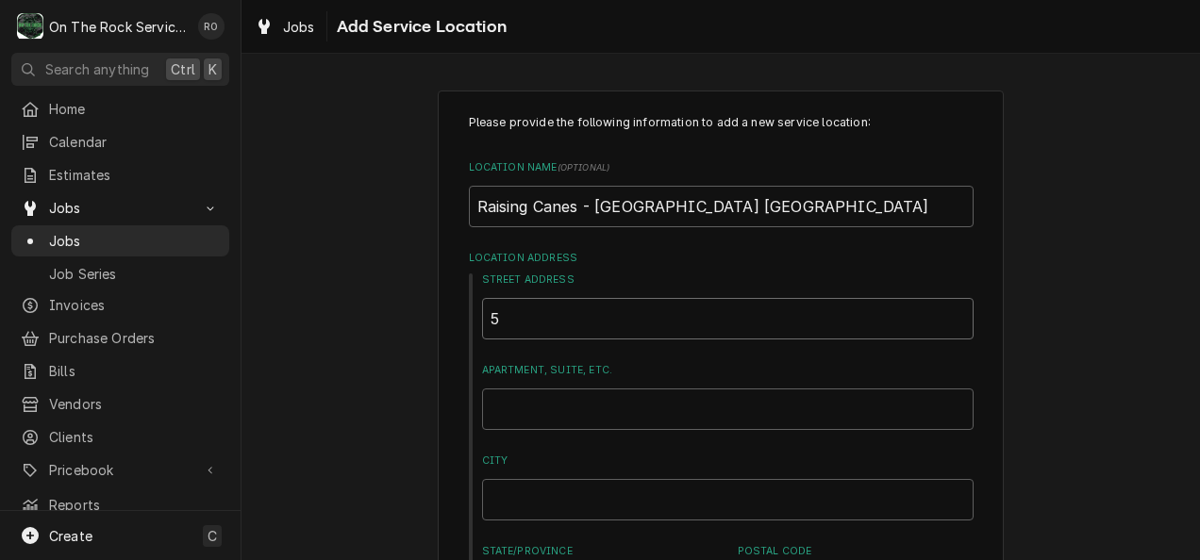
type textarea "x"
type input "52"
type textarea "x"
type input "520"
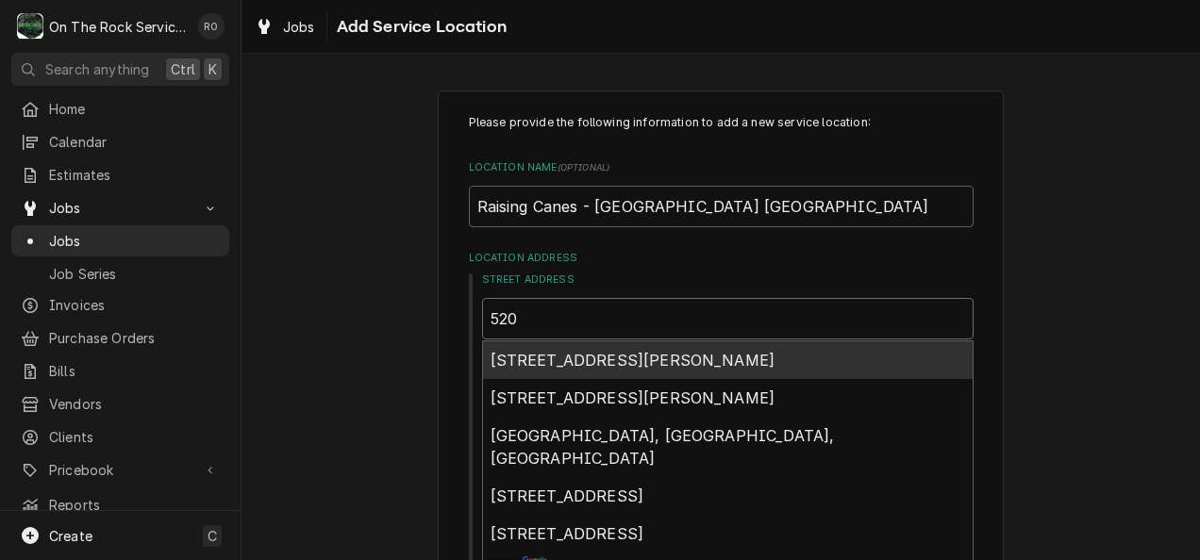
type textarea "x"
type input "520"
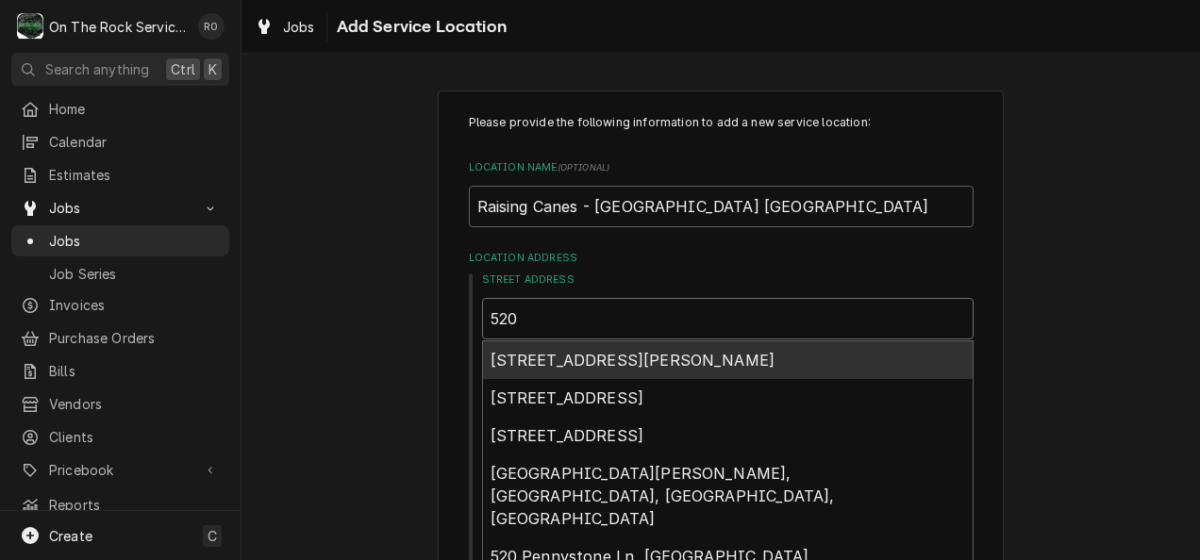
type textarea "x"
type input "520 J"
type textarea "x"
type input "520 Jo"
type textarea "x"
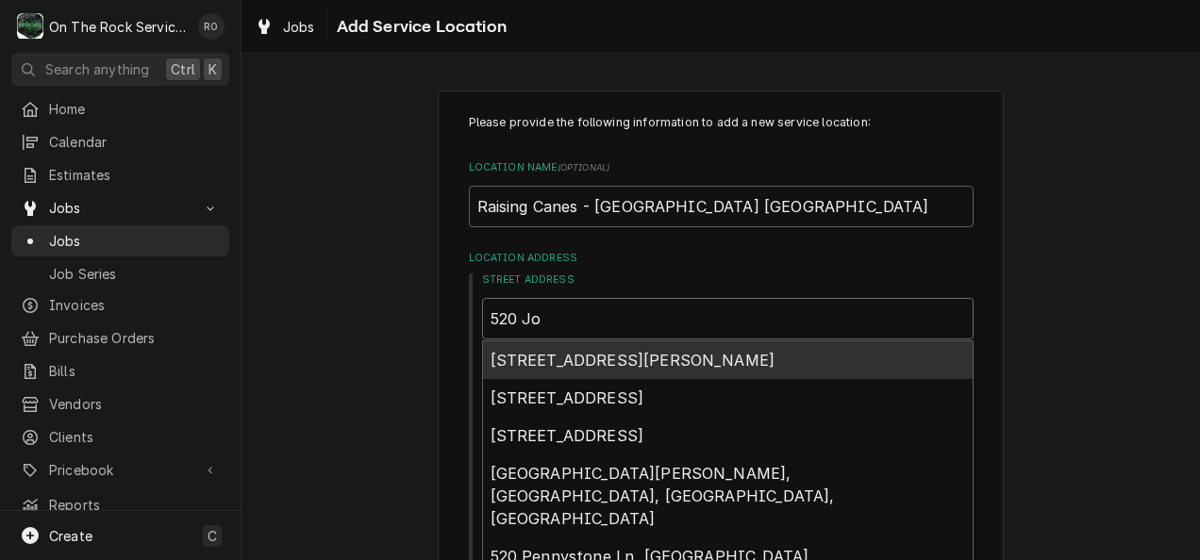
type input "520 Joh"
type textarea "x"
type input "520 John"
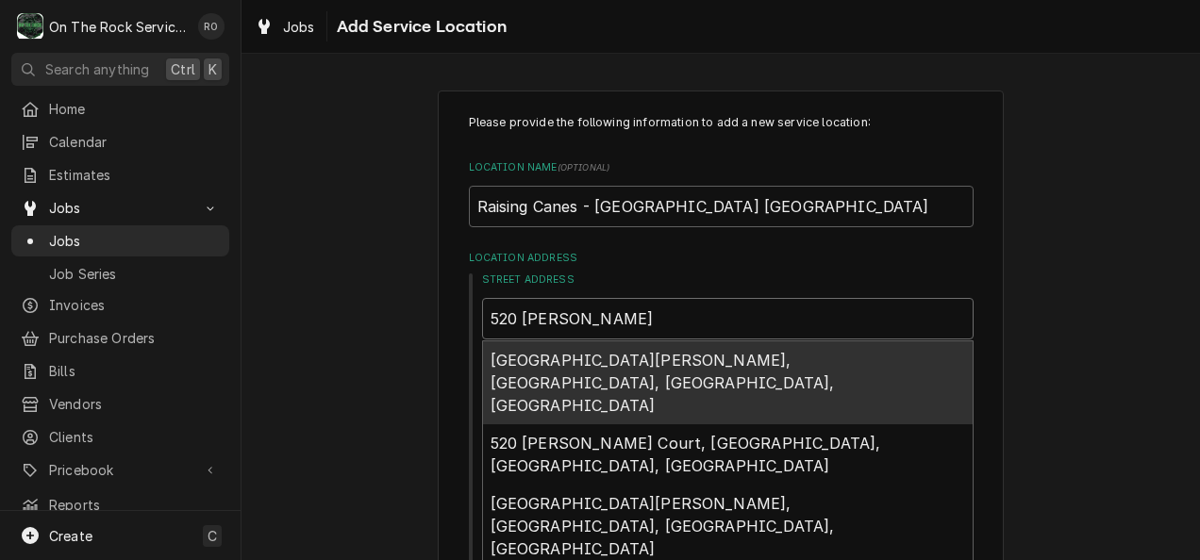
click at [596, 368] on span "520 John Ross Parkway, Rock Hill, SC, USA" at bounding box center [663, 383] width 344 height 64
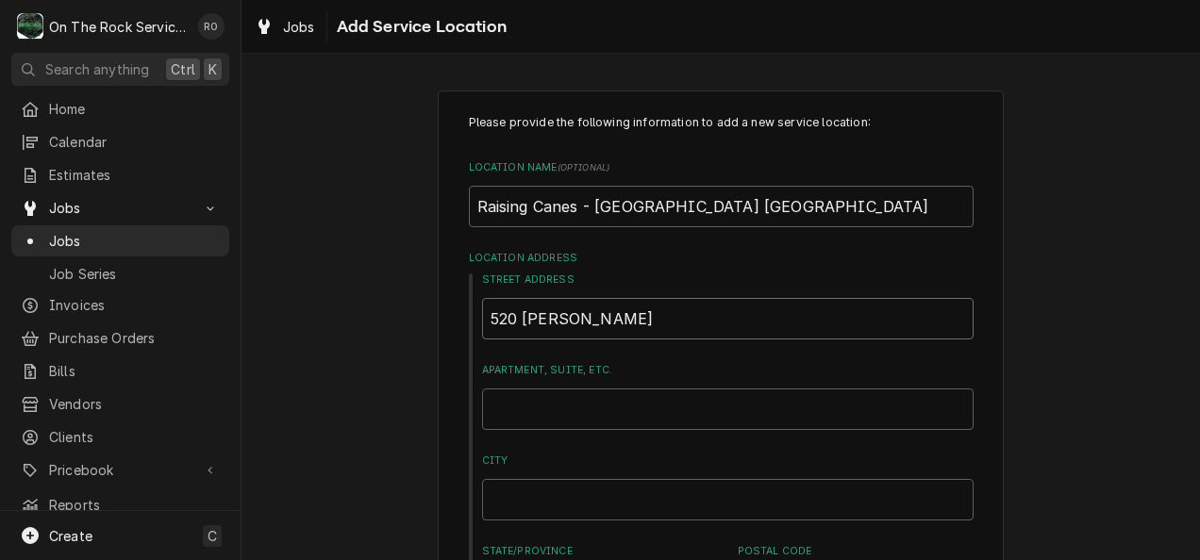
type textarea "x"
type input "520 John Ross Pkwy"
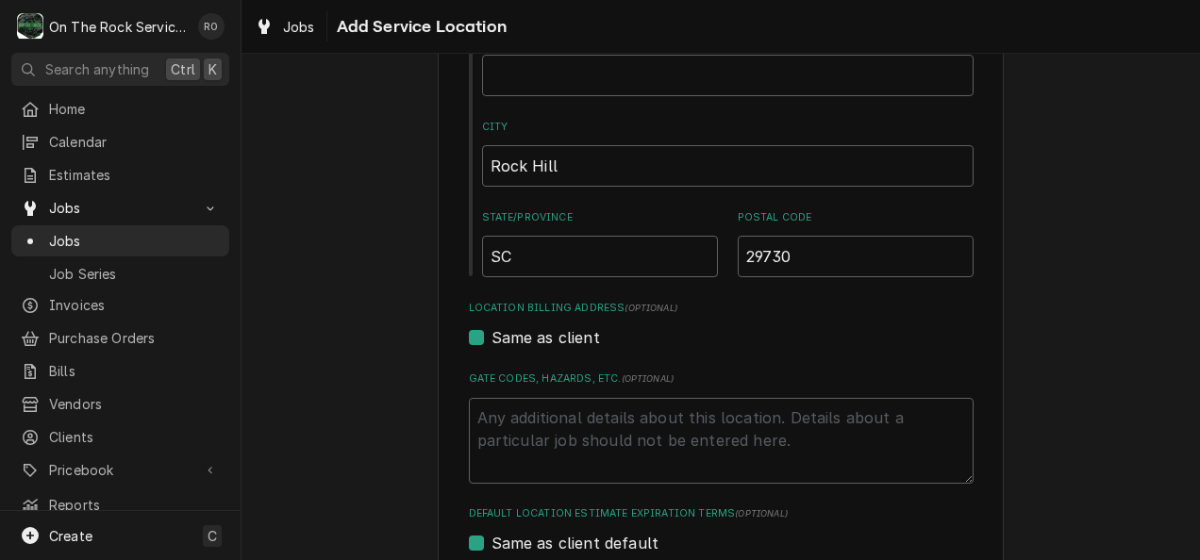
type textarea "x"
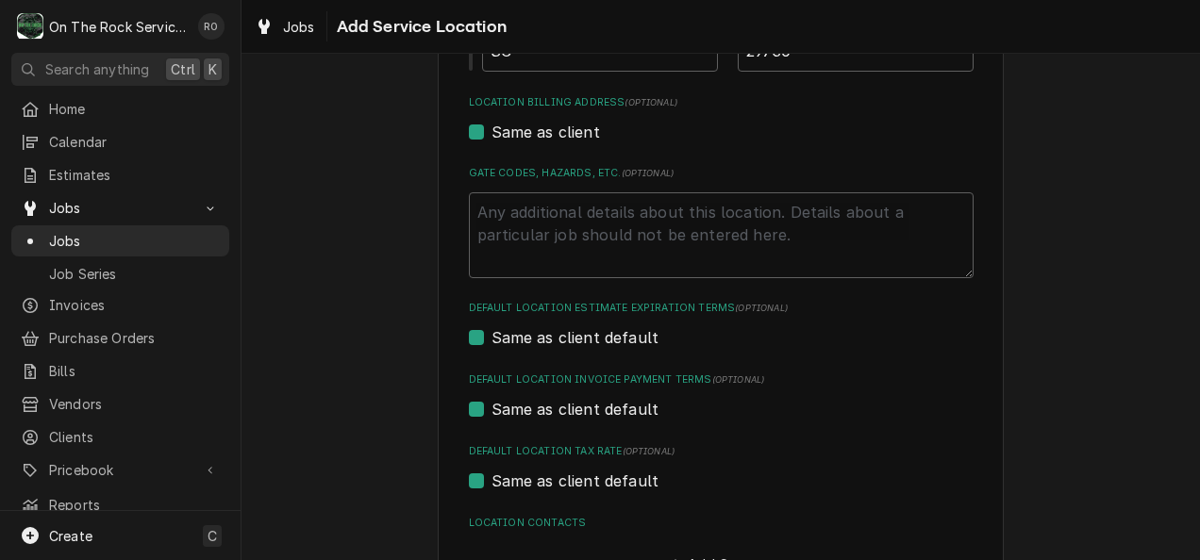
scroll to position [672, 0]
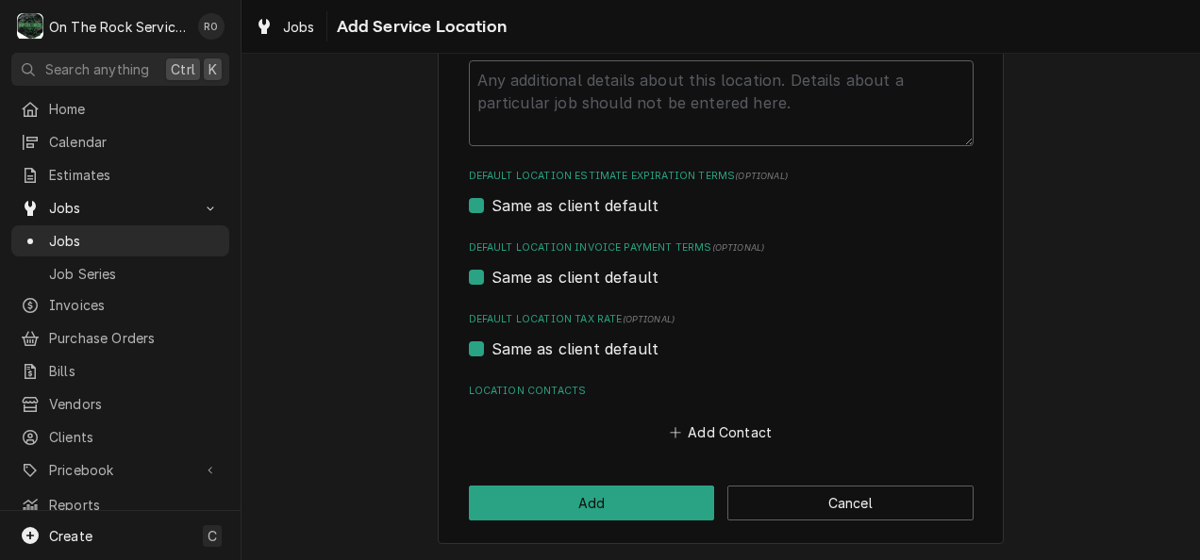
type input "520 John Ross Pkwy"
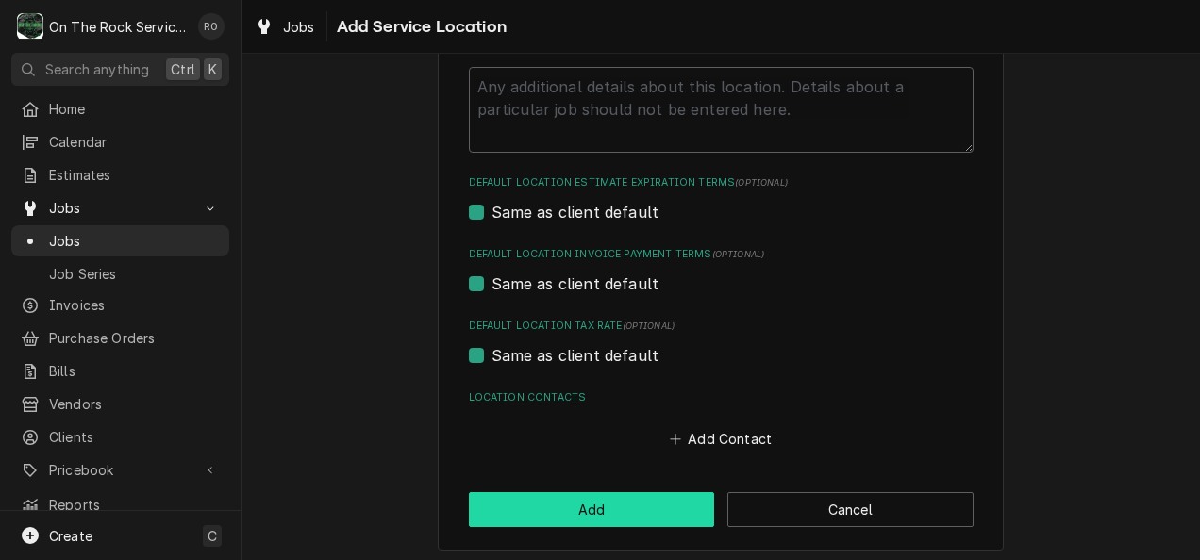
click at [623, 519] on button "Add" at bounding box center [592, 510] width 246 height 35
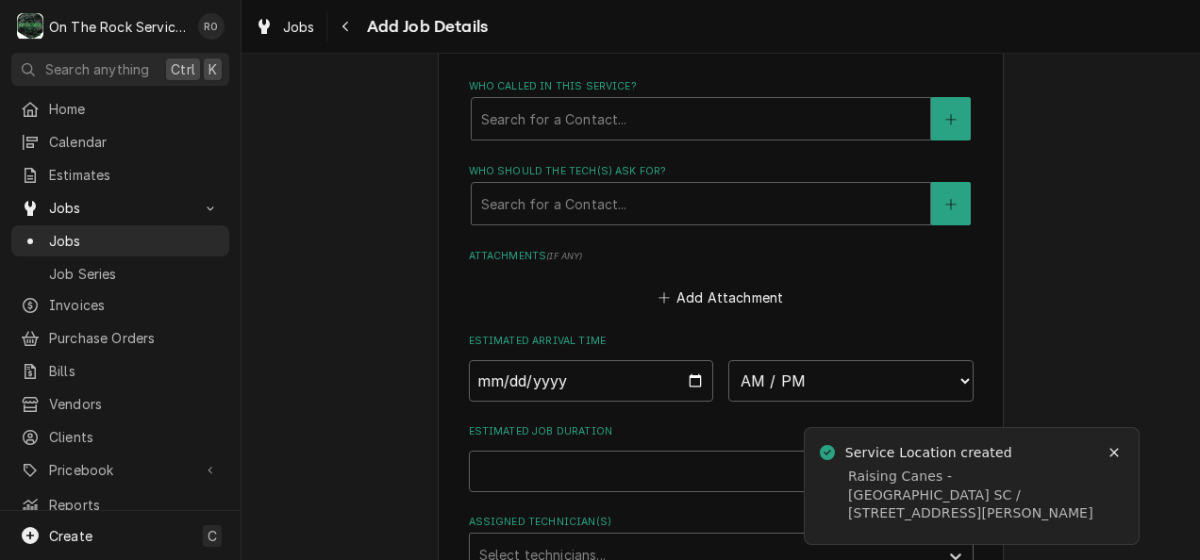
scroll to position [1196, 0]
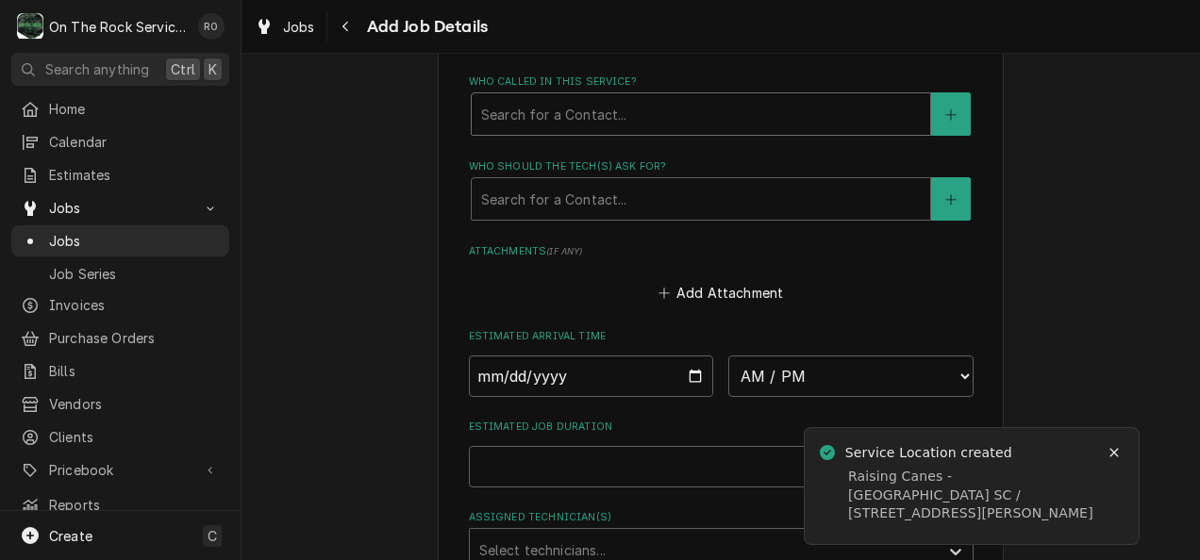
click at [754, 107] on div "Who called in this service?" at bounding box center [701, 114] width 440 height 34
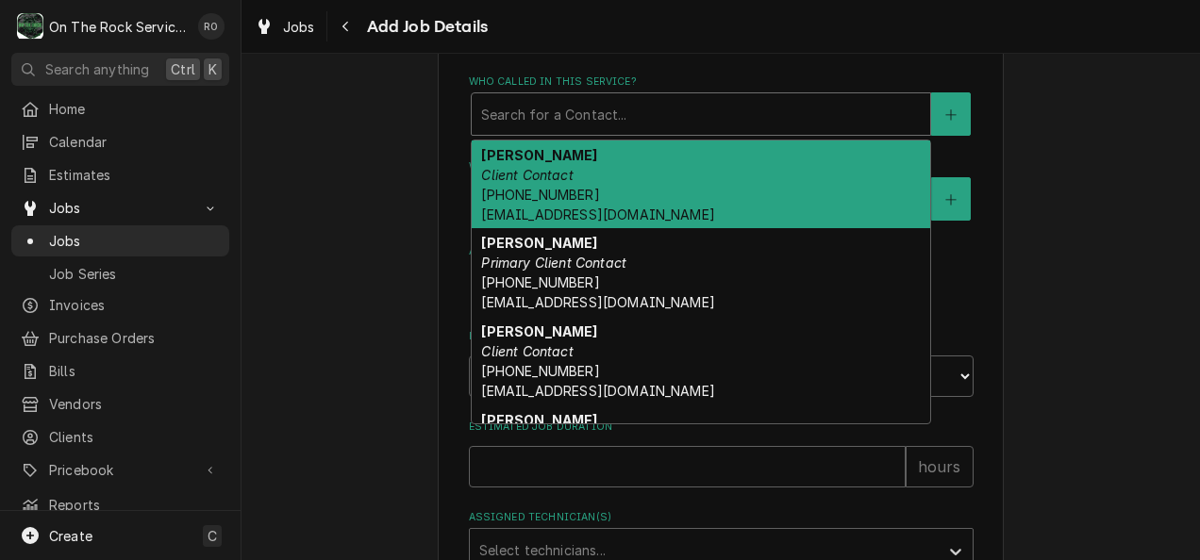
type textarea "x"
type input "t"
type textarea "x"
type input "ta"
type textarea "x"
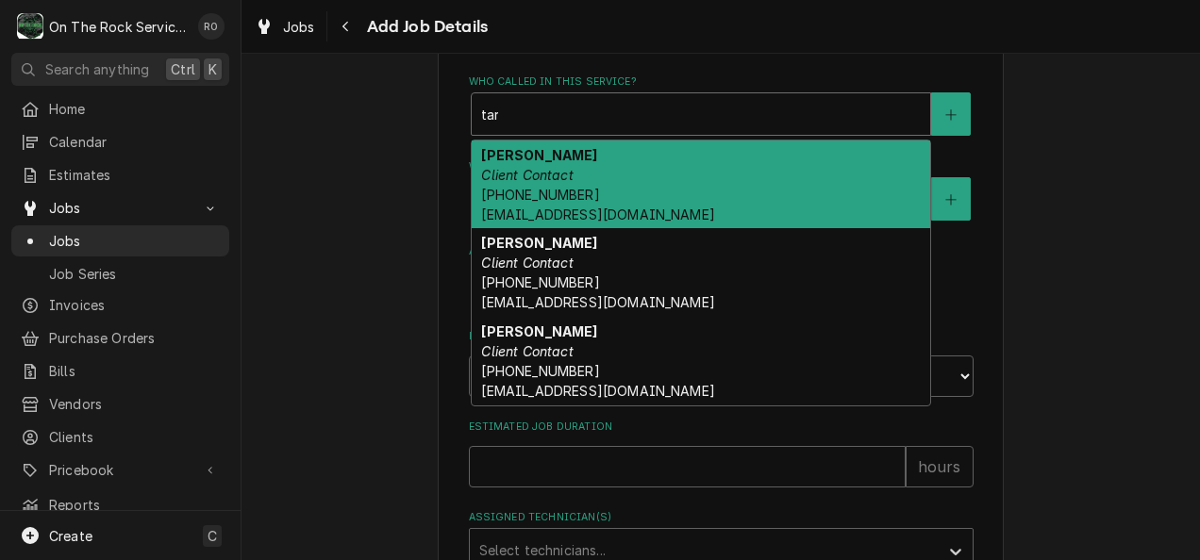
type input "tara"
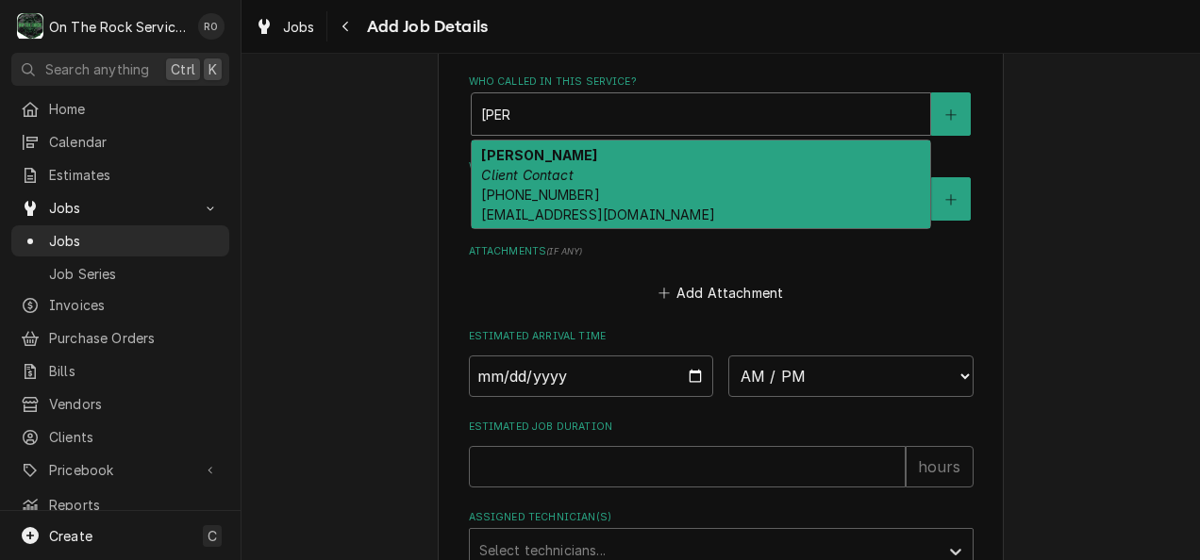
click at [744, 164] on div "Tara Haag Client Contact (920) 850-4559 thaag@aimnational.com" at bounding box center [701, 185] width 459 height 89
type textarea "x"
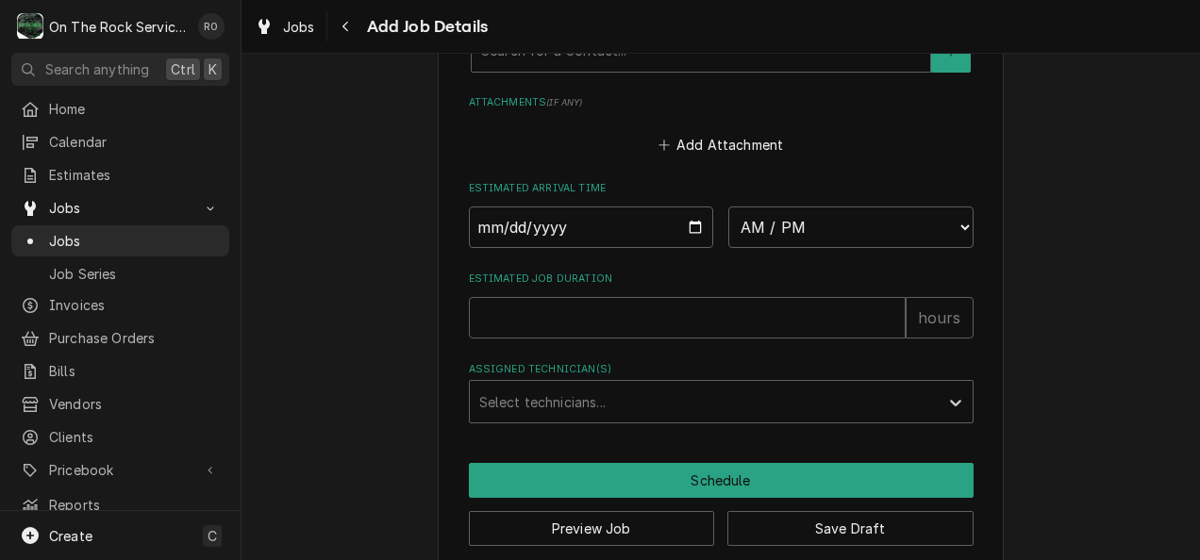
scroll to position [1378, 0]
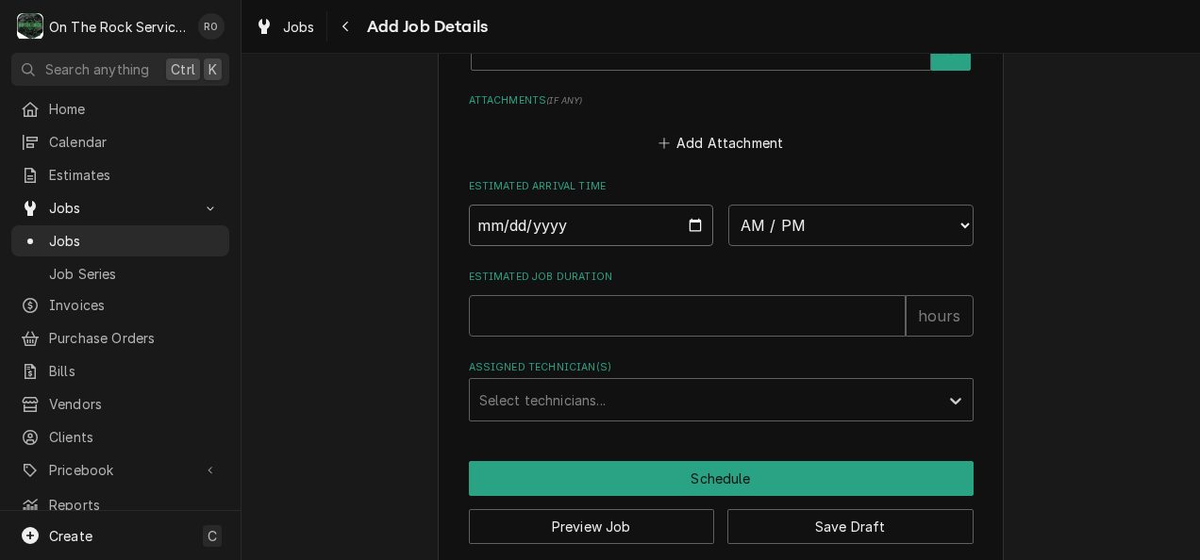
click at [684, 224] on input "Date" at bounding box center [591, 226] width 245 height 42
type input "2025-09-18"
type textarea "x"
click at [791, 221] on select "AM / PM 6:00 AM 6:15 AM 6:30 AM 6:45 AM 7:00 AM 7:15 AM 7:30 AM 7:45 AM 8:00 AM…" at bounding box center [850, 226] width 245 height 42
select select "10:00:00"
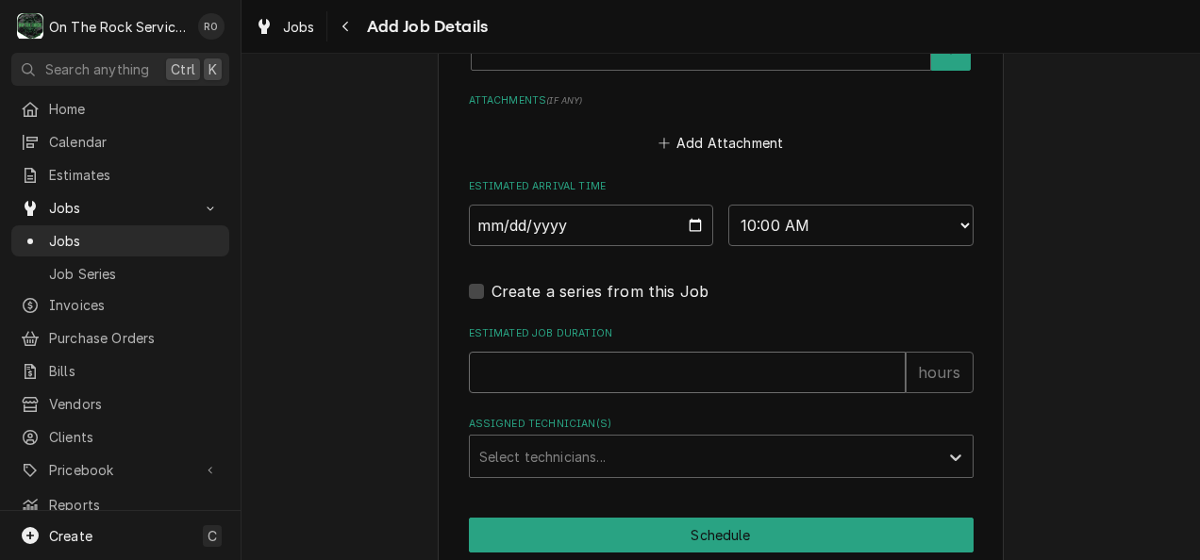
click at [655, 366] on input "Estimated Job Duration" at bounding box center [687, 373] width 437 height 42
type textarea "x"
type input "1"
type textarea "x"
type input "12"
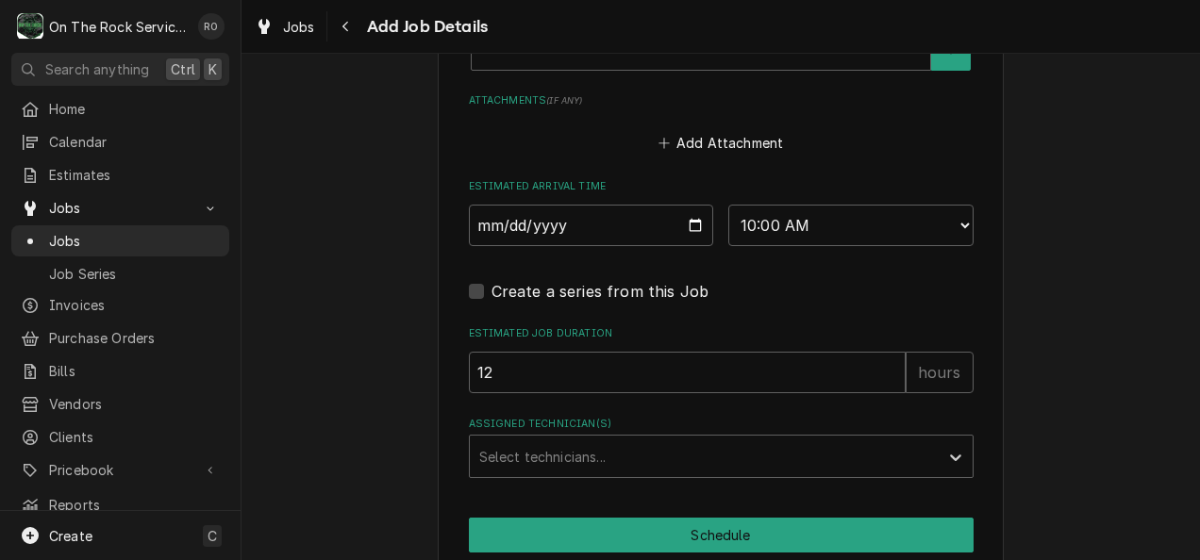
scroll to position [1463, 0]
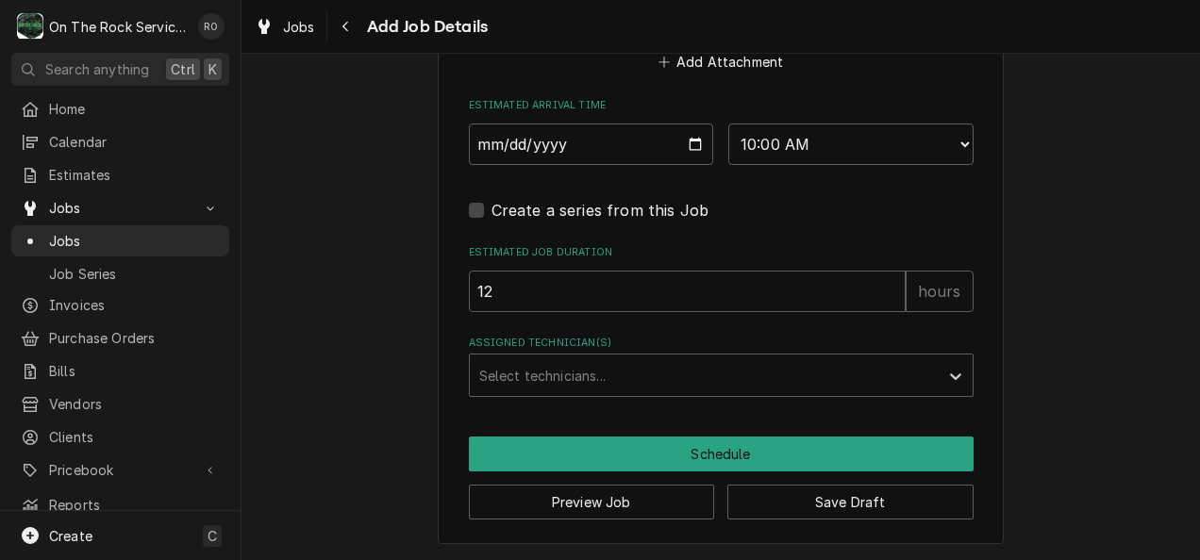
click at [655, 366] on div "Assigned Technician(s)" at bounding box center [704, 376] width 450 height 34
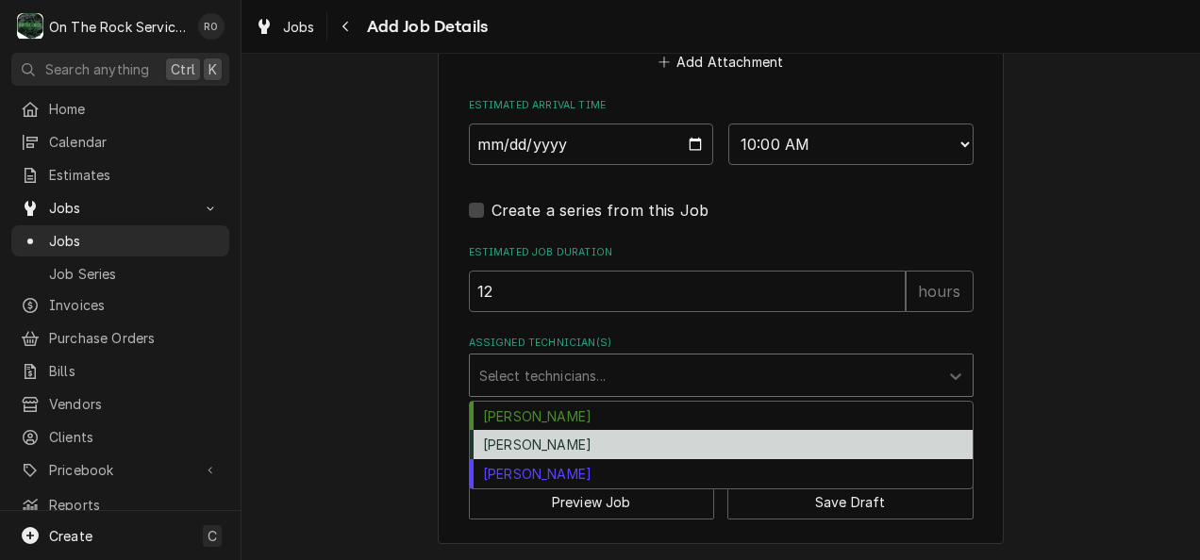
click at [643, 453] on div "[PERSON_NAME]" at bounding box center [721, 444] width 503 height 29
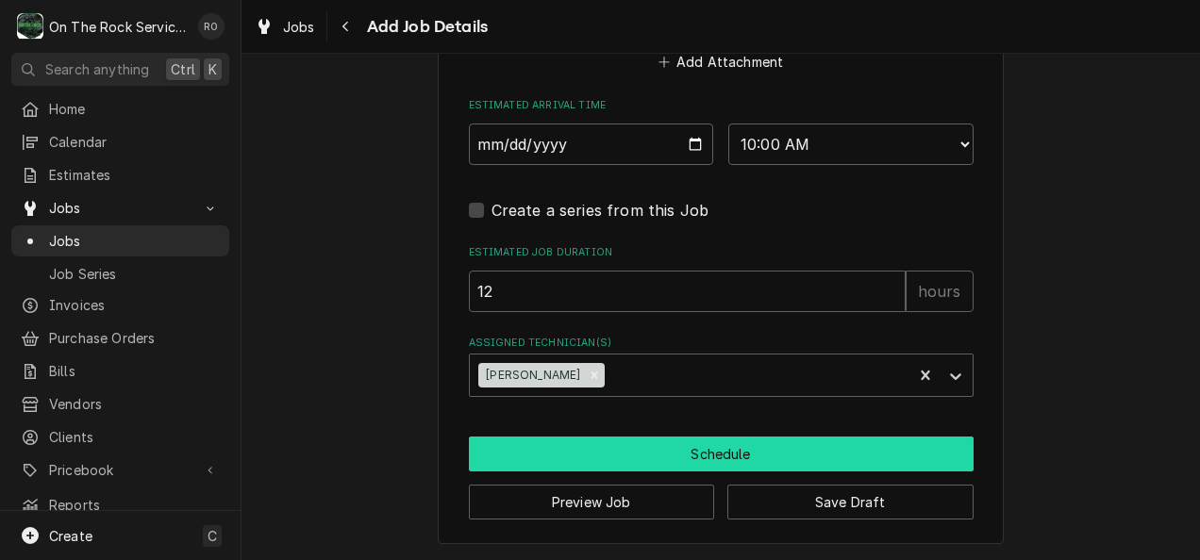
click at [707, 459] on button "Schedule" at bounding box center [721, 454] width 505 height 35
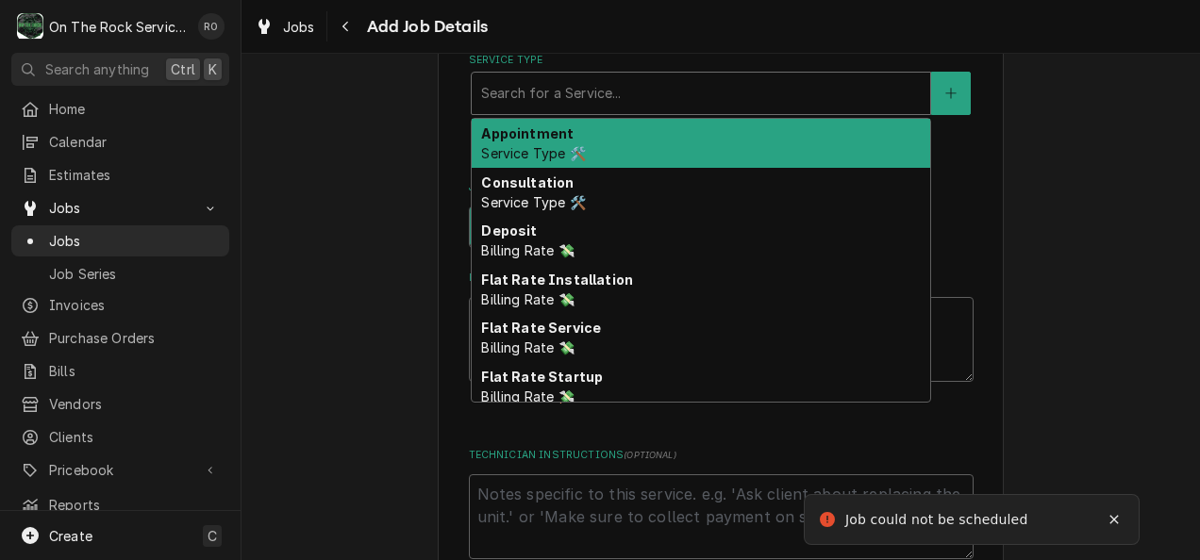
click at [710, 91] on div "Service Type" at bounding box center [701, 93] width 440 height 34
type textarea "x"
type input "f"
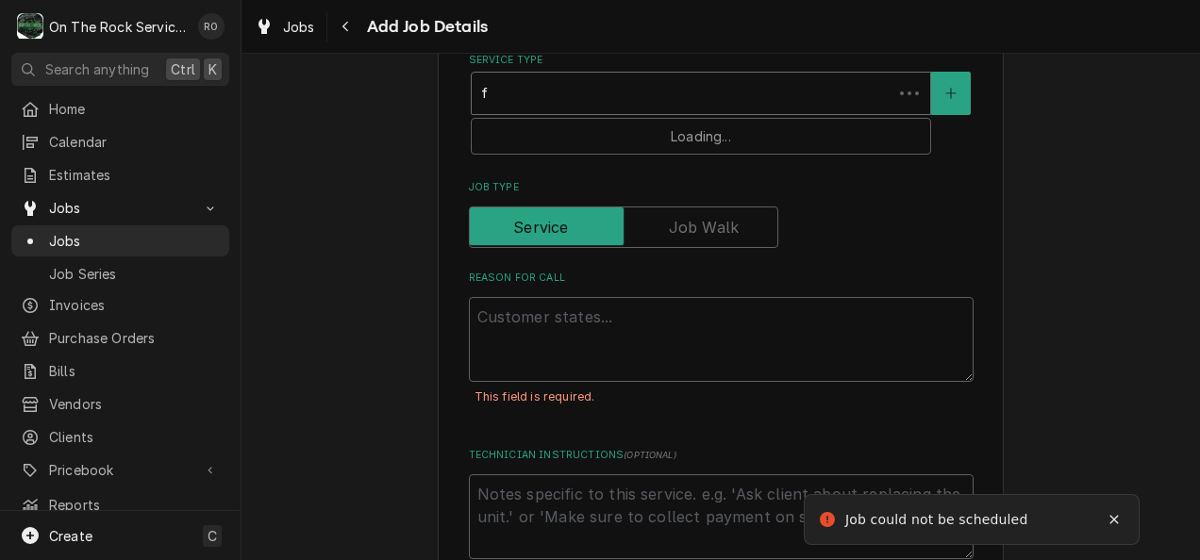
type textarea "x"
type input "fl"
type textarea "x"
type input "fla"
type textarea "x"
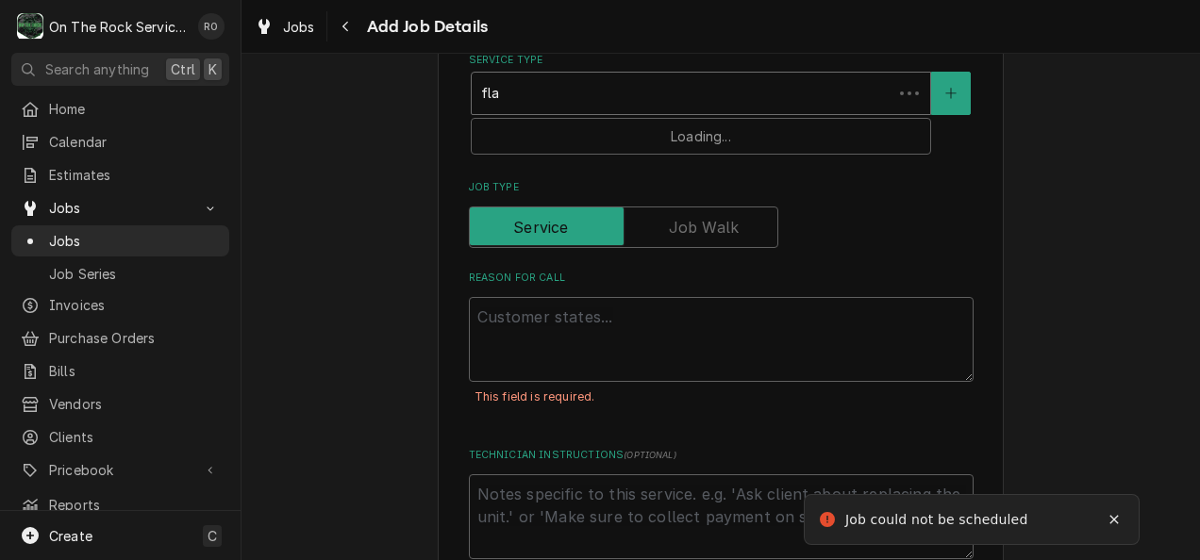
type input "flat"
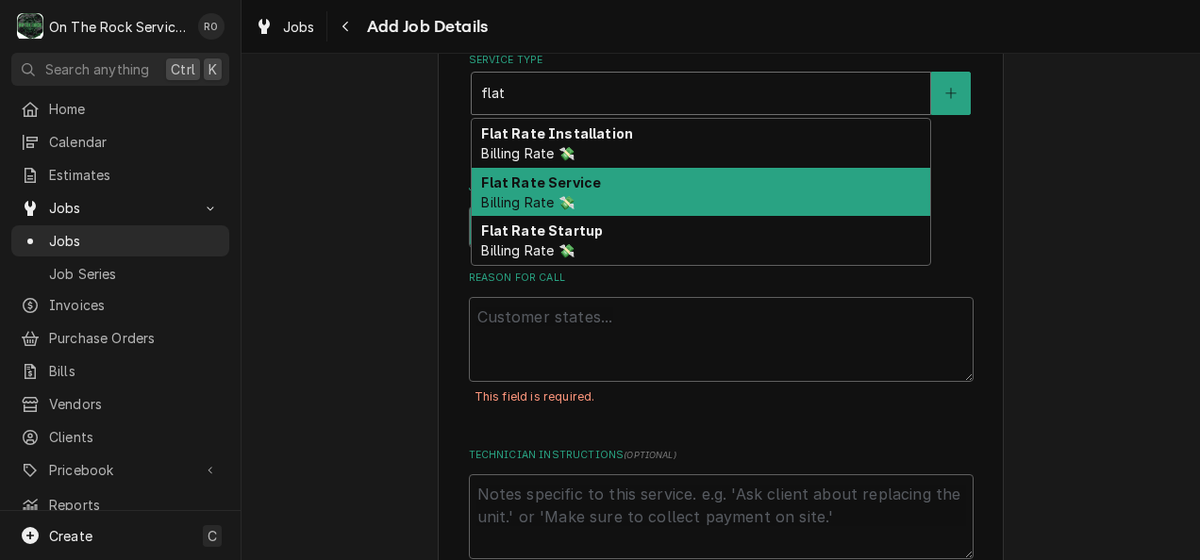
click at [696, 178] on div "Flat Rate Service Billing Rate 💸" at bounding box center [701, 192] width 459 height 49
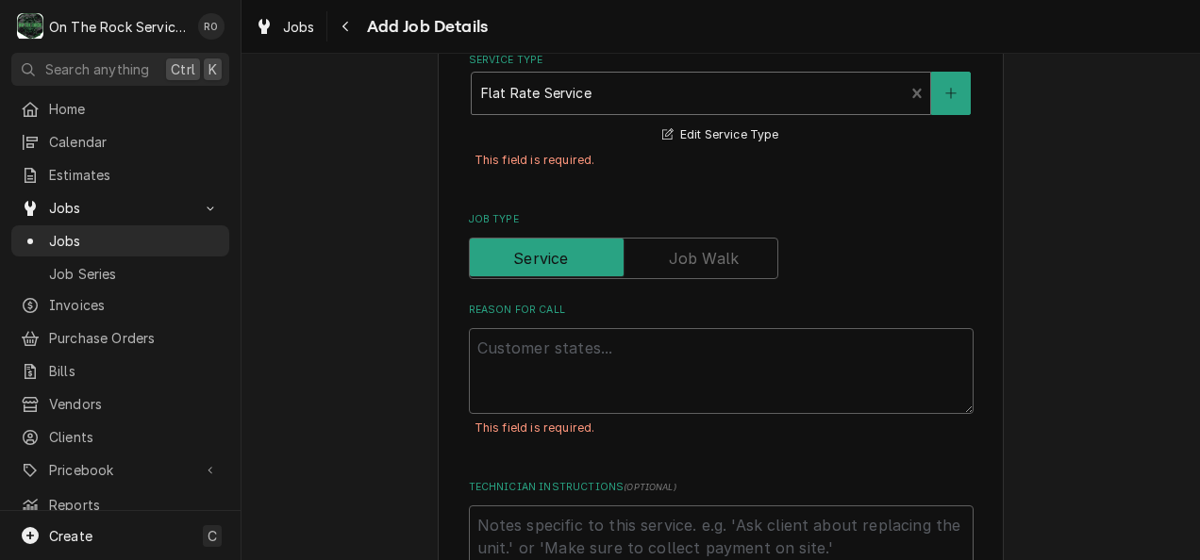
scroll to position [727, 0]
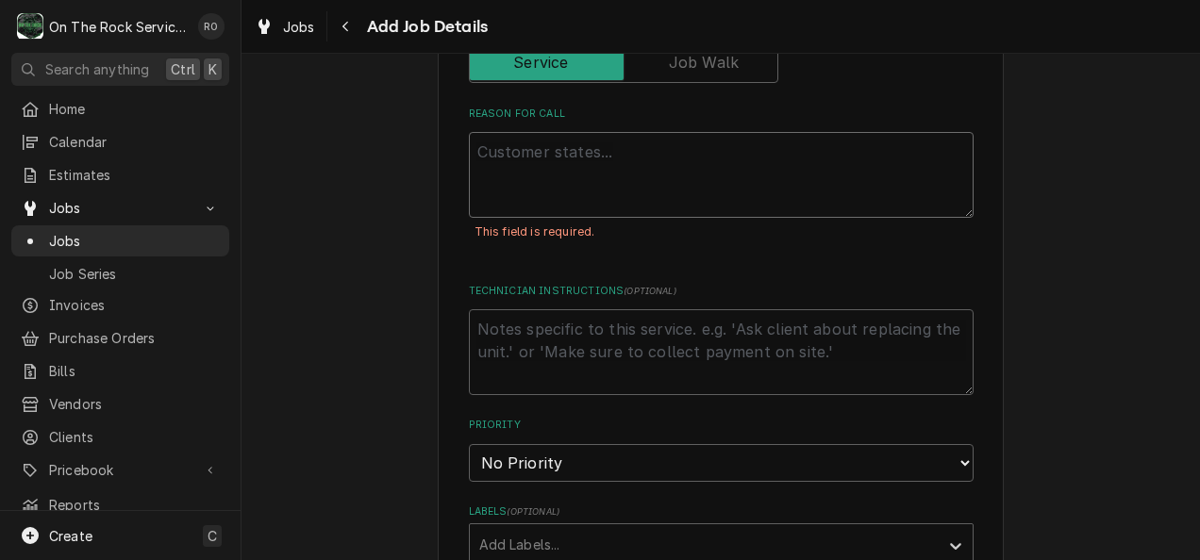
click at [696, 178] on textarea "Reason For Call" at bounding box center [721, 175] width 505 height 86
type textarea "x"
type textarea "Wa"
type textarea "x"
type textarea "Wal"
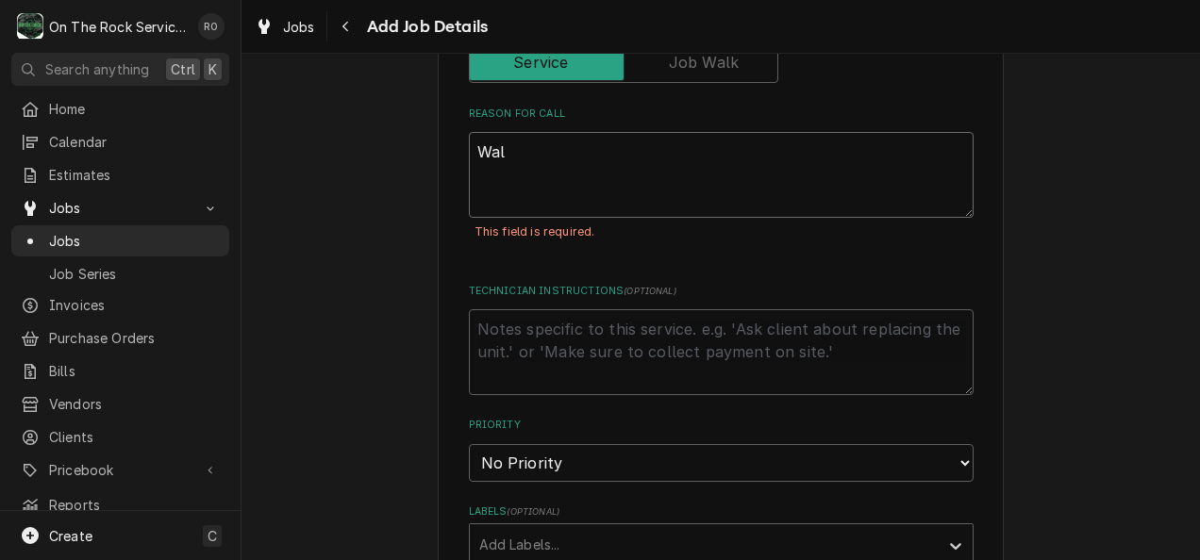
type textarea "x"
type textarea "Walk"
type textarea "x"
type textarea "Walk"
type textarea "x"
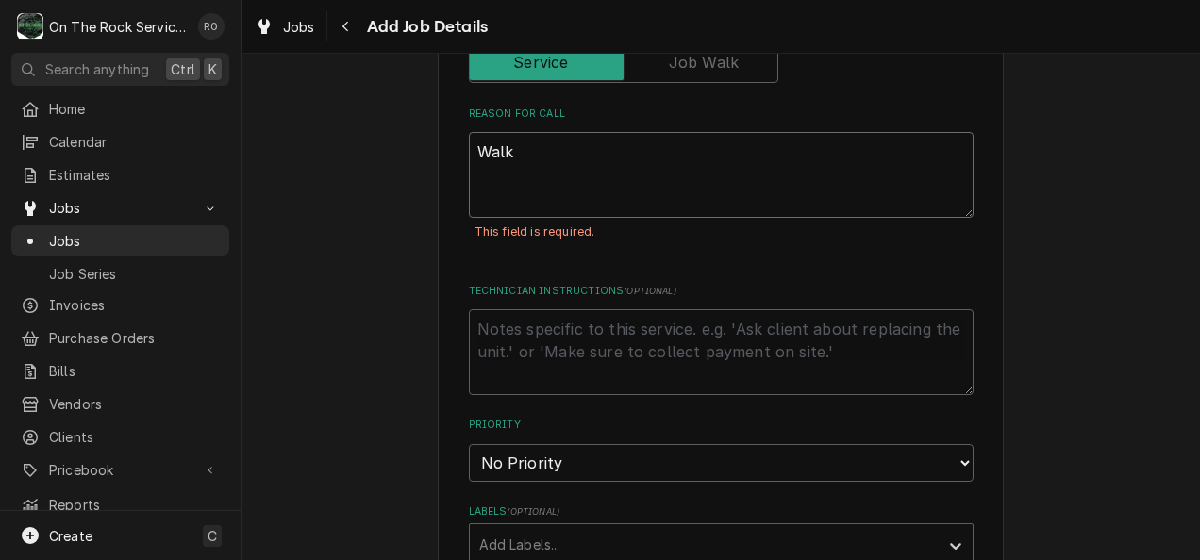
type textarea "Walk i"
type textarea "x"
type textarea "Walk in"
type textarea "x"
type textarea "Walk in r"
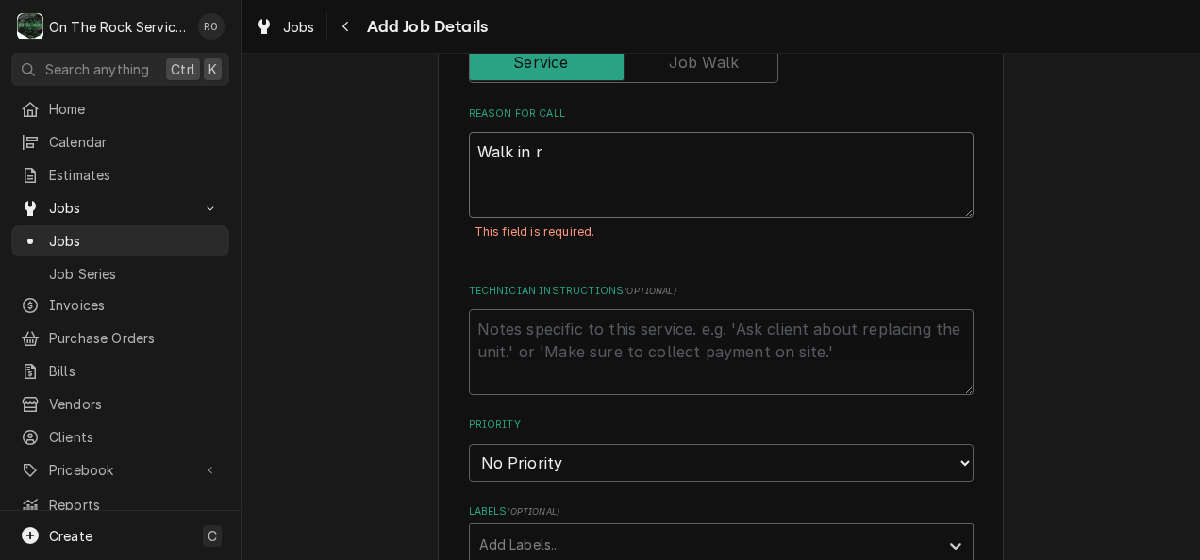
type textarea "x"
type textarea "Walk in re"
type textarea "x"
type textarea "Walk in ref"
type textarea "x"
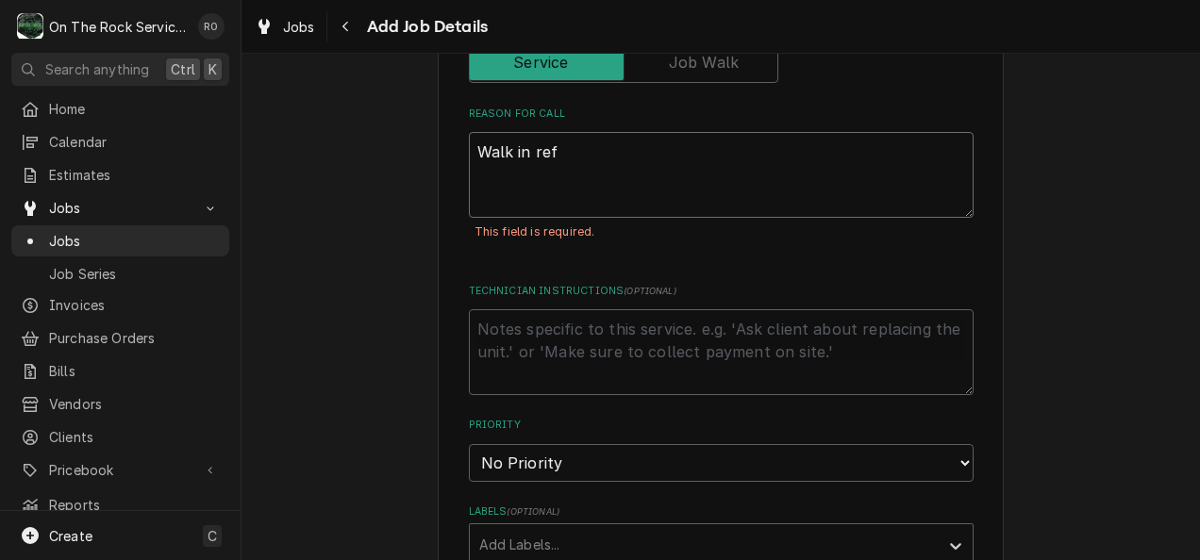
type textarea "Walk in refi"
type textarea "x"
type textarea "Walk in refir"
type textarea "x"
type textarea "Walk in refi"
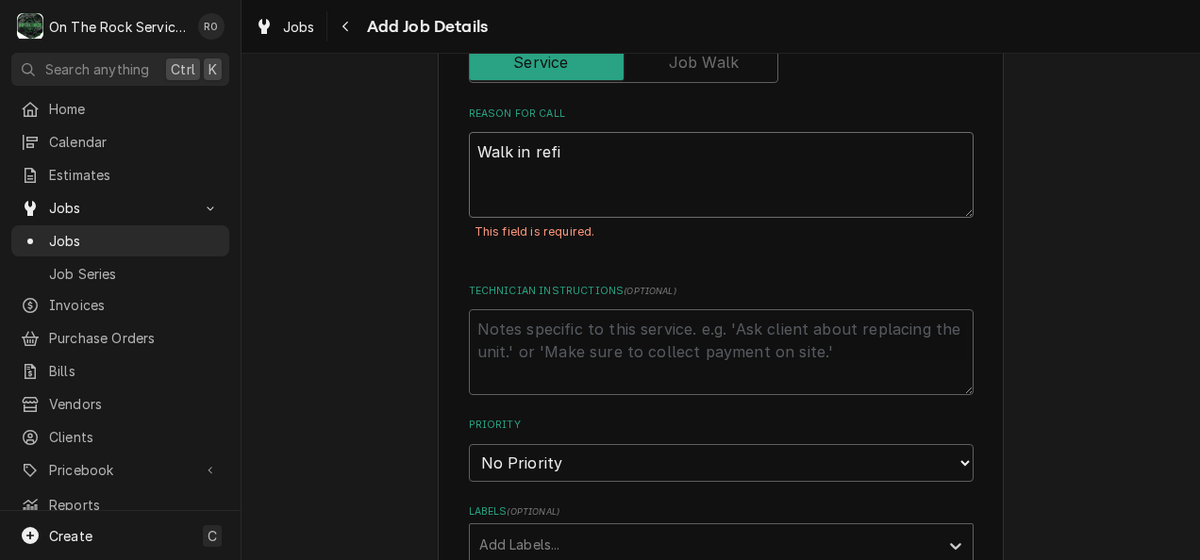
type textarea "x"
type textarea "Walk in refr"
type textarea "x"
type textarea "Walk in refri"
type textarea "x"
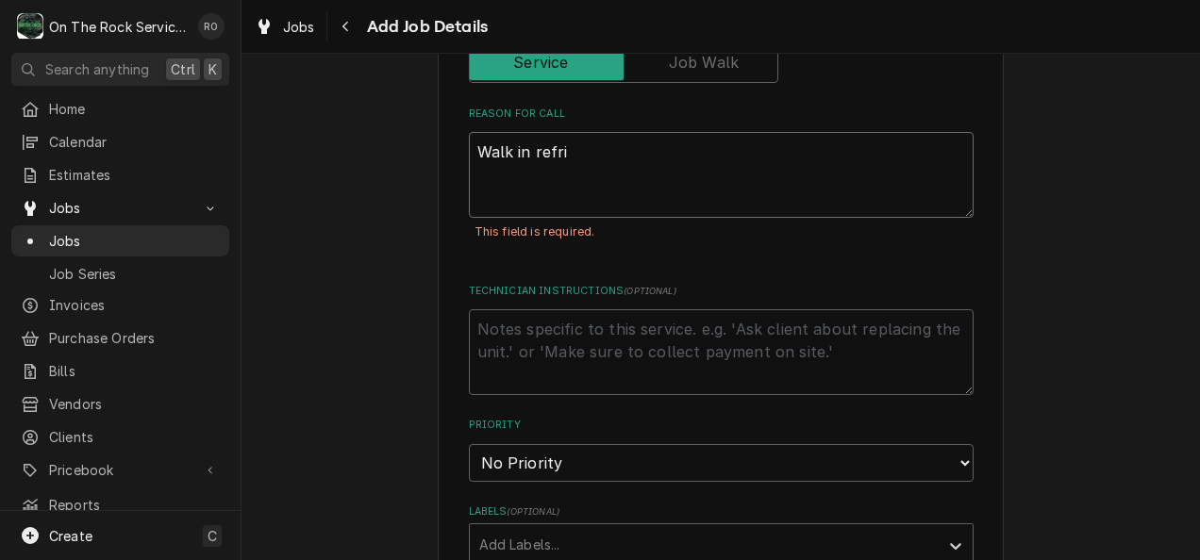
type textarea "Walk in refrig"
type textarea "x"
type textarea "Walk in refrige"
type textarea "x"
type textarea "Walk in refriger"
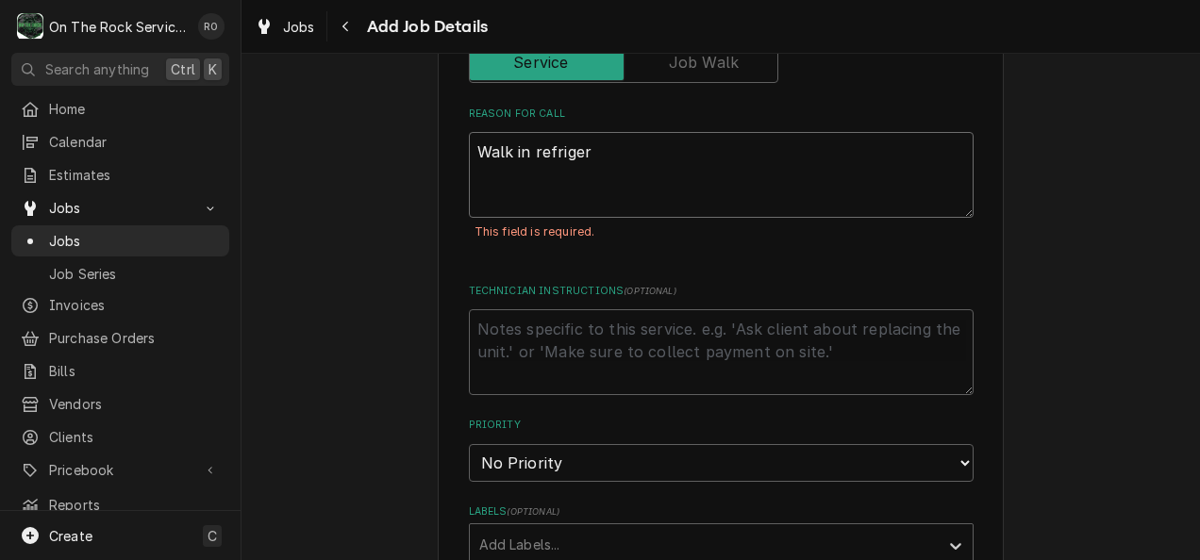
type textarea "x"
type textarea "Walk in refrigera"
type textarea "x"
type textarea "Walk in refrigerat"
type textarea "x"
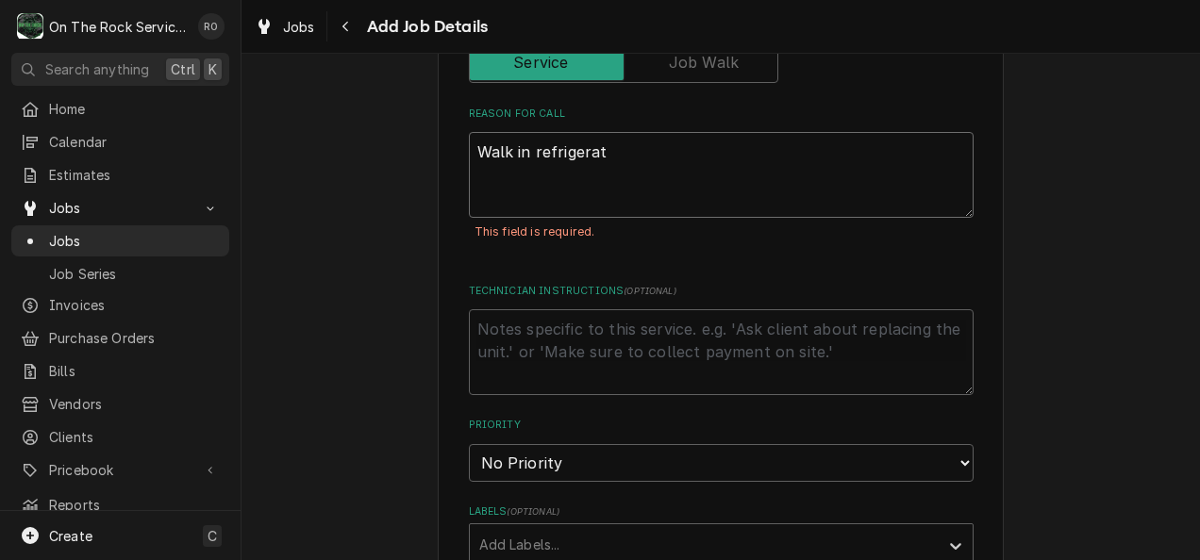
type textarea "Walk in refrigerati"
type textarea "x"
type textarea "Walk in refrigeratio"
type textarea "x"
type textarea "Walk in refrigeration"
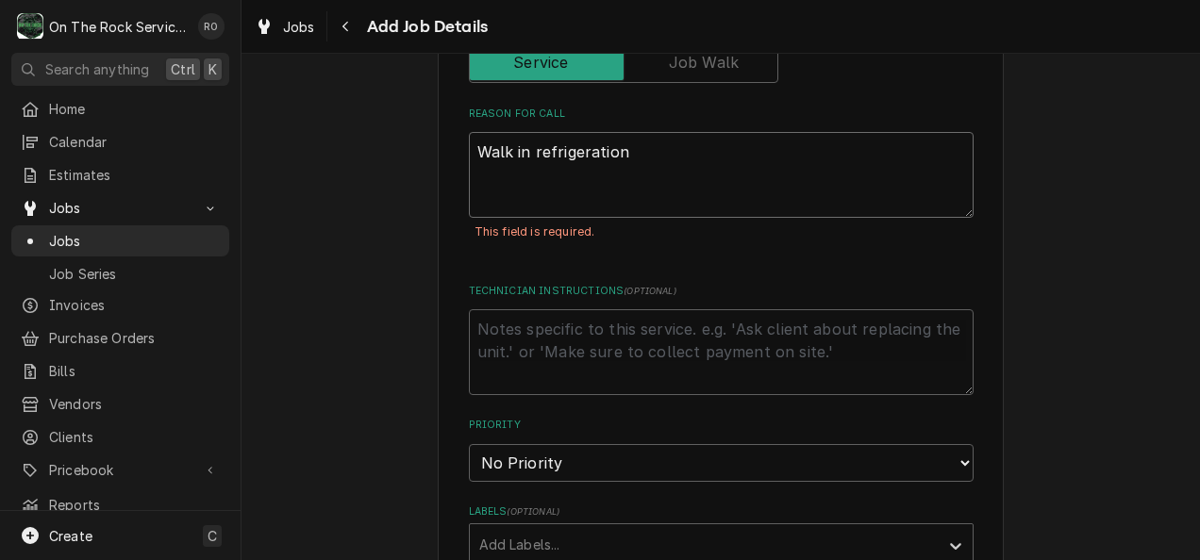
type textarea "x"
type textarea "Walk in refrigeration"
type textarea "x"
type textarea "Walk in refrigeration a"
type textarea "x"
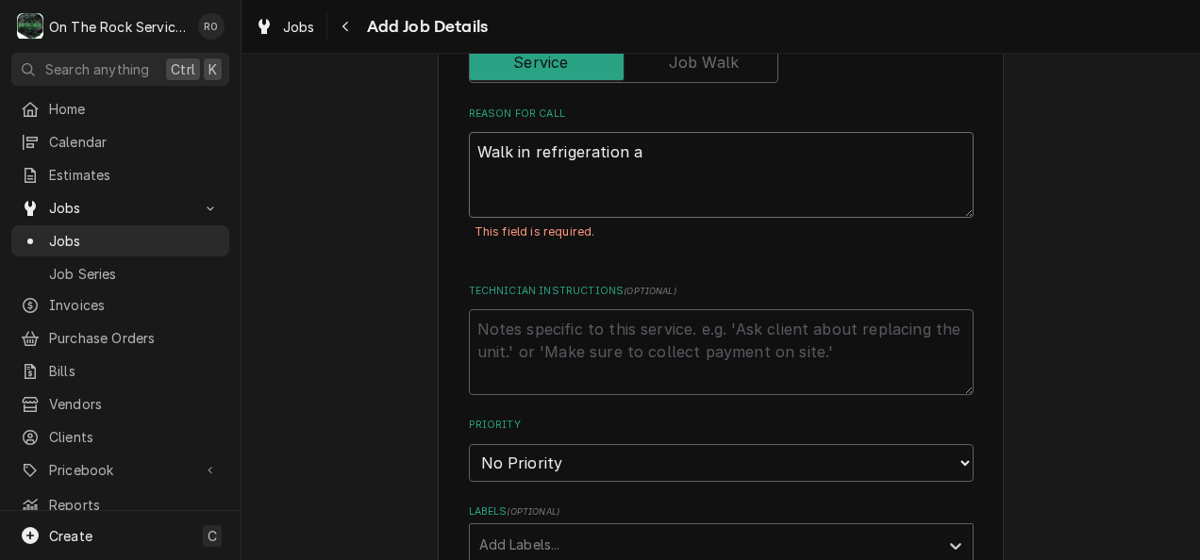
type textarea "Walk in refrigeration an"
type textarea "x"
type textarea "Walk in refrigeration and"
type textarea "x"
type textarea "Walk in refrigeration and"
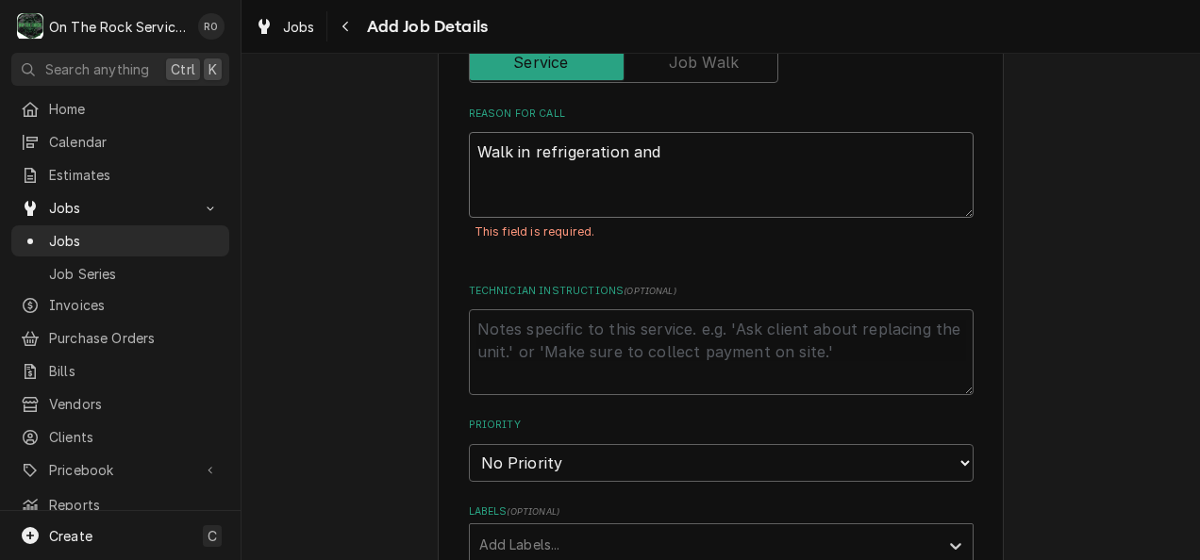
type textarea "x"
type textarea "Walk in refrigeration and I"
type textarea "x"
type textarea "Walk in refrigeration and Ic"
type textarea "x"
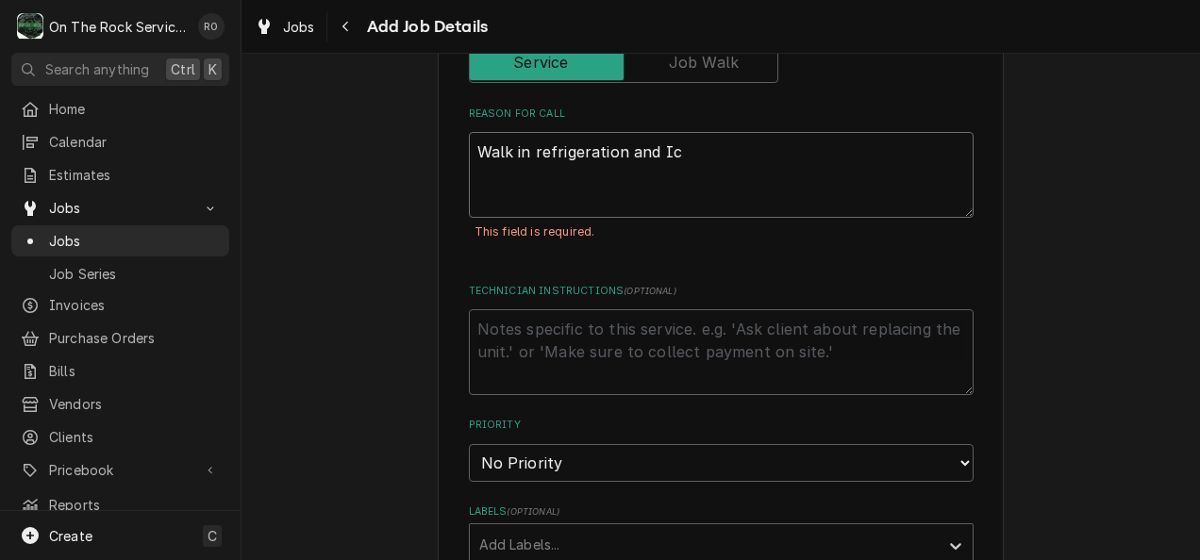
type textarea "Walk in refrigeration and Ic"
type textarea "x"
type textarea "Walk in refrigeration and Ic e"
type textarea "x"
type textarea "Walk in refrigeration and Ic"
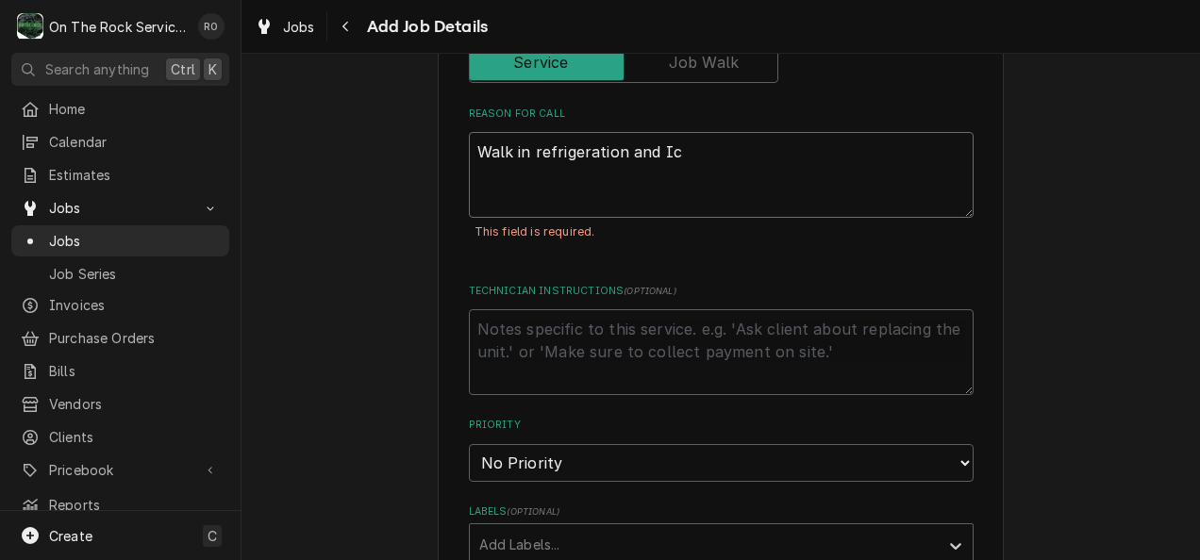
type textarea "x"
type textarea "Walk in refrigeration and Ic"
type textarea "x"
type textarea "Walk in refrigeration and Ice"
type textarea "x"
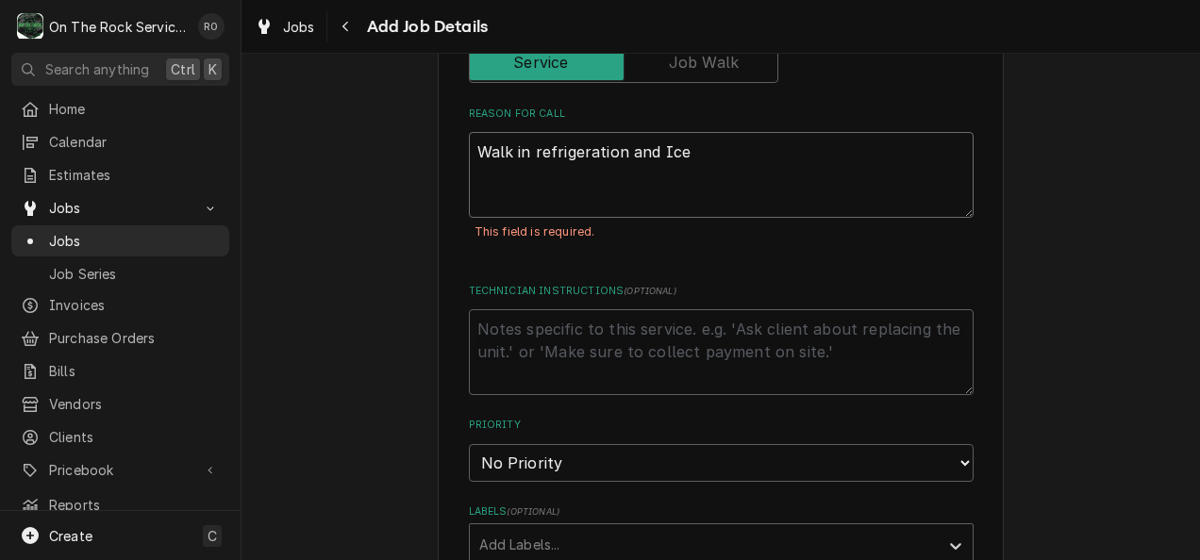
type textarea "Walk in refrigeration and Ice"
type textarea "x"
type textarea "Walk in refrigeration and Ice M"
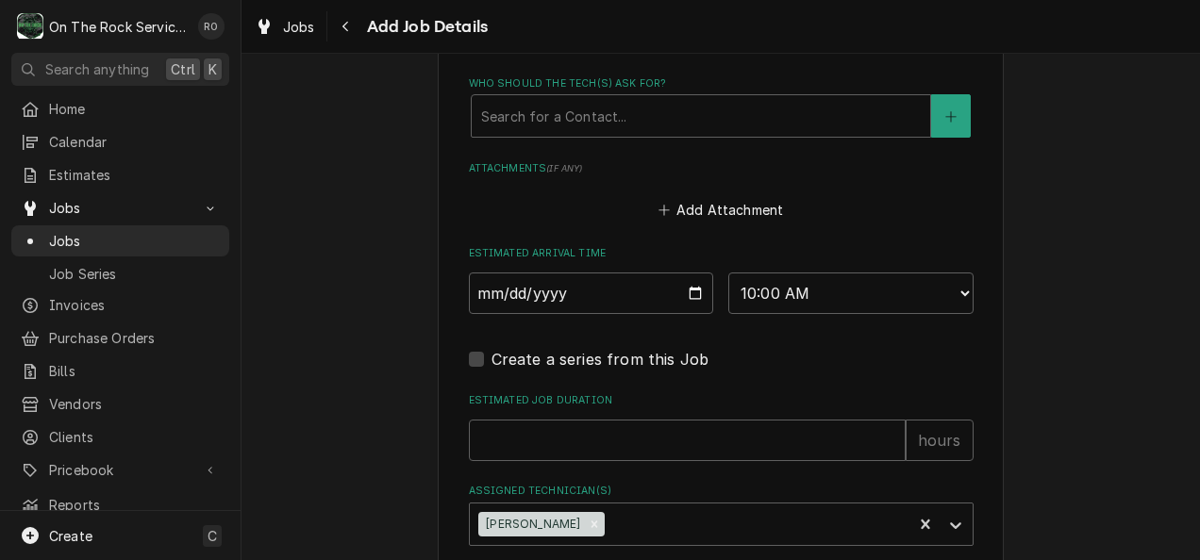
scroll to position [1581, 0]
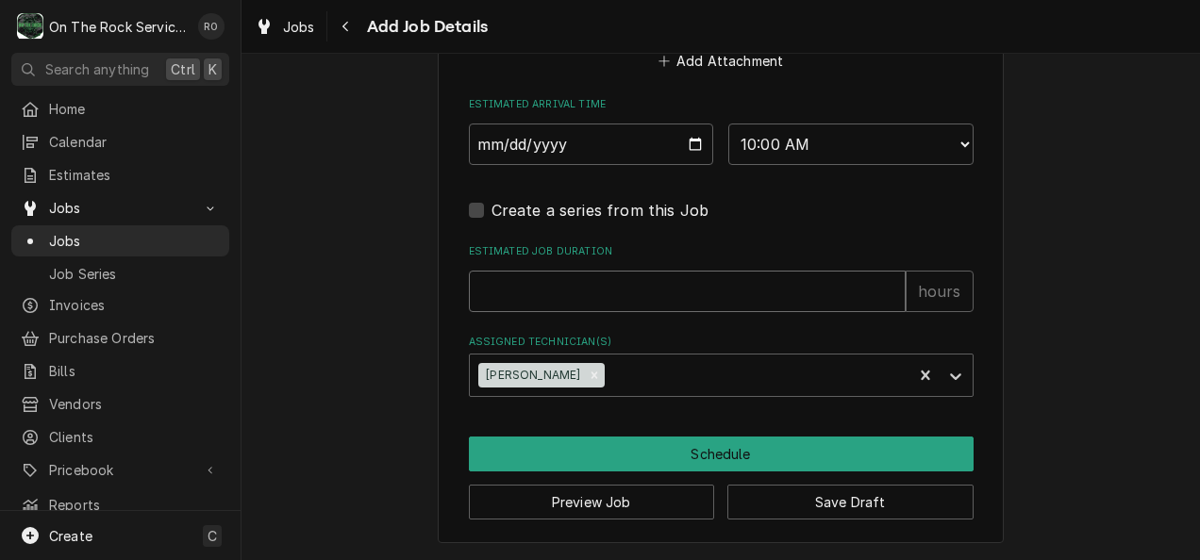
click at [710, 285] on input "Estimated Job Duration" at bounding box center [687, 292] width 437 height 42
click at [859, 208] on div "Create a series from this Job" at bounding box center [721, 210] width 505 height 23
click at [783, 300] on input "Estimated Job Duration" at bounding box center [687, 292] width 437 height 42
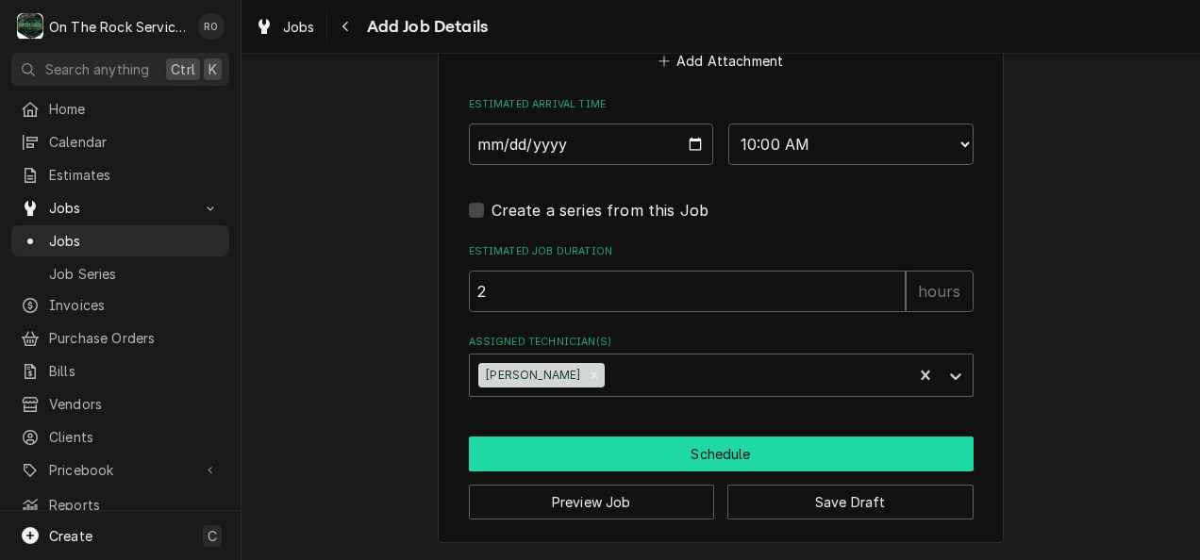
drag, startPoint x: 744, startPoint y: 459, endPoint x: 763, endPoint y: 311, distance: 148.4
click at [732, 443] on button "Schedule" at bounding box center [721, 454] width 505 height 35
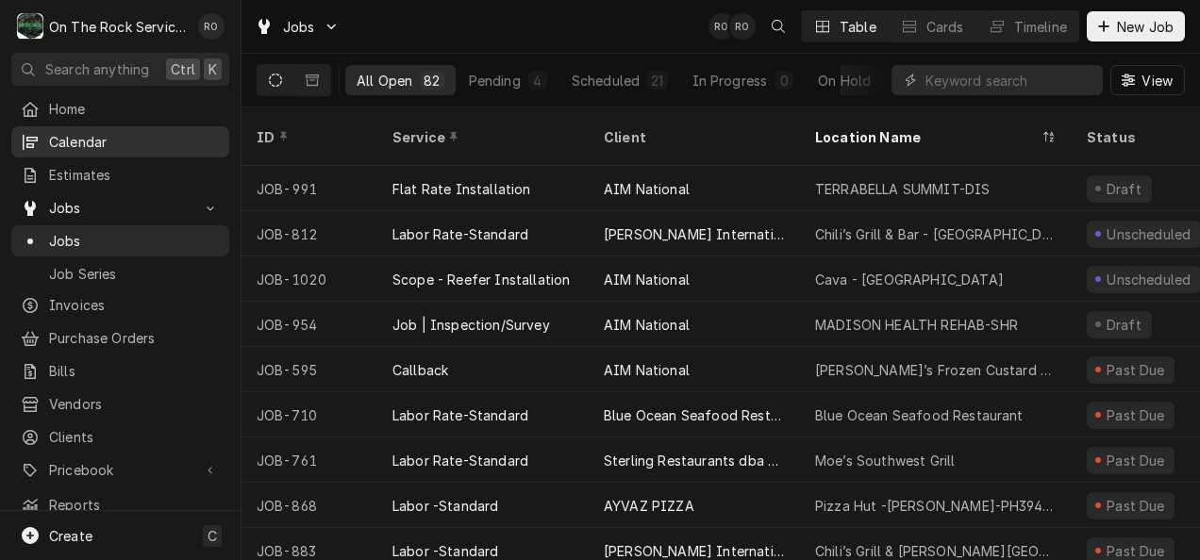
click at [112, 134] on span "Calendar" at bounding box center [134, 142] width 171 height 20
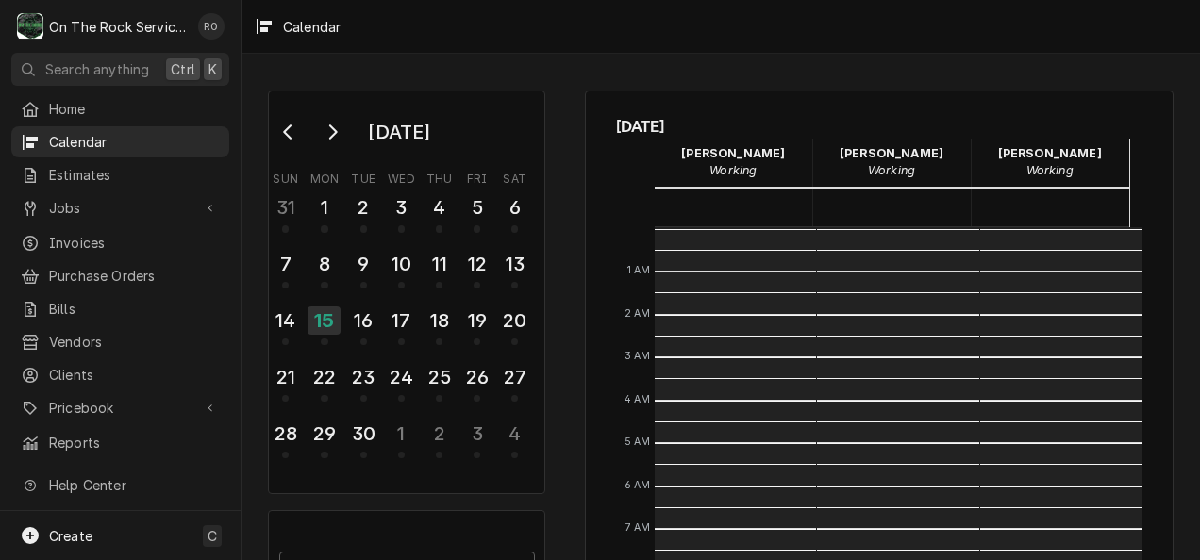
scroll to position [343, 0]
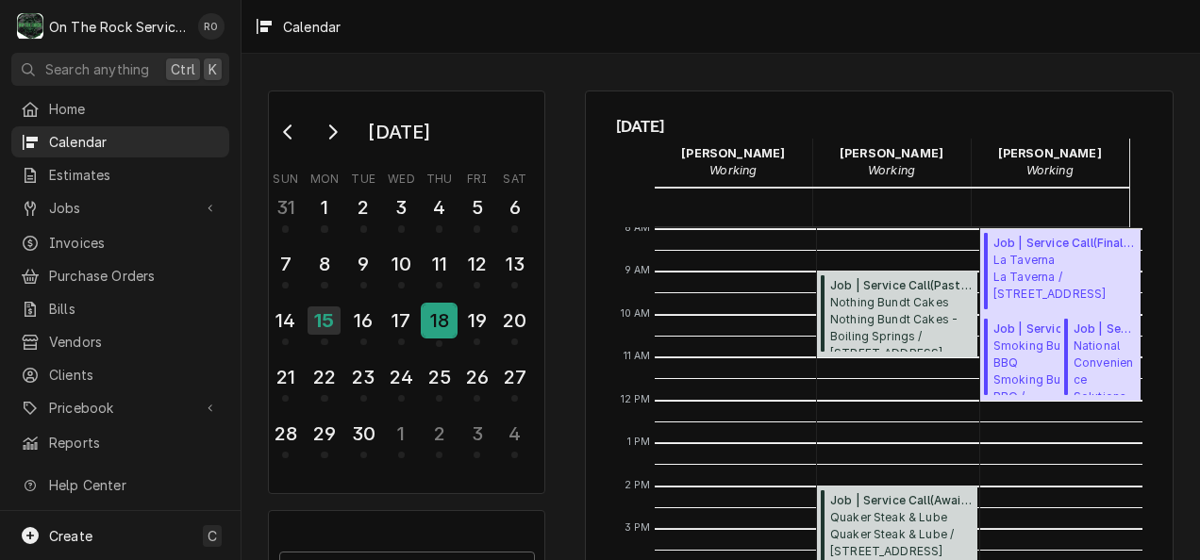
click at [452, 319] on div "18" at bounding box center [439, 321] width 33 height 32
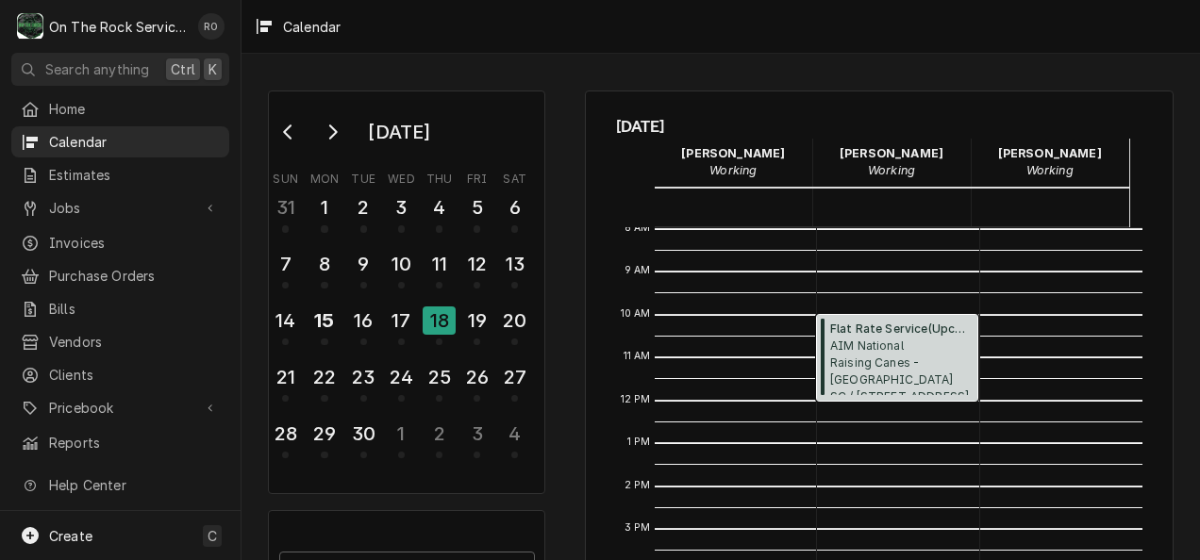
click at [906, 327] on span "Flat Rate Service ( Upcoming )" at bounding box center [901, 329] width 142 height 17
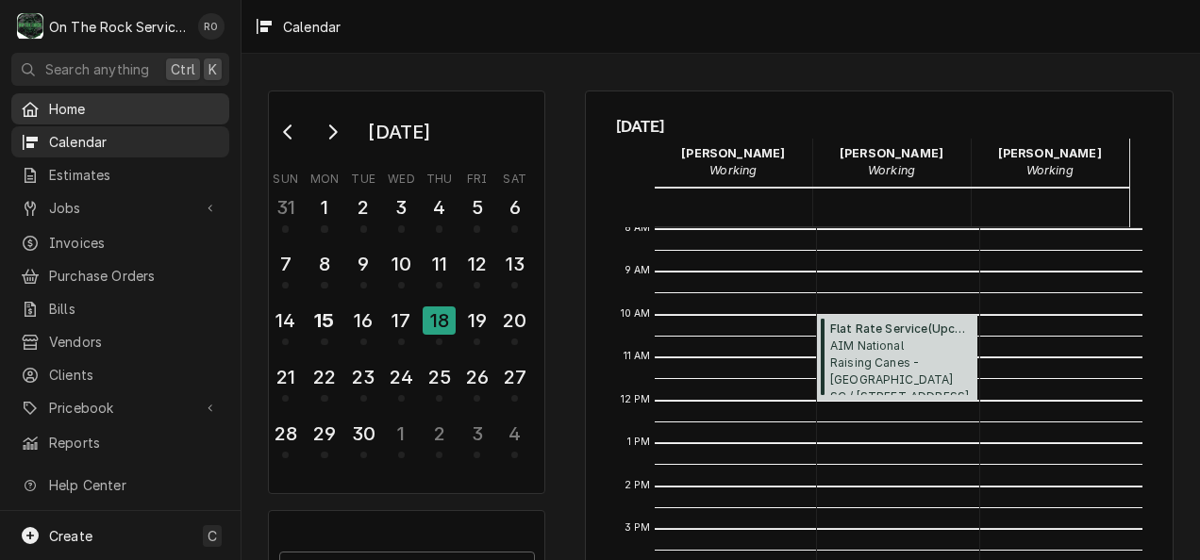
click at [117, 93] on link "Home" at bounding box center [120, 108] width 218 height 31
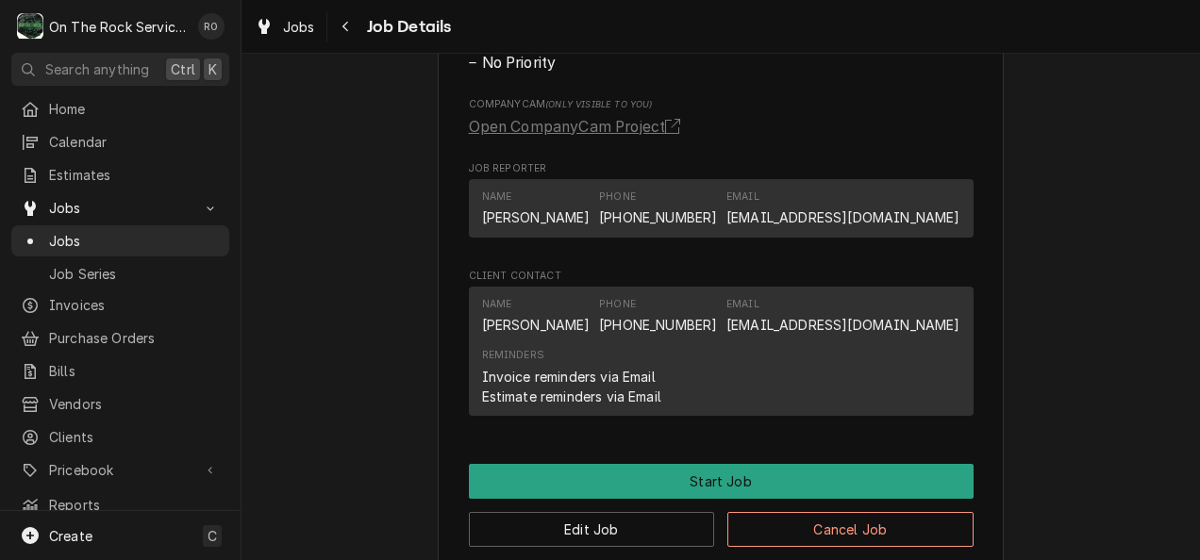
scroll to position [1317, 0]
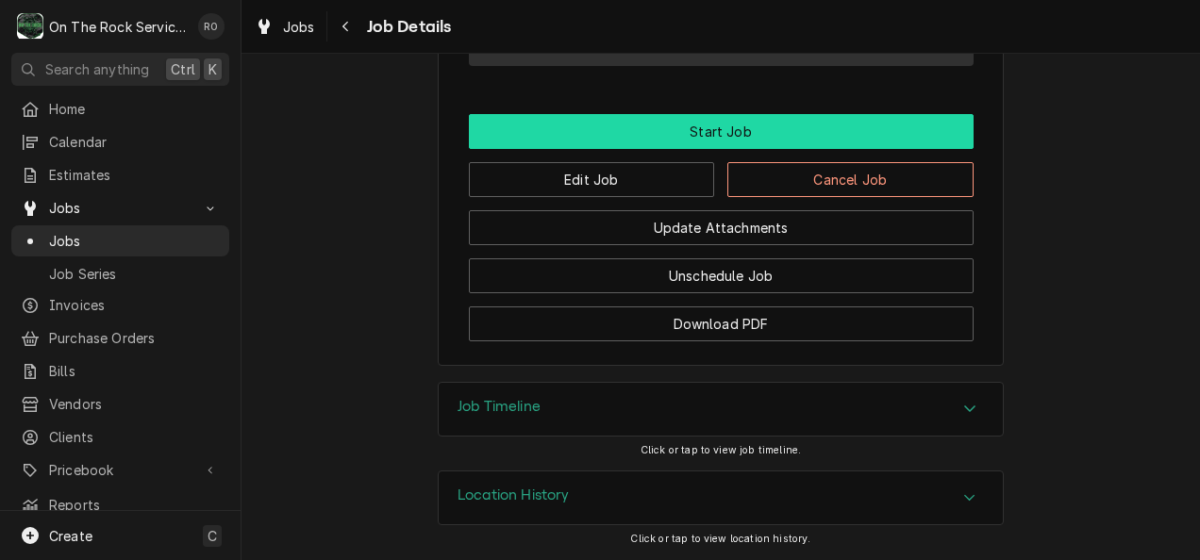
click at [706, 133] on button "Start Job" at bounding box center [721, 131] width 505 height 35
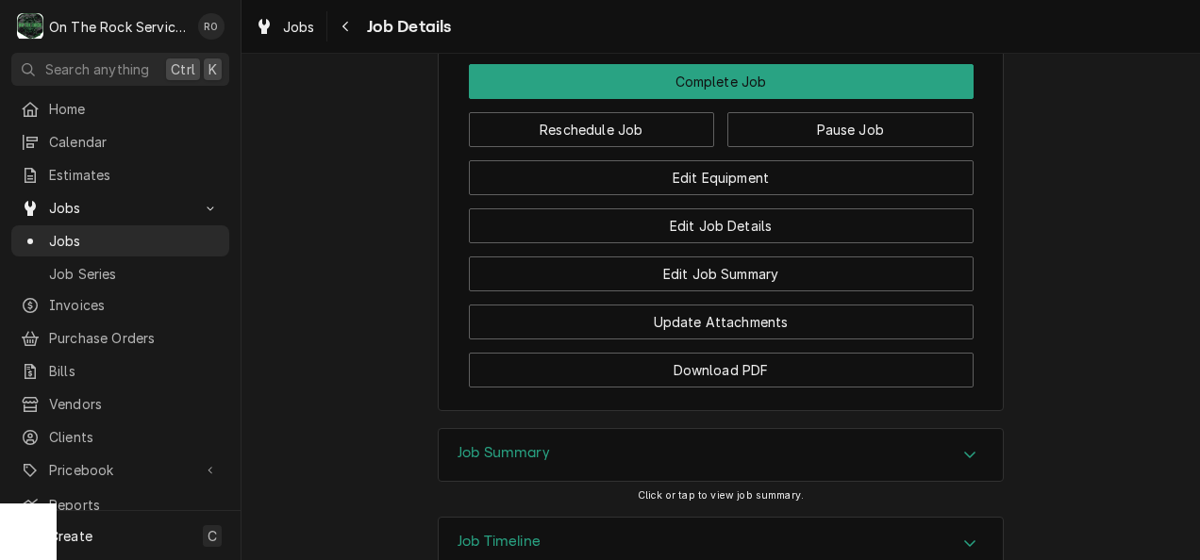
scroll to position [1471, 0]
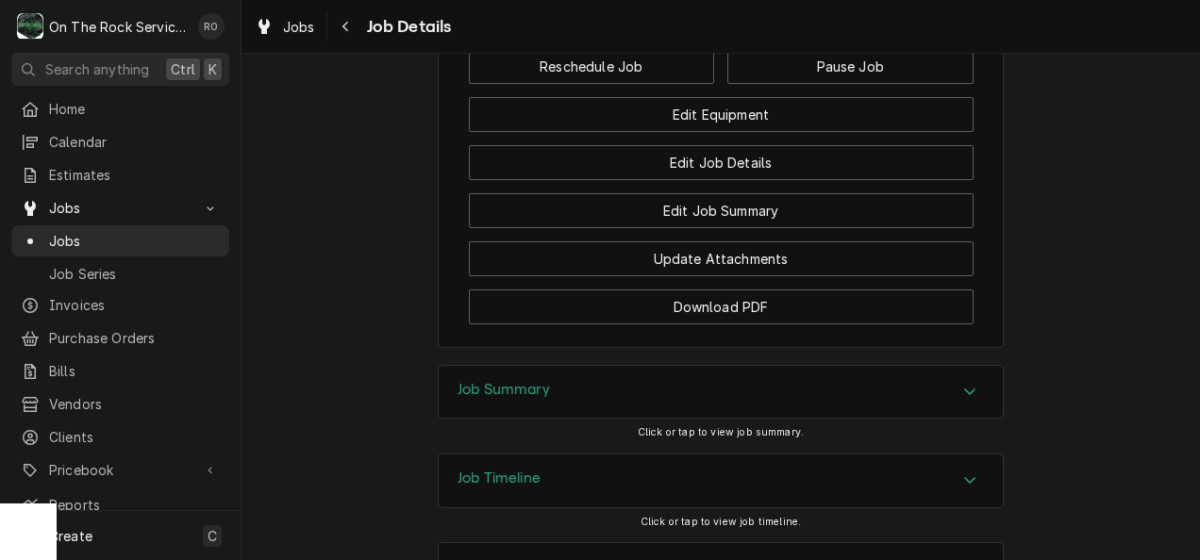
click at [739, 419] on div "Job Summary" at bounding box center [721, 392] width 564 height 53
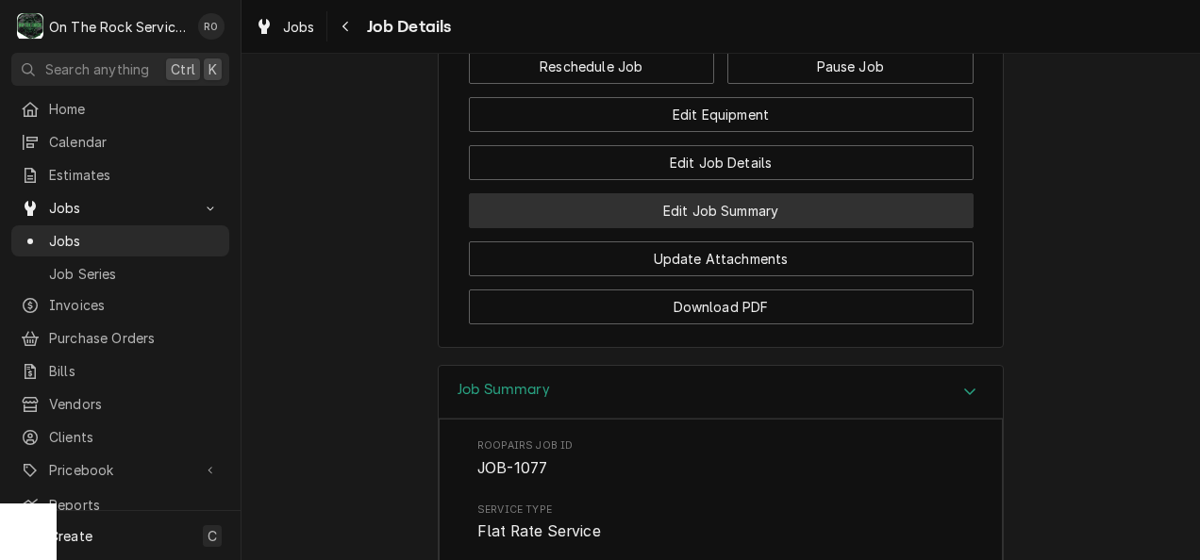
click at [782, 228] on button "Edit Job Summary" at bounding box center [721, 210] width 505 height 35
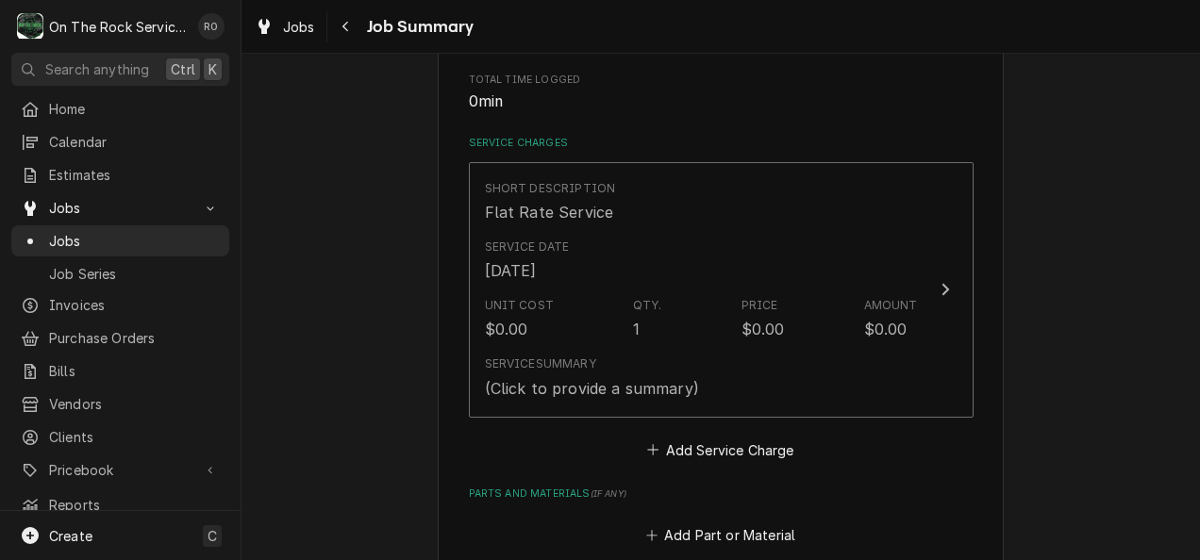
scroll to position [390, 0]
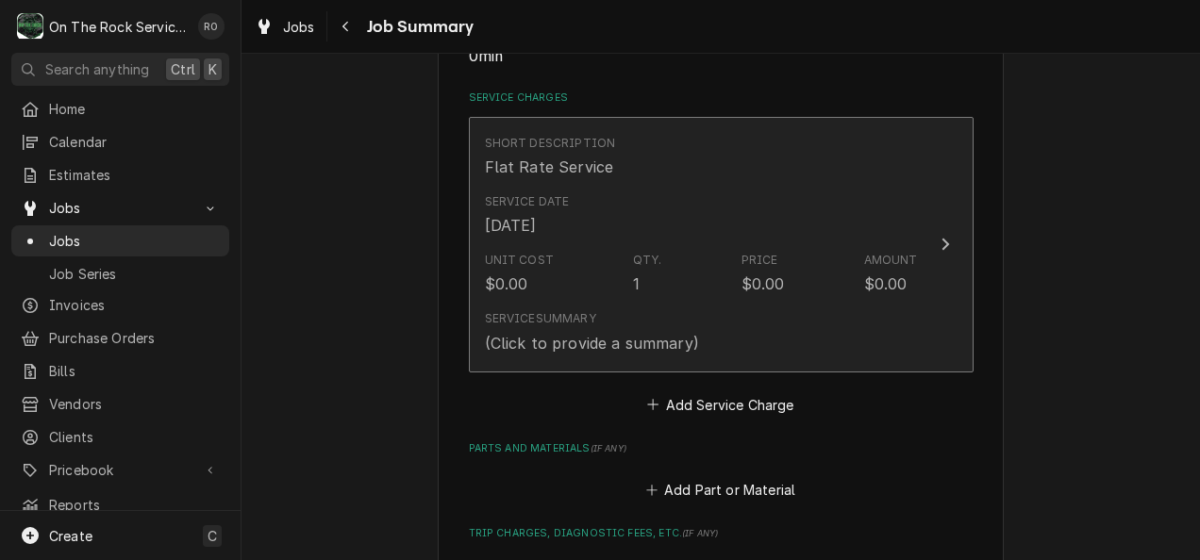
click at [865, 285] on div "$0.00" at bounding box center [885, 284] width 43 height 23
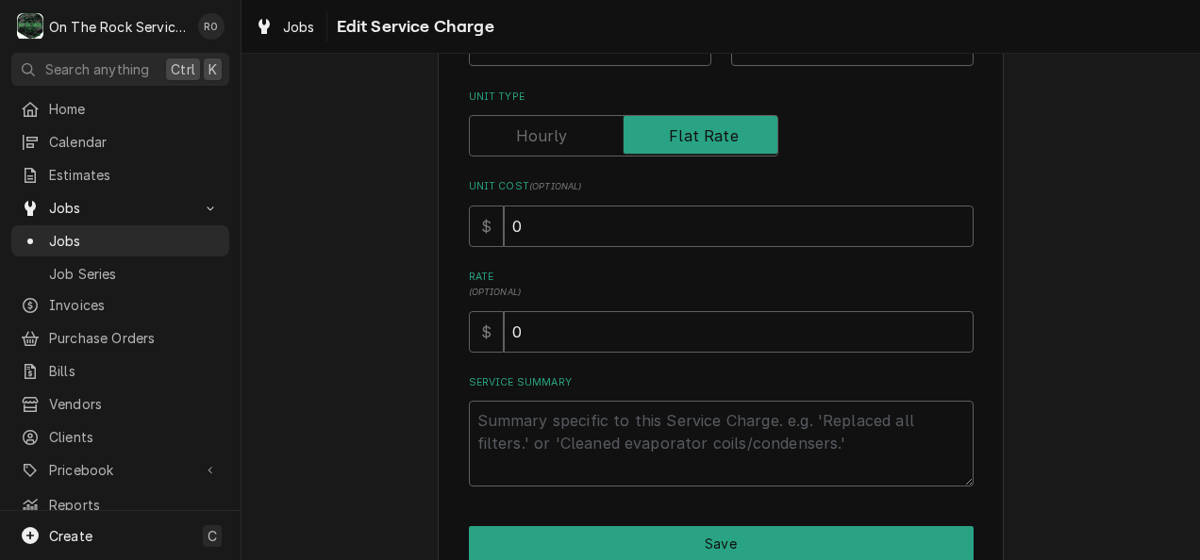
scroll to position [253, 0]
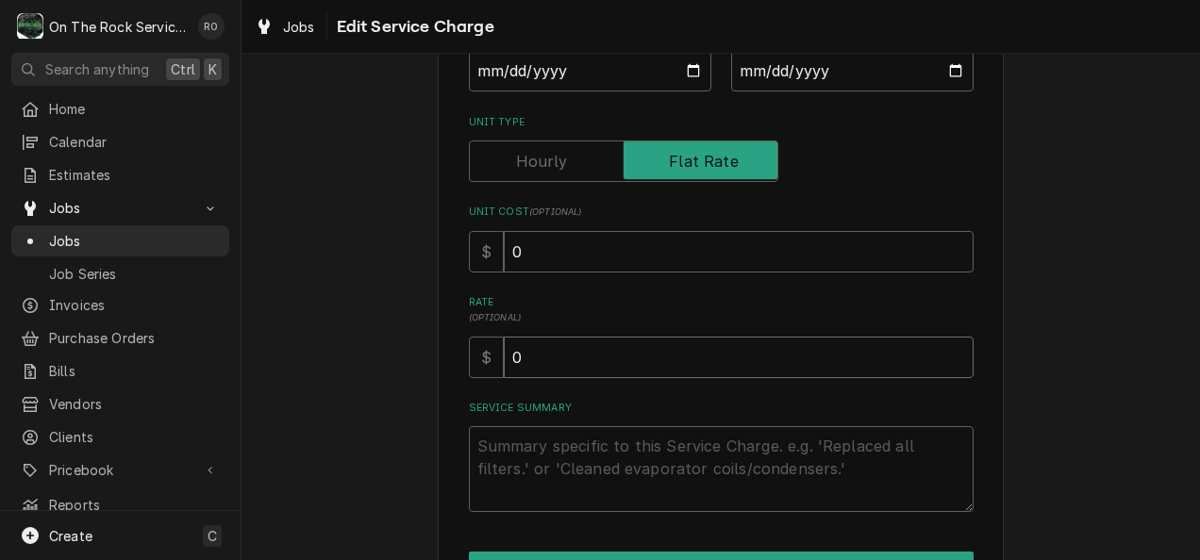
drag, startPoint x: 645, startPoint y: 356, endPoint x: 428, endPoint y: 328, distance: 218.7
click at [428, 328] on div "Use the fields below to edit this service charge Short Description Flat Rate Se…" at bounding box center [721, 248] width 959 height 855
type textarea "x"
type input "1"
type textarea "x"
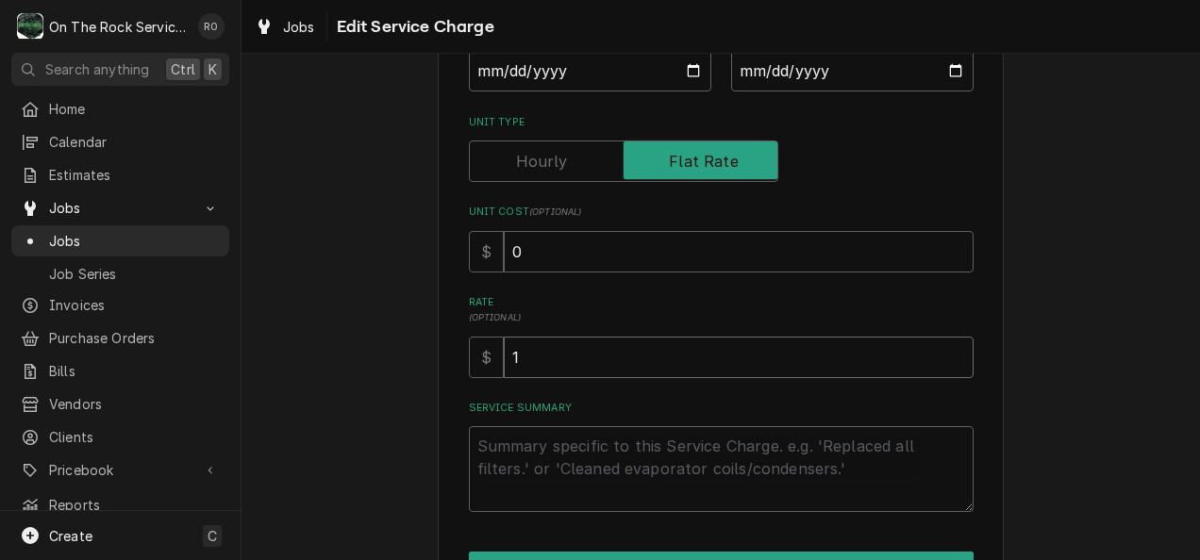
type input "12"
type textarea "x"
type input "128"
type textarea "x"
type input "1280"
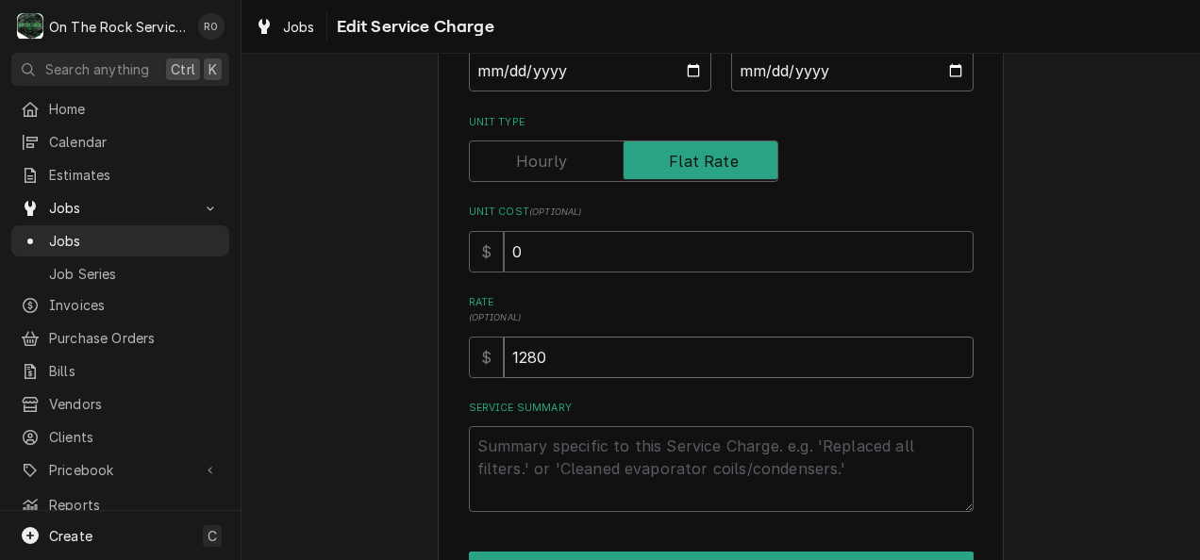
type textarea "x"
type input "12800"
click at [962, 309] on label "Rate ( optional )" at bounding box center [721, 310] width 505 height 30
click at [962, 337] on input "12800" at bounding box center [739, 358] width 470 height 42
click at [702, 479] on textarea "Service Summary" at bounding box center [721, 469] width 505 height 86
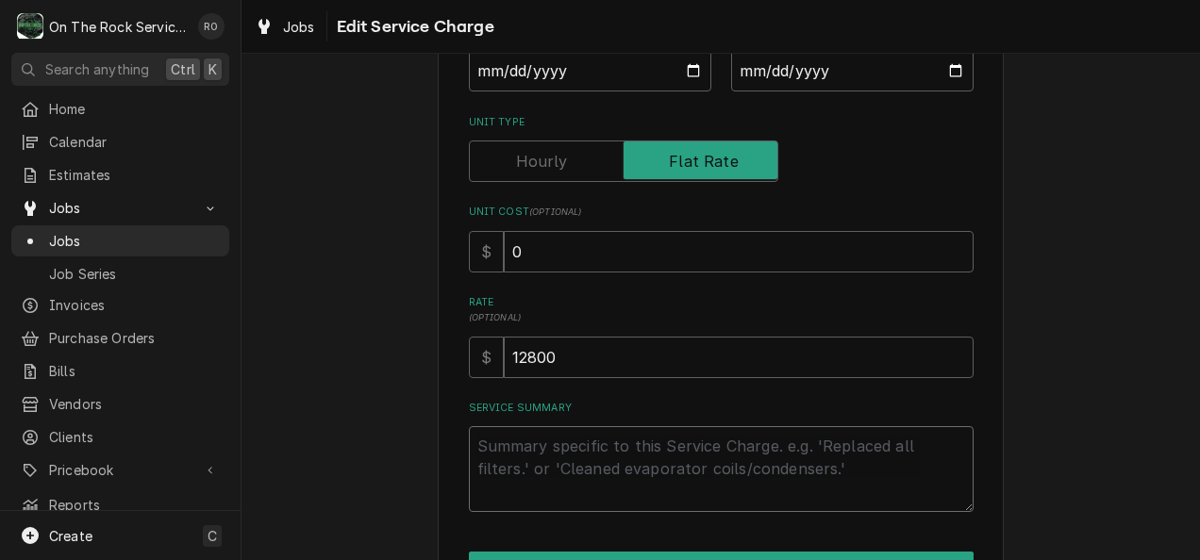
click at [514, 499] on textarea "Service Summary" at bounding box center [721, 469] width 505 height 86
paste textarea "Run And Supply Copper Refrigeration Line Sets (2 Total 40' Each Max) Run And Su…"
type textarea "x"
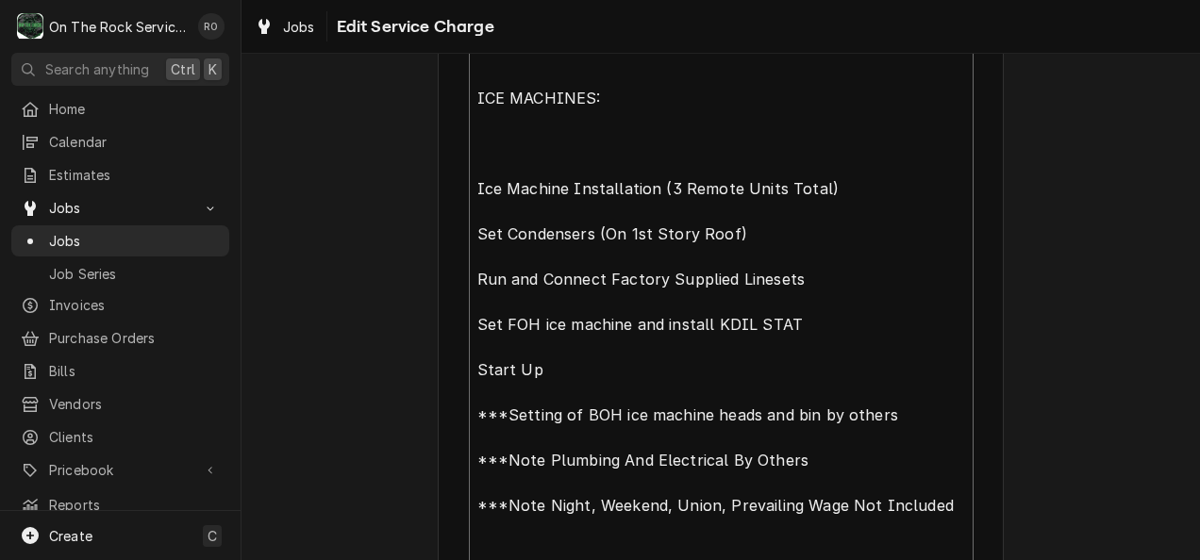
scroll to position [1546, 0]
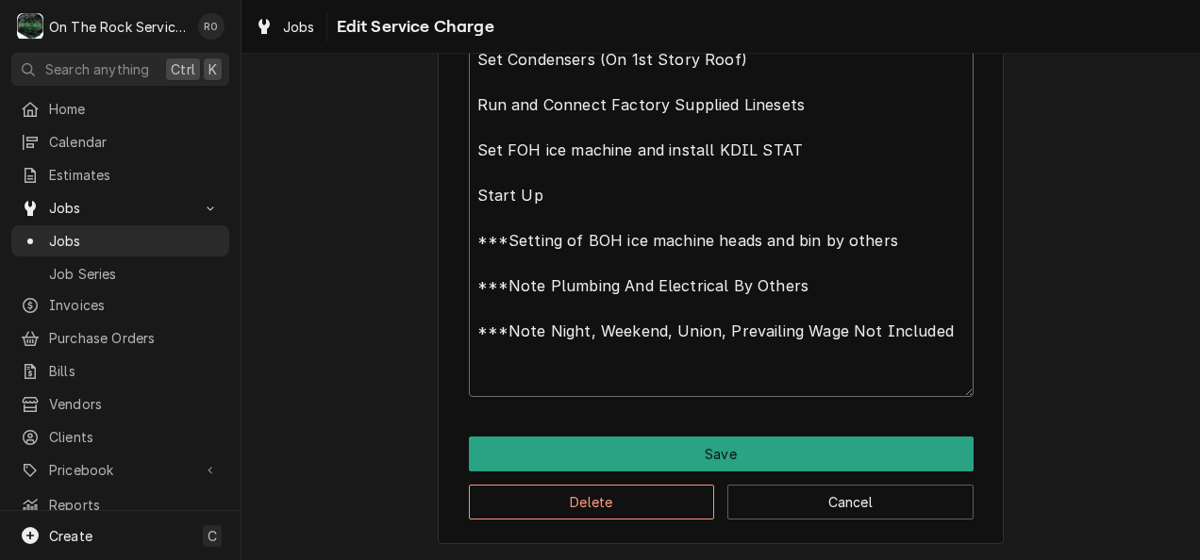
type textarea "Run And Supply Copper Refrigeration Line Sets (2 Total 40' Each Max) Run And Su…"
click at [710, 472] on div "Delete Cancel" at bounding box center [721, 496] width 505 height 48
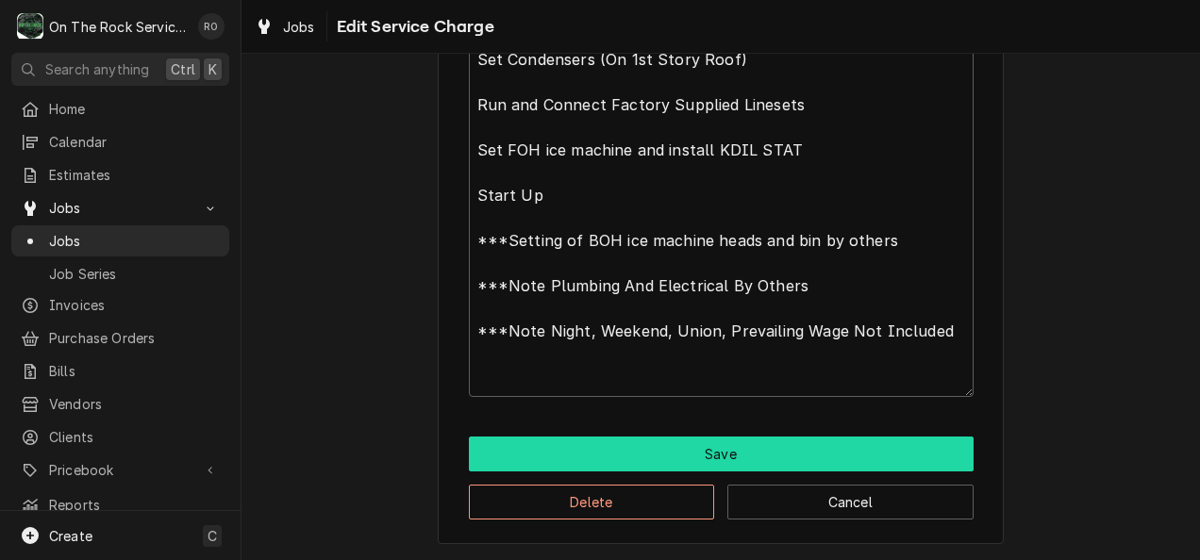
click at [714, 459] on button "Save" at bounding box center [721, 454] width 505 height 35
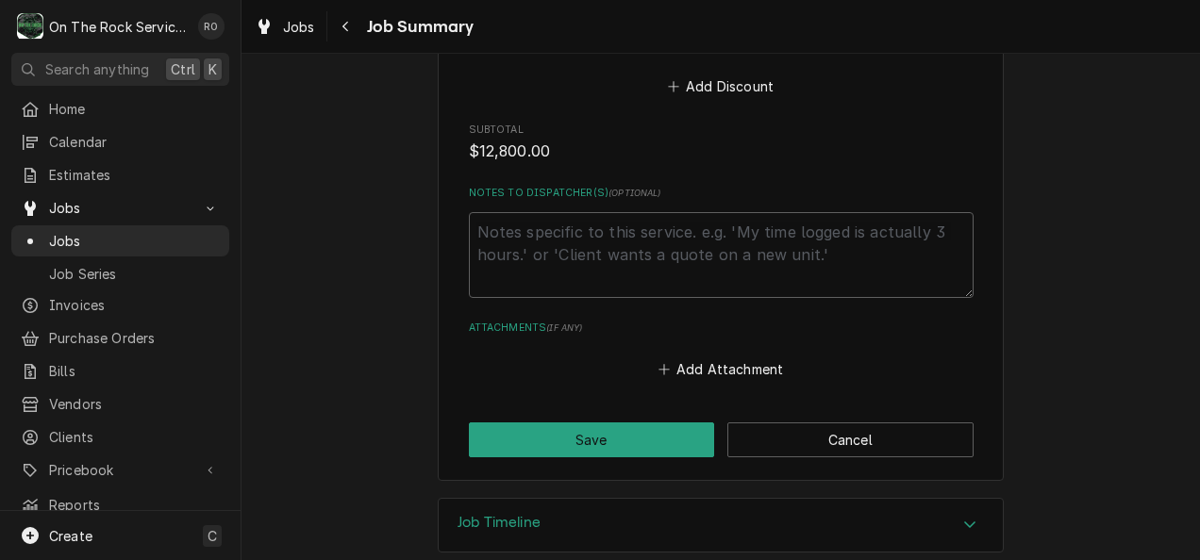
scroll to position [2273, 0]
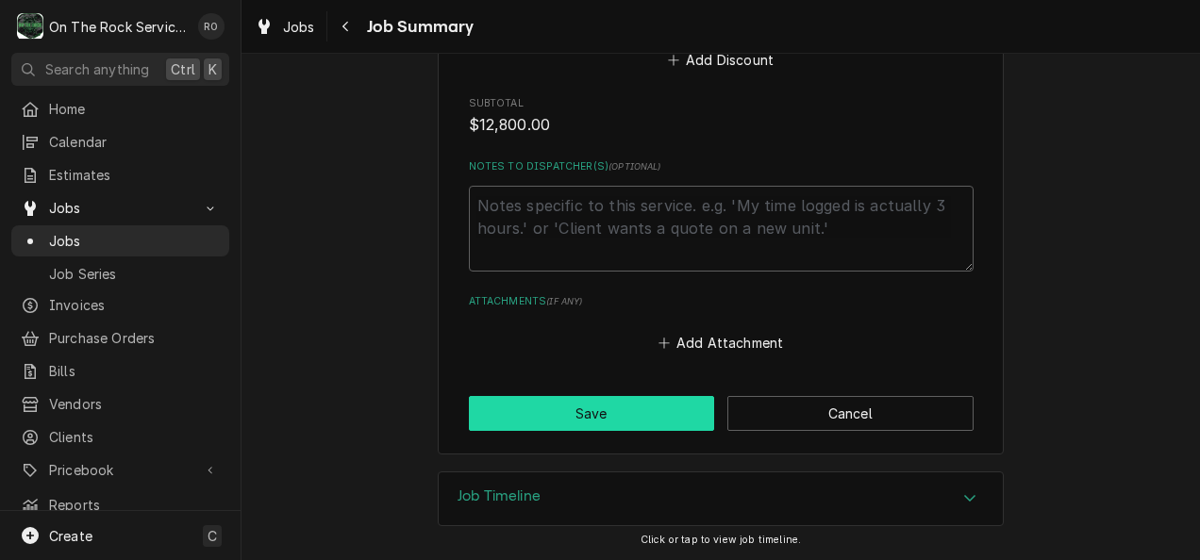
click at [642, 431] on button "Save" at bounding box center [592, 413] width 246 height 35
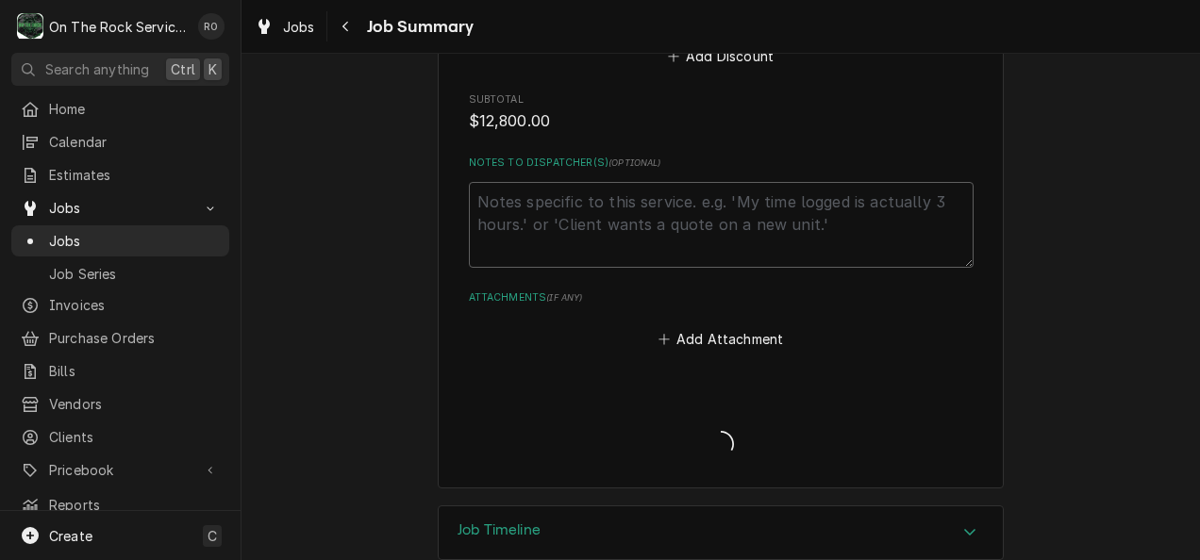
type textarea "x"
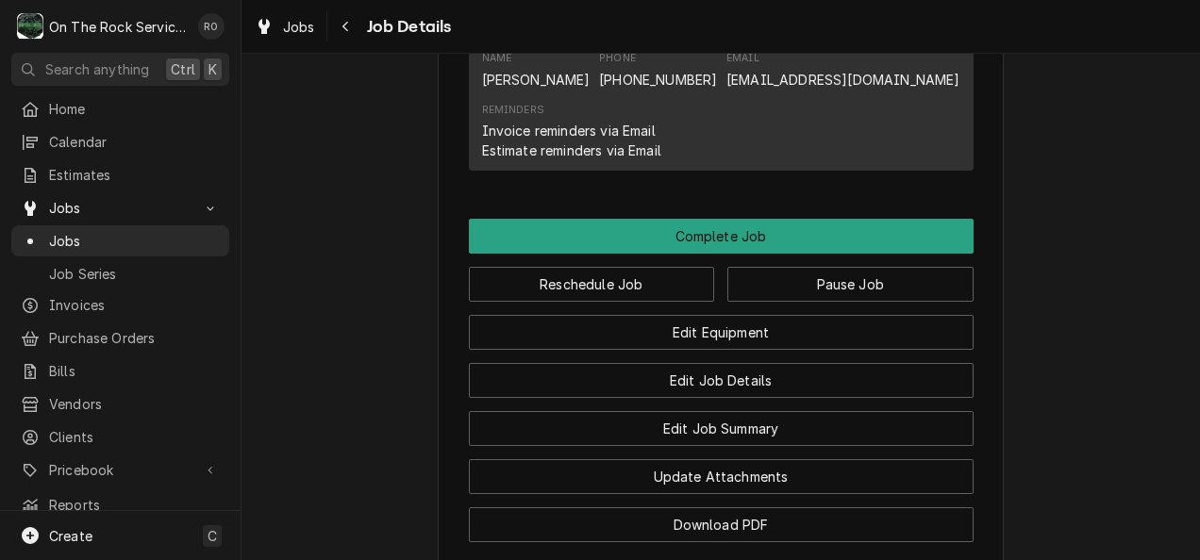
scroll to position [1478, 0]
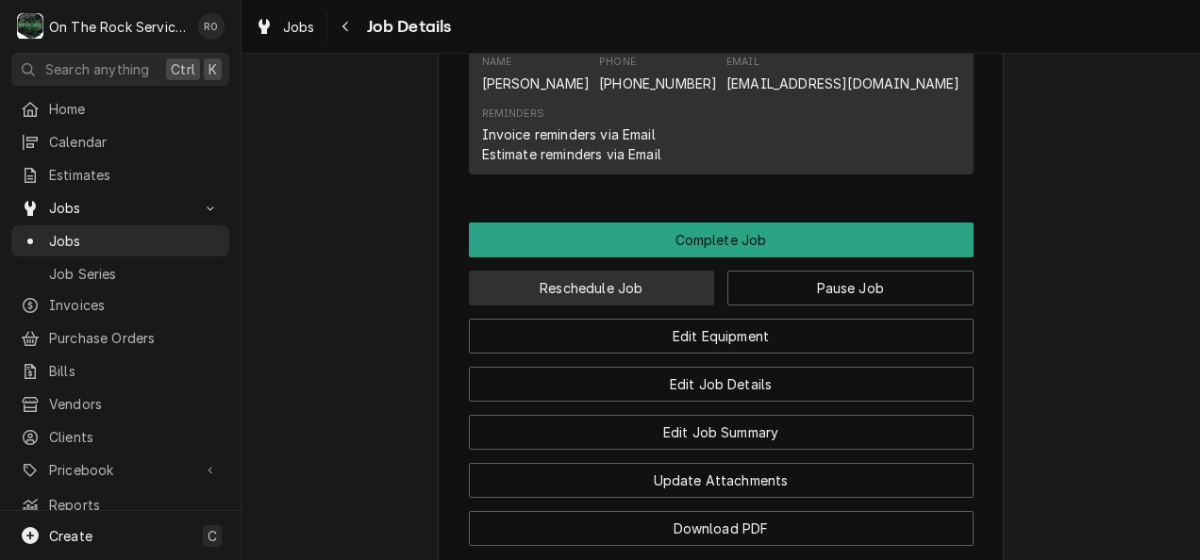
click at [631, 293] on button "Reschedule Job" at bounding box center [592, 288] width 246 height 35
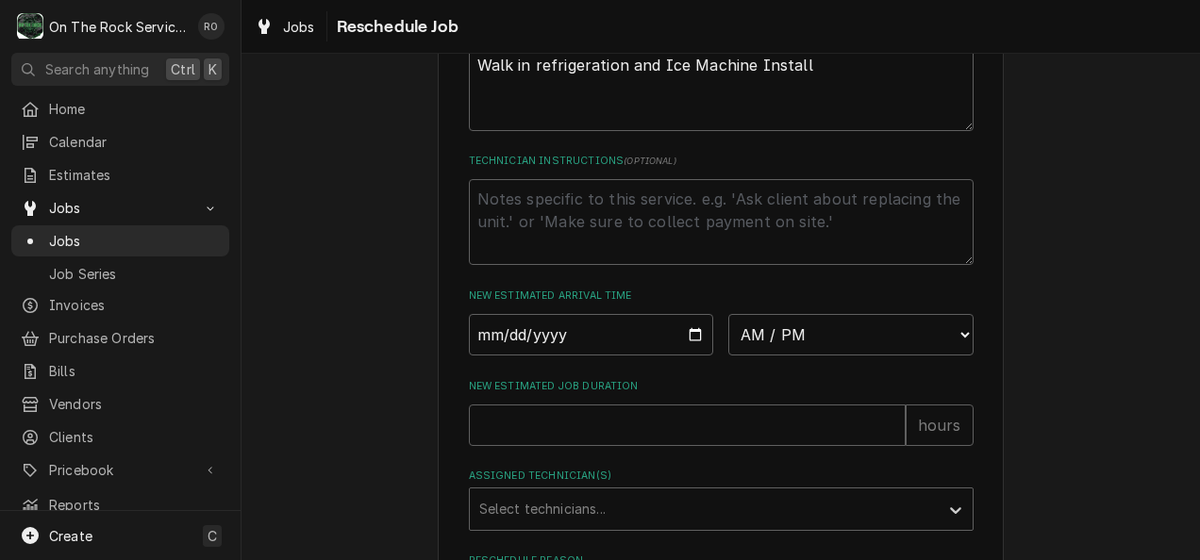
scroll to position [610, 0]
click at [687, 356] on input "Date" at bounding box center [591, 335] width 245 height 42
type input "[DATE]"
type textarea "x"
click at [824, 356] on select "AM / PM 6:00 AM 6:15 AM 6:30 AM 6:45 AM 7:00 AM 7:15 AM 7:30 AM 7:45 AM 8:00 AM…" at bounding box center [850, 335] width 245 height 42
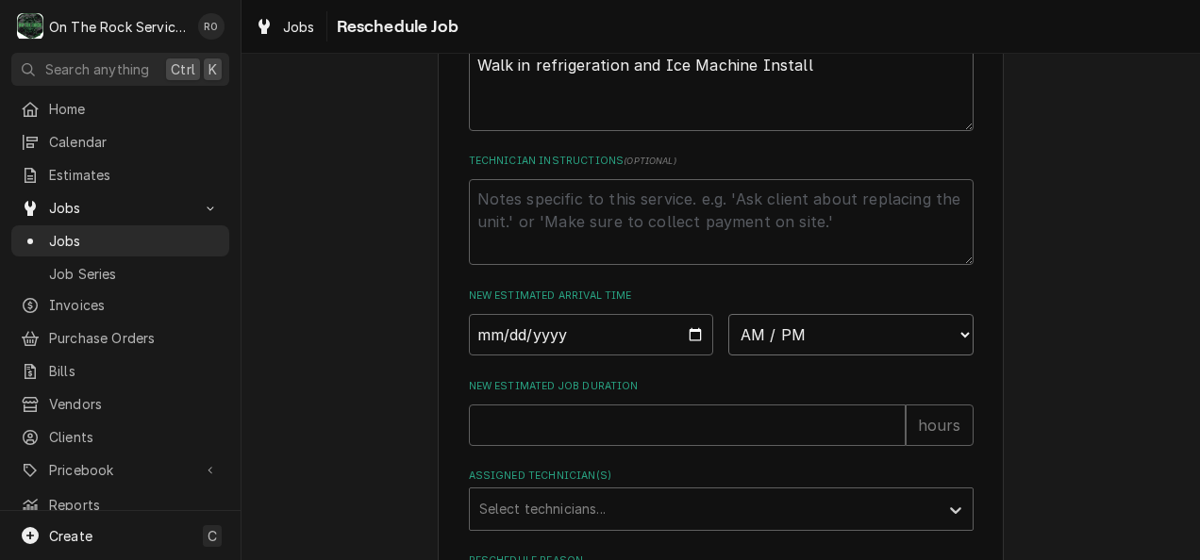
select select "10:00:00"
click at [728, 335] on select "AM / PM 6:00 AM 6:15 AM 6:30 AM 6:45 AM 7:00 AM 7:15 AM 7:30 AM 7:45 AM 8:00 AM…" at bounding box center [850, 335] width 245 height 42
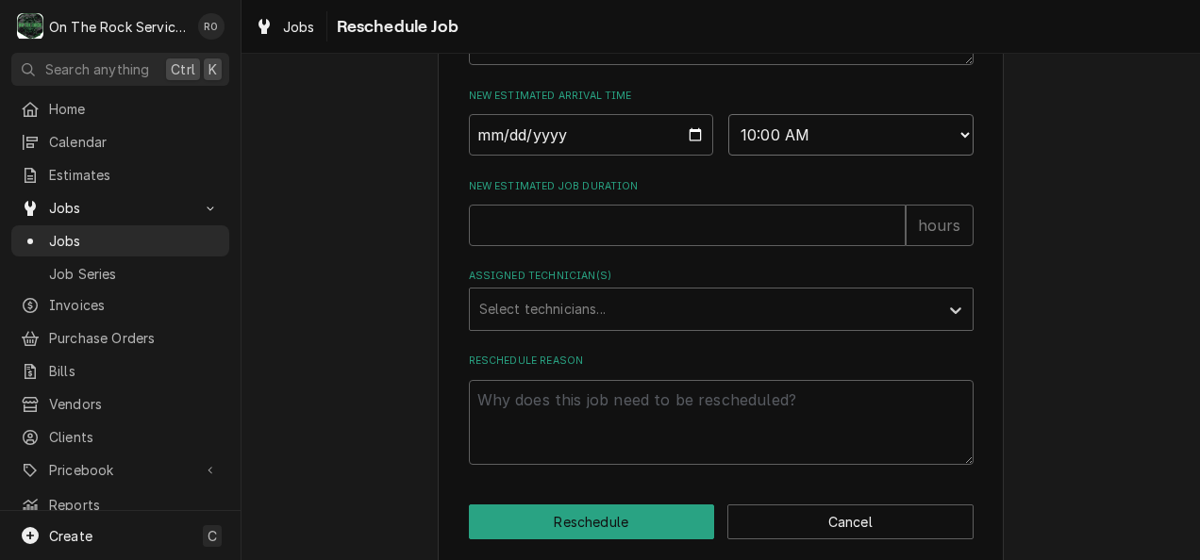
scroll to position [823, 0]
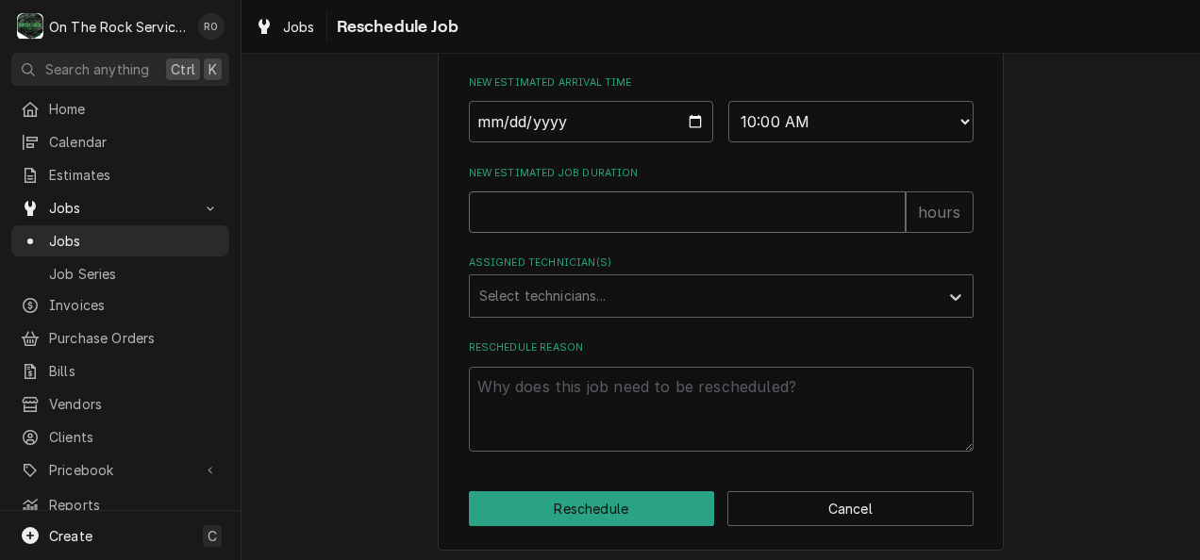
click at [762, 229] on input "New Estimated Job Duration" at bounding box center [687, 213] width 437 height 42
type textarea "x"
type input "2"
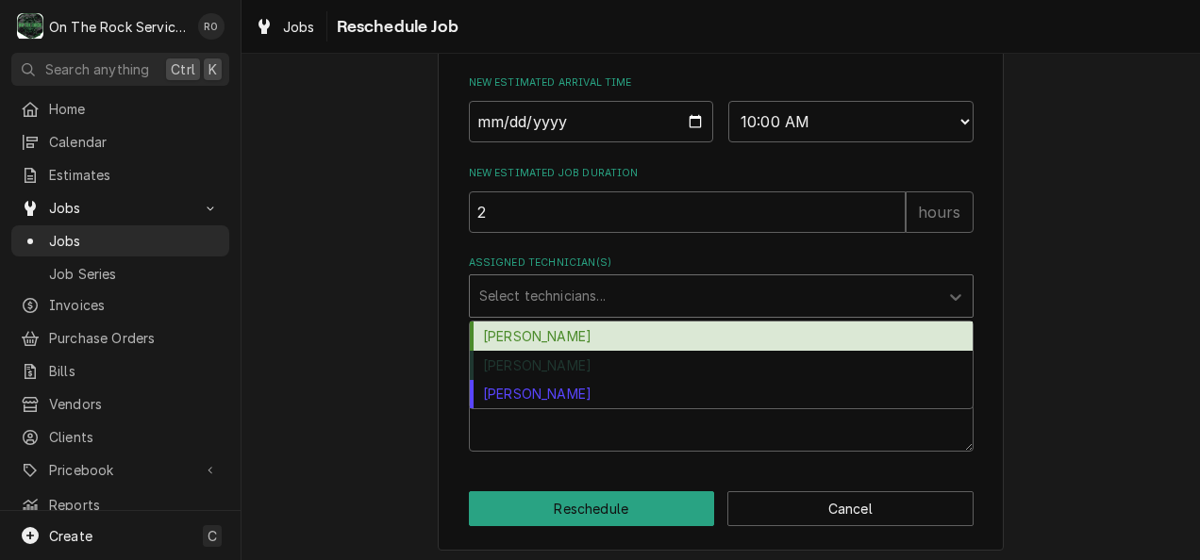
click at [730, 304] on div "Assigned Technician(s)" at bounding box center [704, 296] width 450 height 34
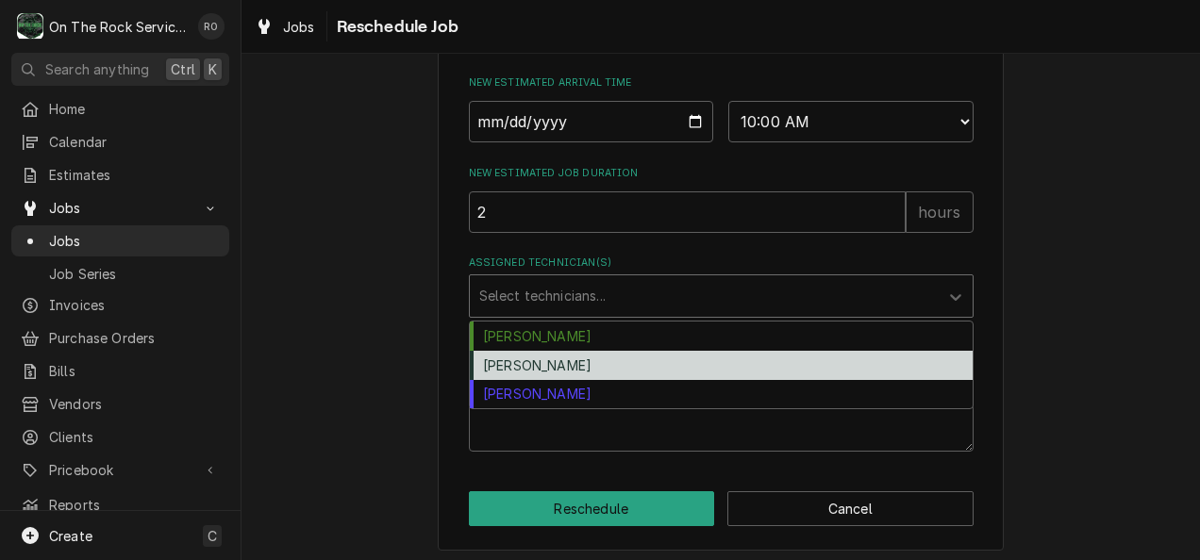
click at [723, 379] on div "[PERSON_NAME]" at bounding box center [721, 365] width 503 height 29
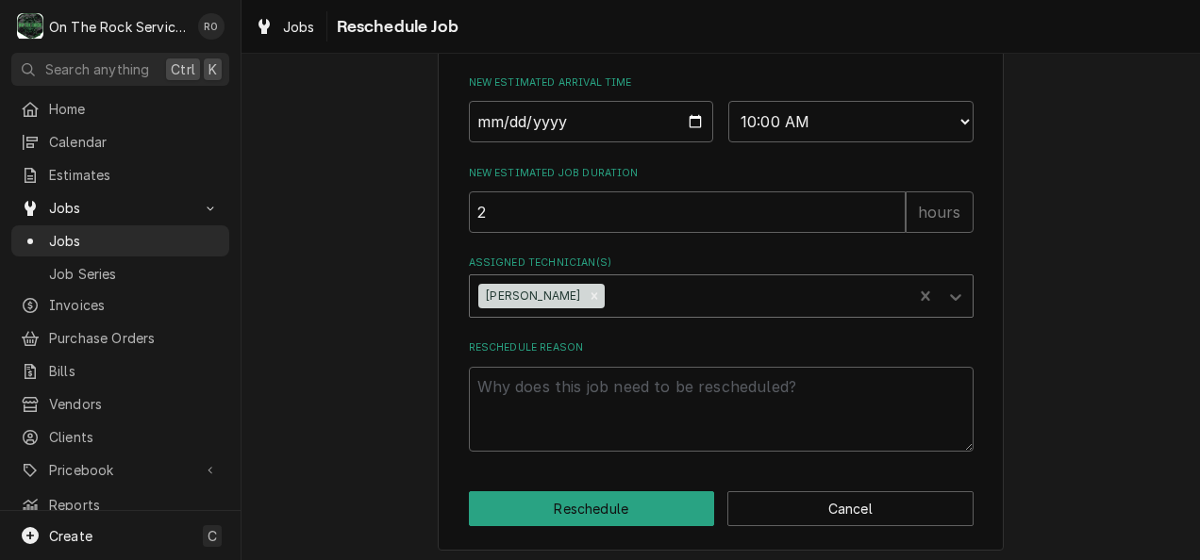
scroll to position [852, 0]
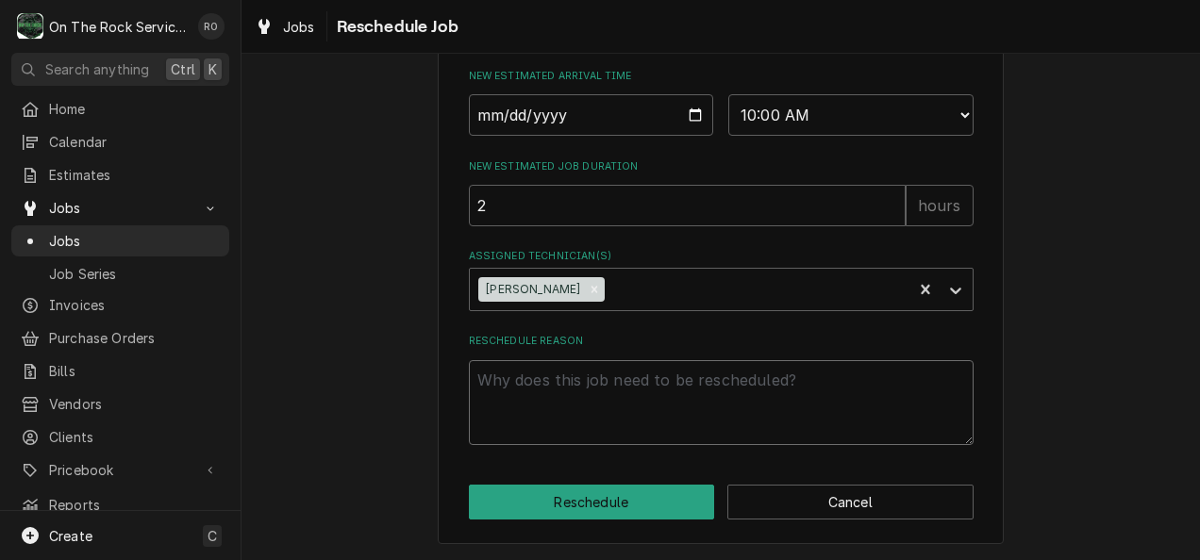
click at [596, 443] on textarea "Reschedule Reason" at bounding box center [721, 403] width 505 height 86
type textarea "x"
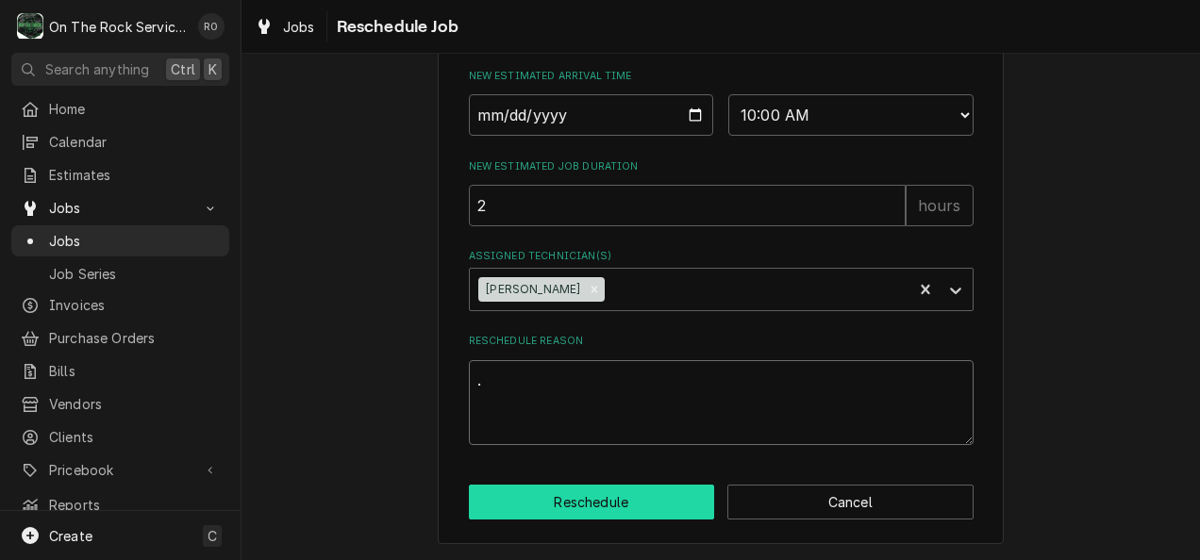
type textarea "."
click at [598, 513] on button "Reschedule" at bounding box center [592, 502] width 246 height 35
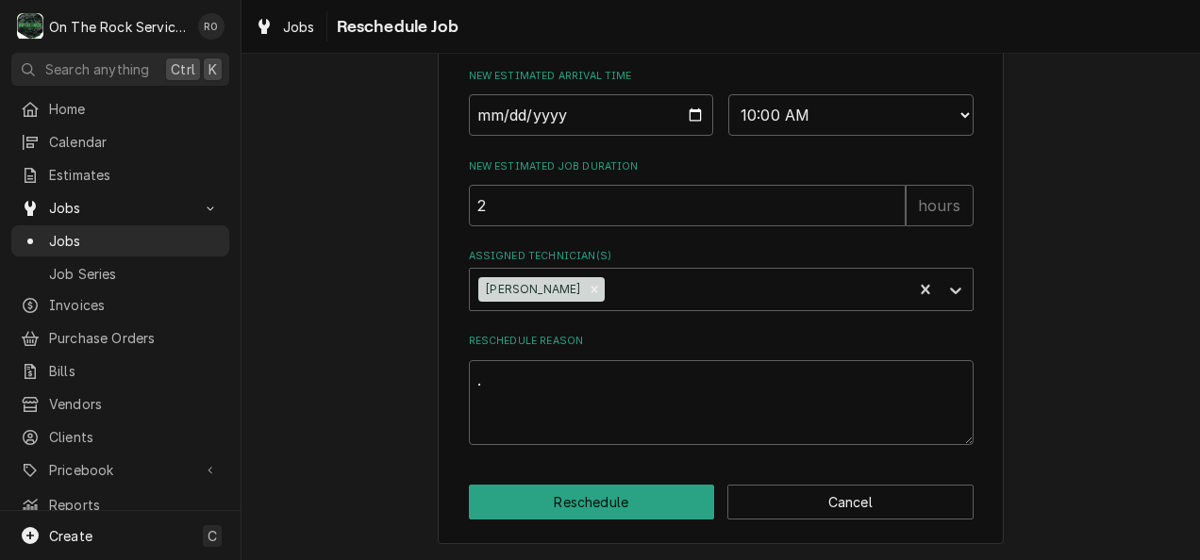
type textarea "x"
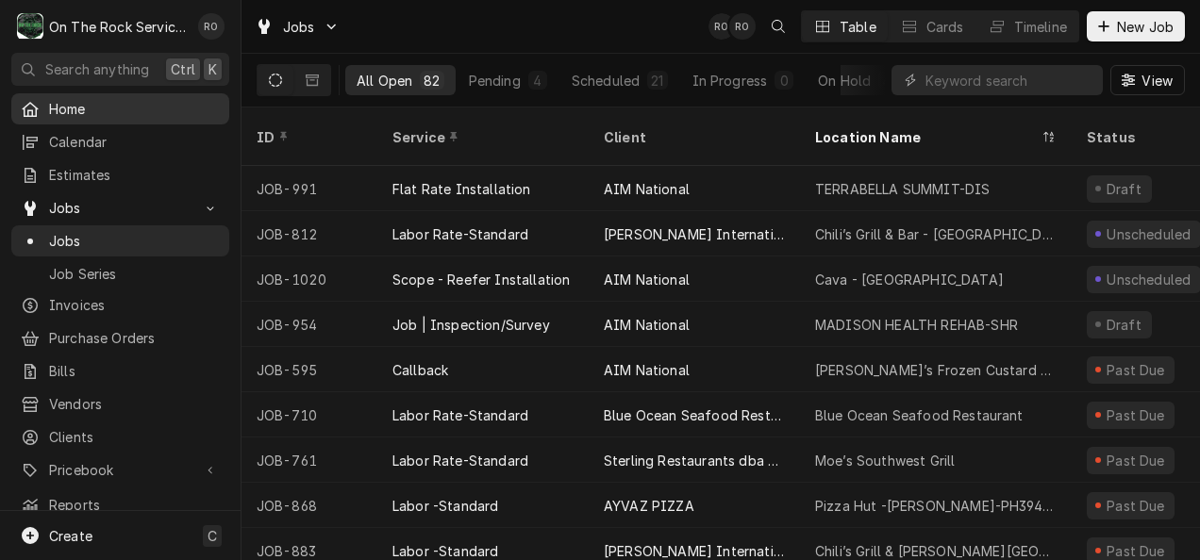
click at [90, 99] on span "Home" at bounding box center [134, 109] width 171 height 20
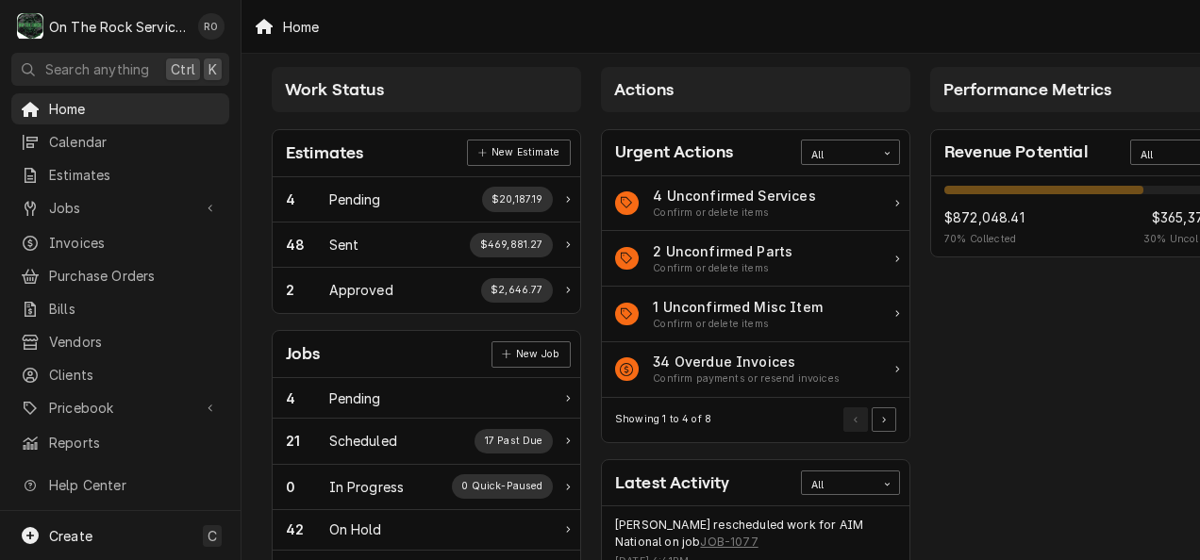
scroll to position [15, 3]
